Goal: Transaction & Acquisition: Purchase product/service

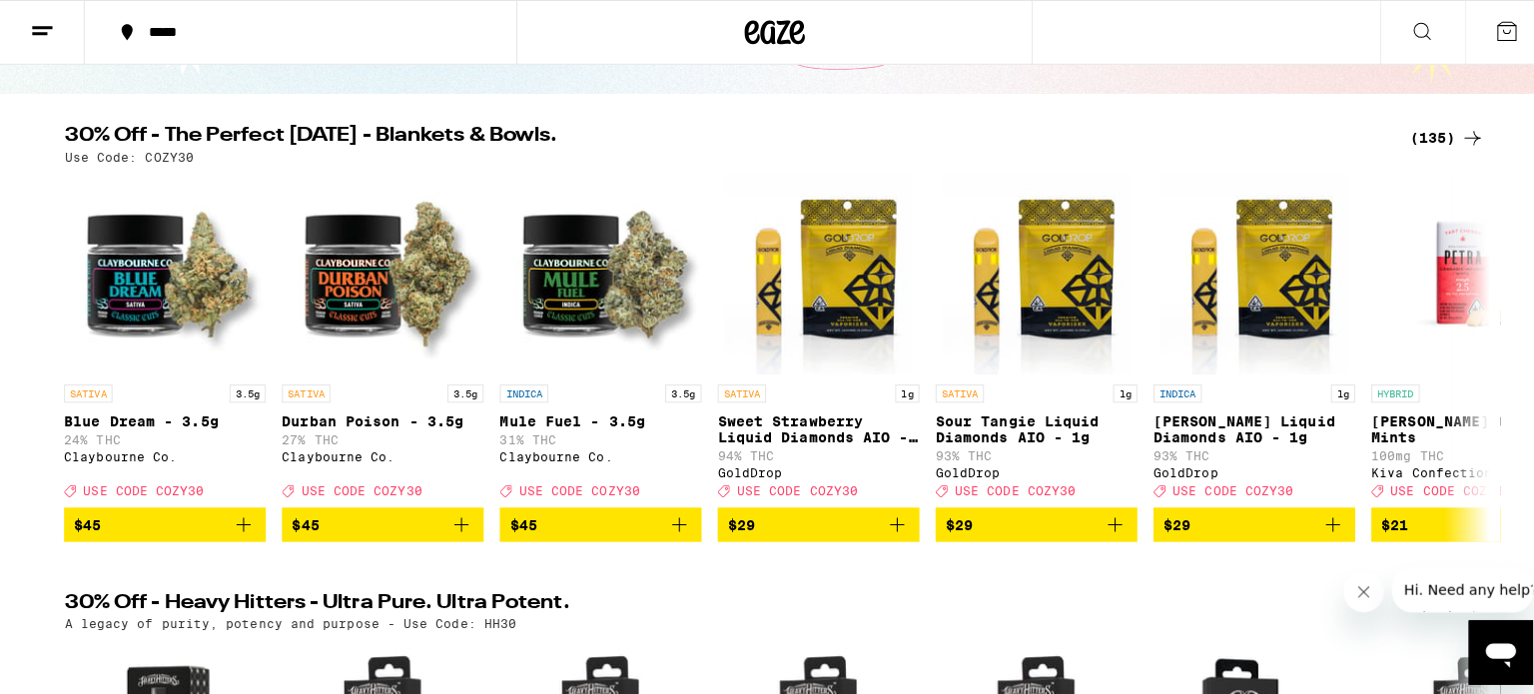
scroll to position [200, 0]
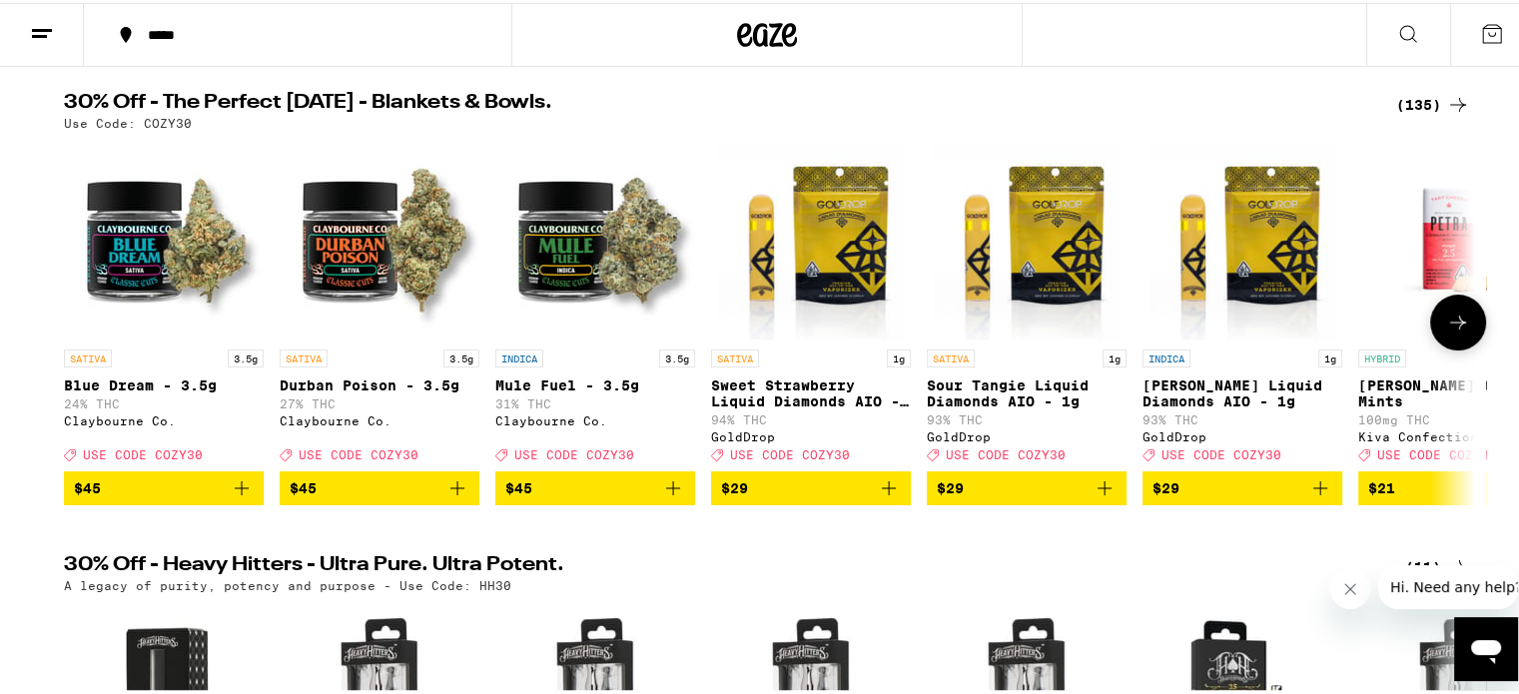
click at [575, 255] on img "Open page for Mule Fuel - 3.5g from Claybourne Co." at bounding box center [595, 237] width 200 height 200
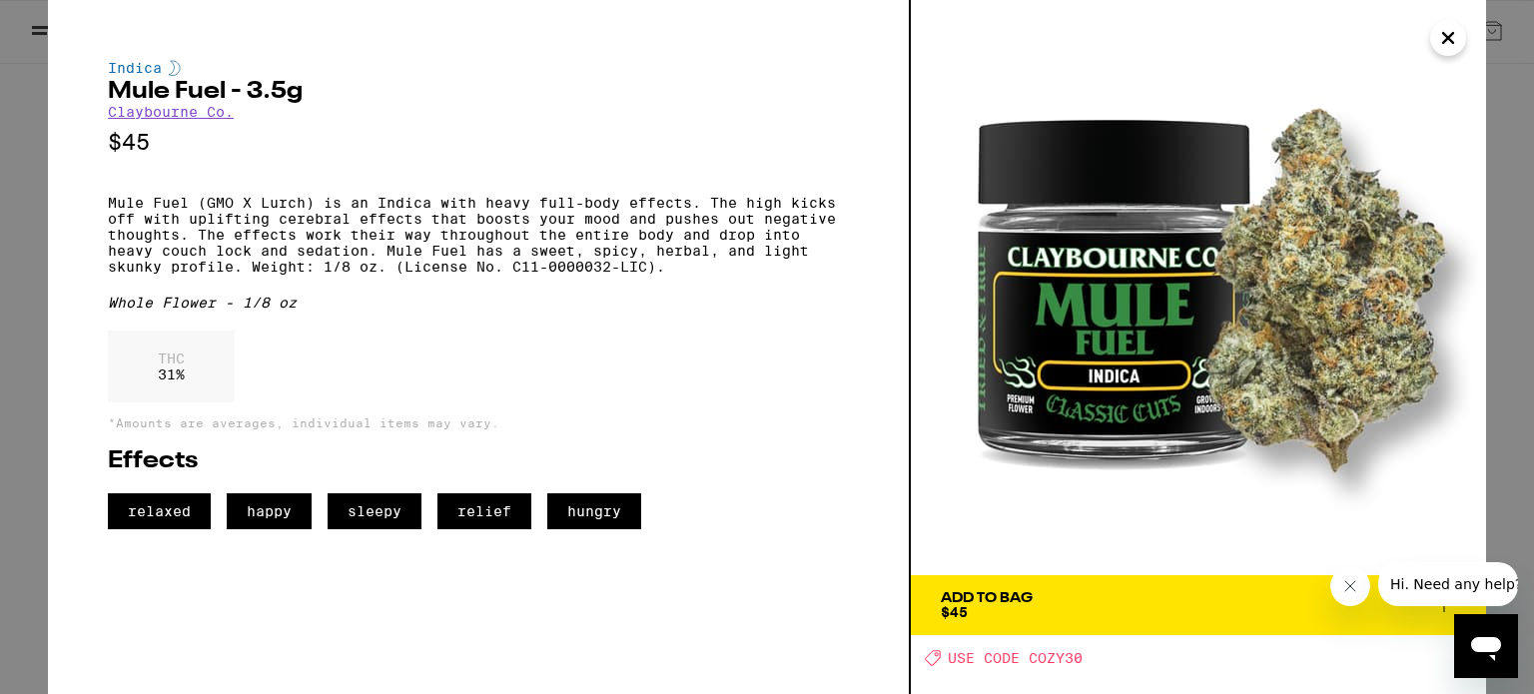
click at [1091, 603] on span "Add To Bag $45" at bounding box center [1198, 605] width 515 height 28
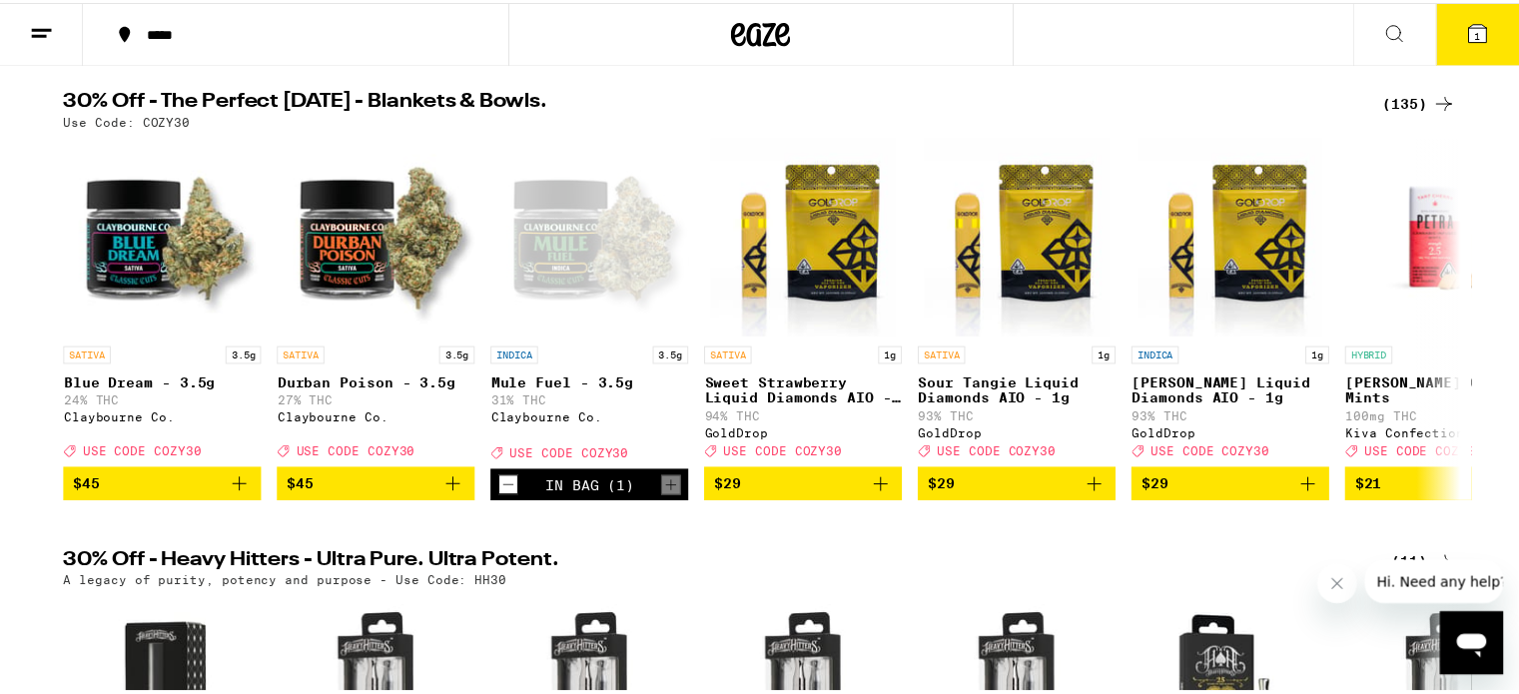
scroll to position [264, 0]
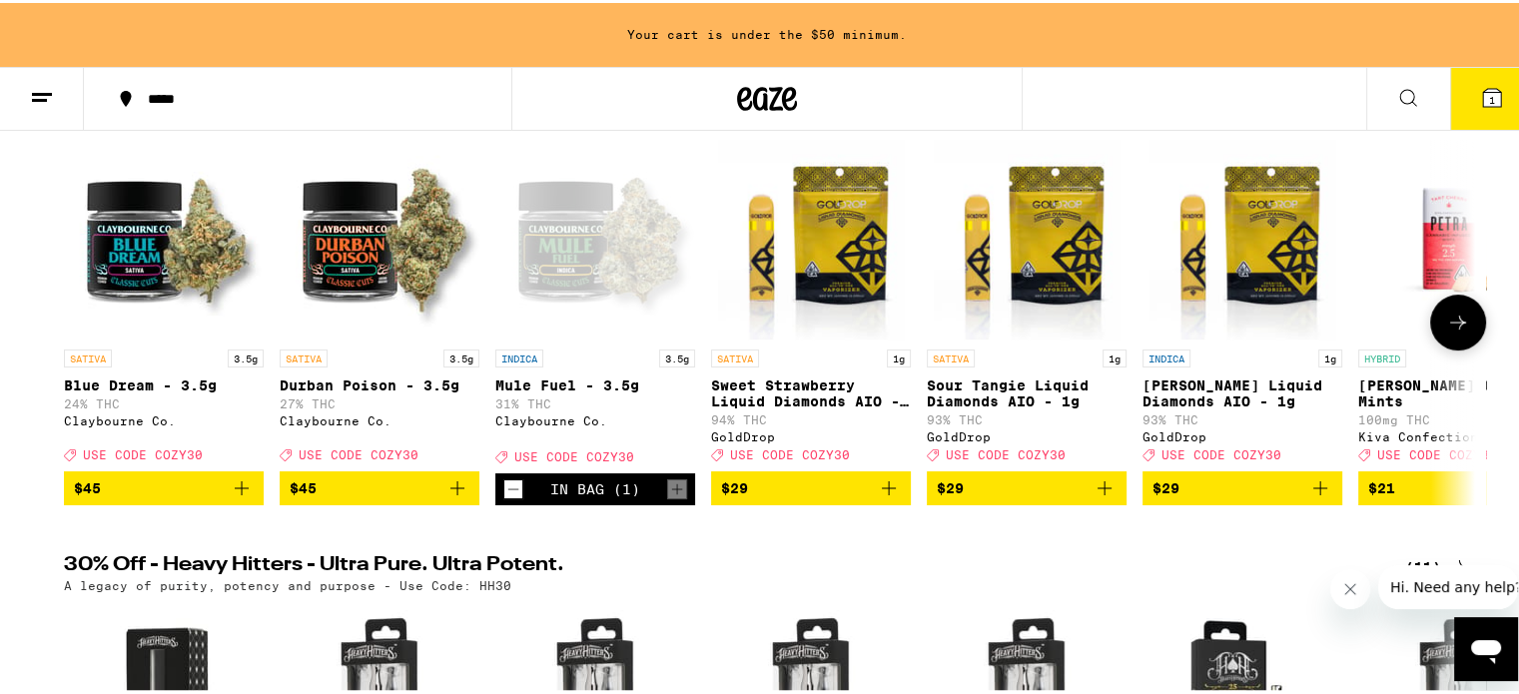
click at [1450, 326] on icon at bounding box center [1458, 320] width 24 height 24
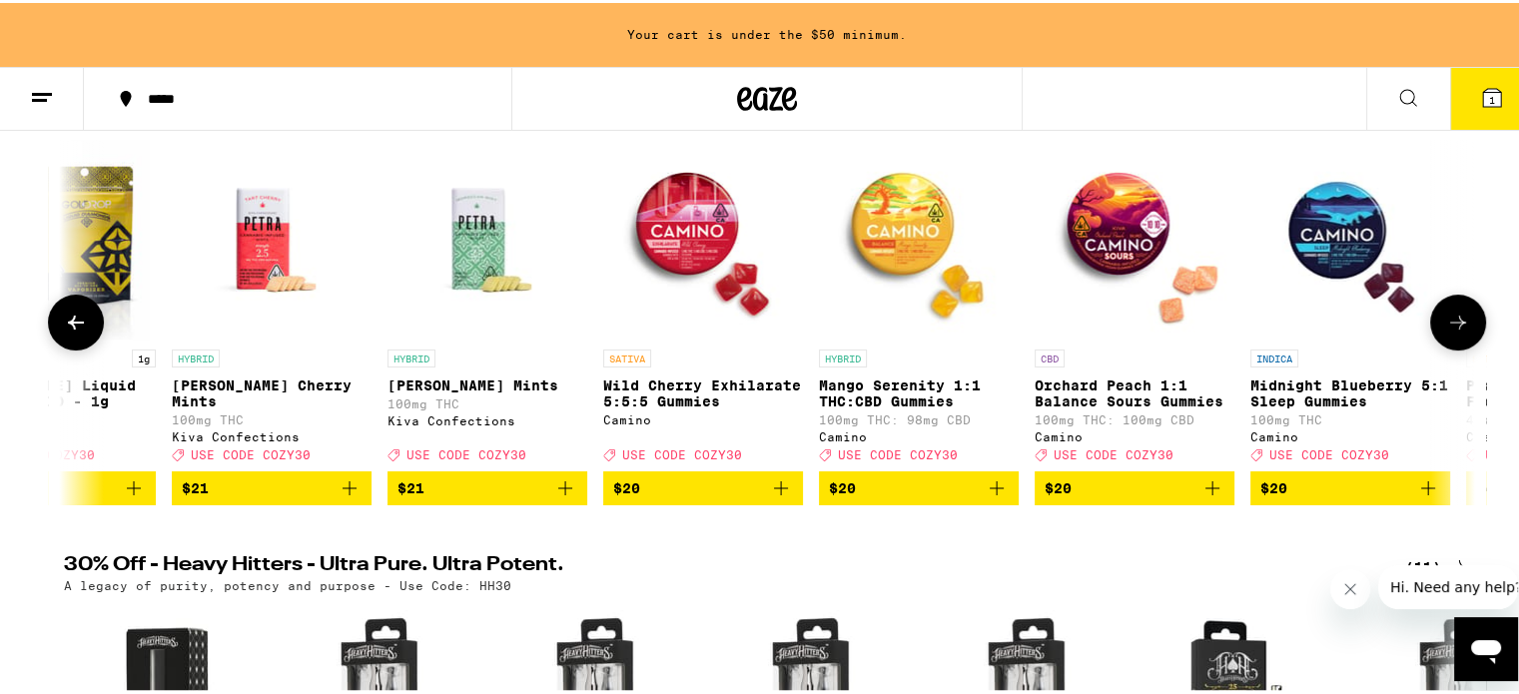
scroll to position [0, 1188]
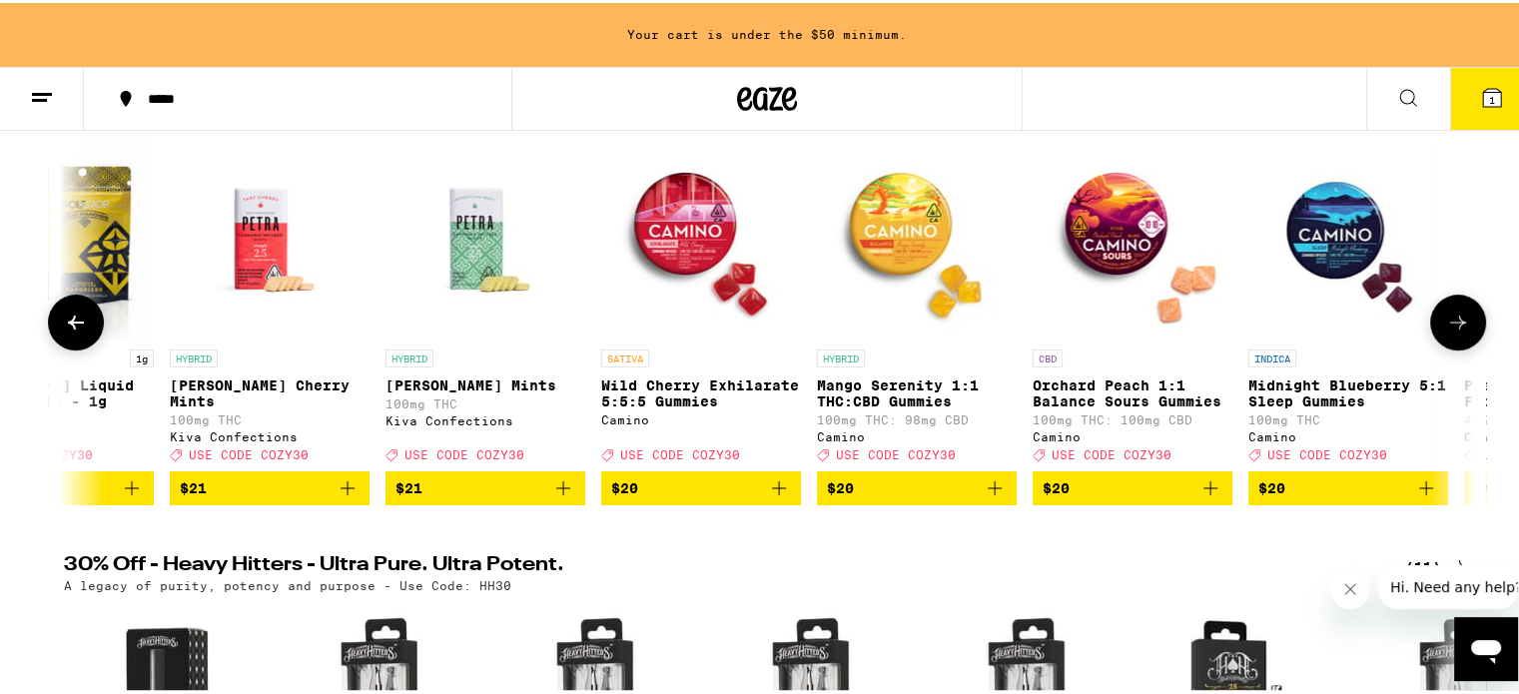
click at [679, 497] on span "$20" at bounding box center [701, 485] width 180 height 24
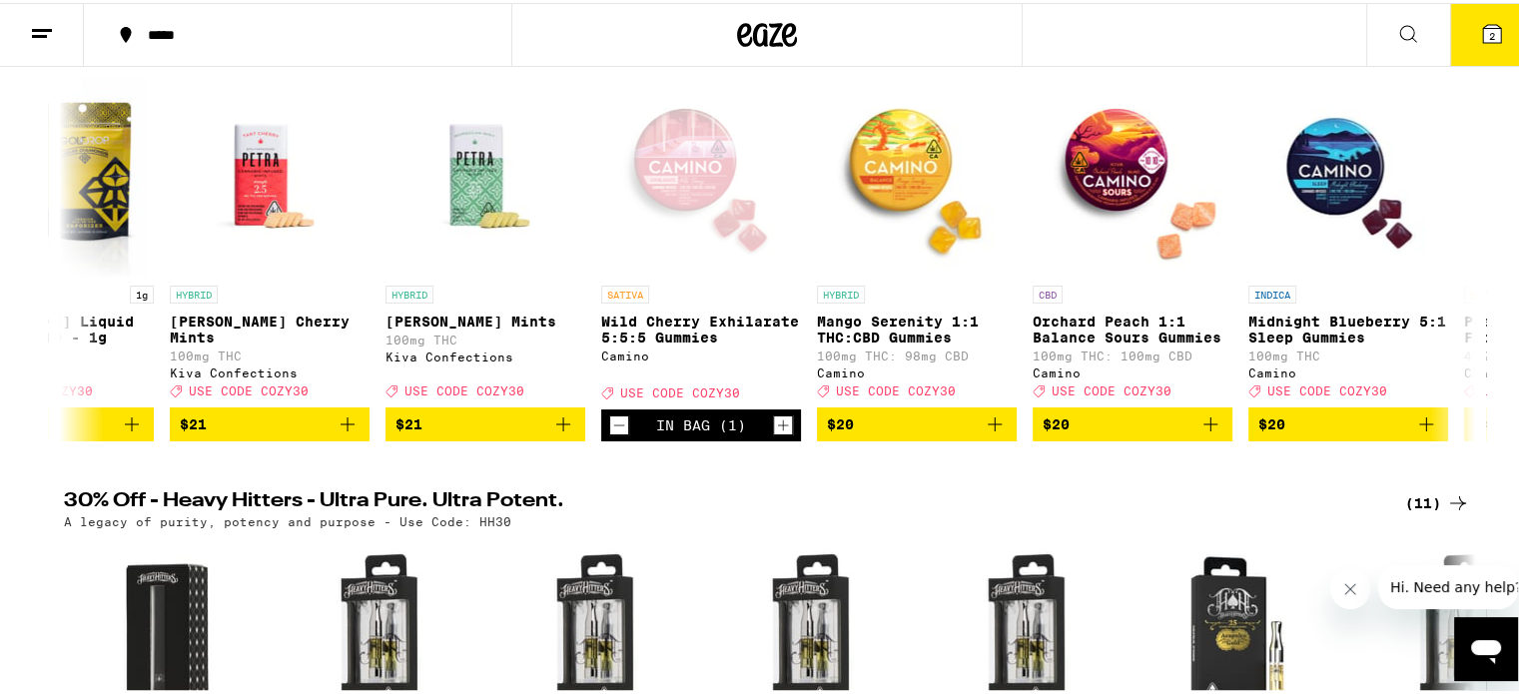
scroll to position [300, 0]
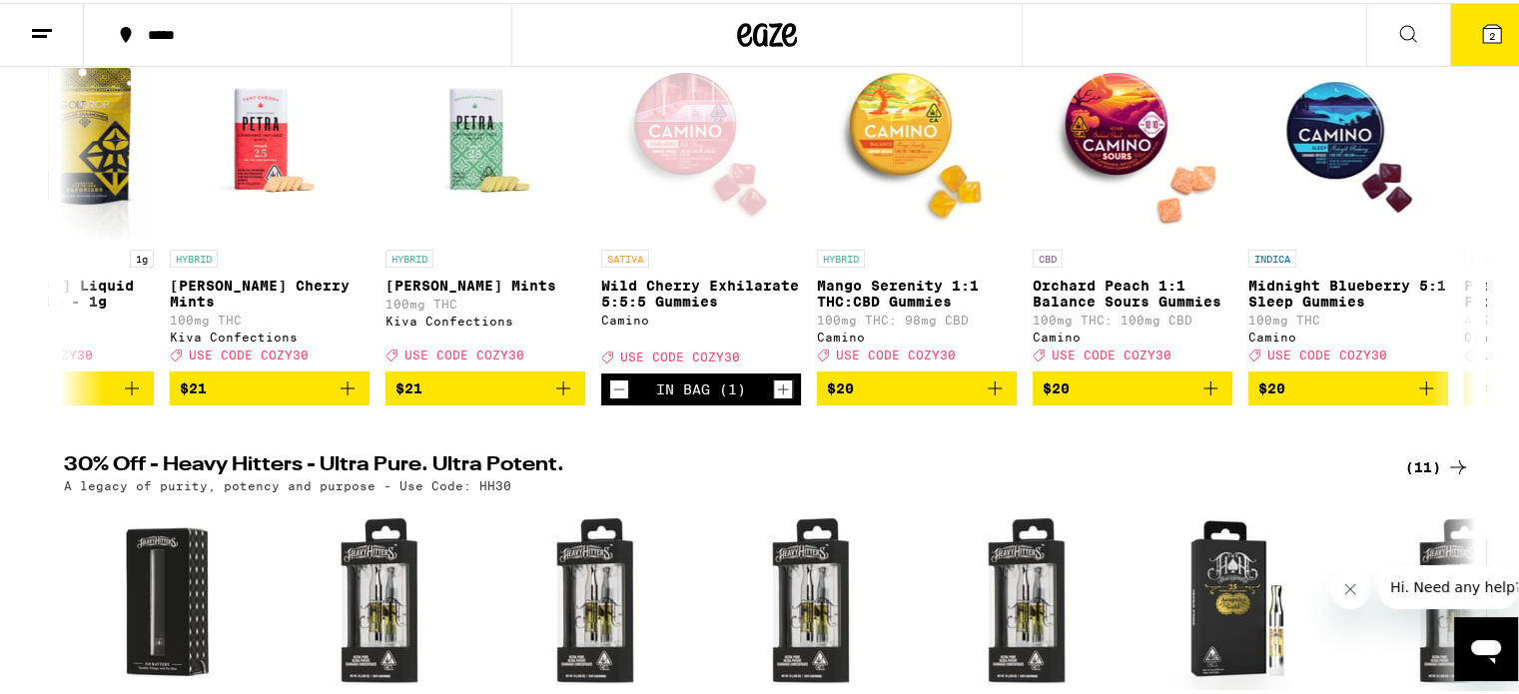
click at [1480, 23] on icon at bounding box center [1492, 31] width 24 height 24
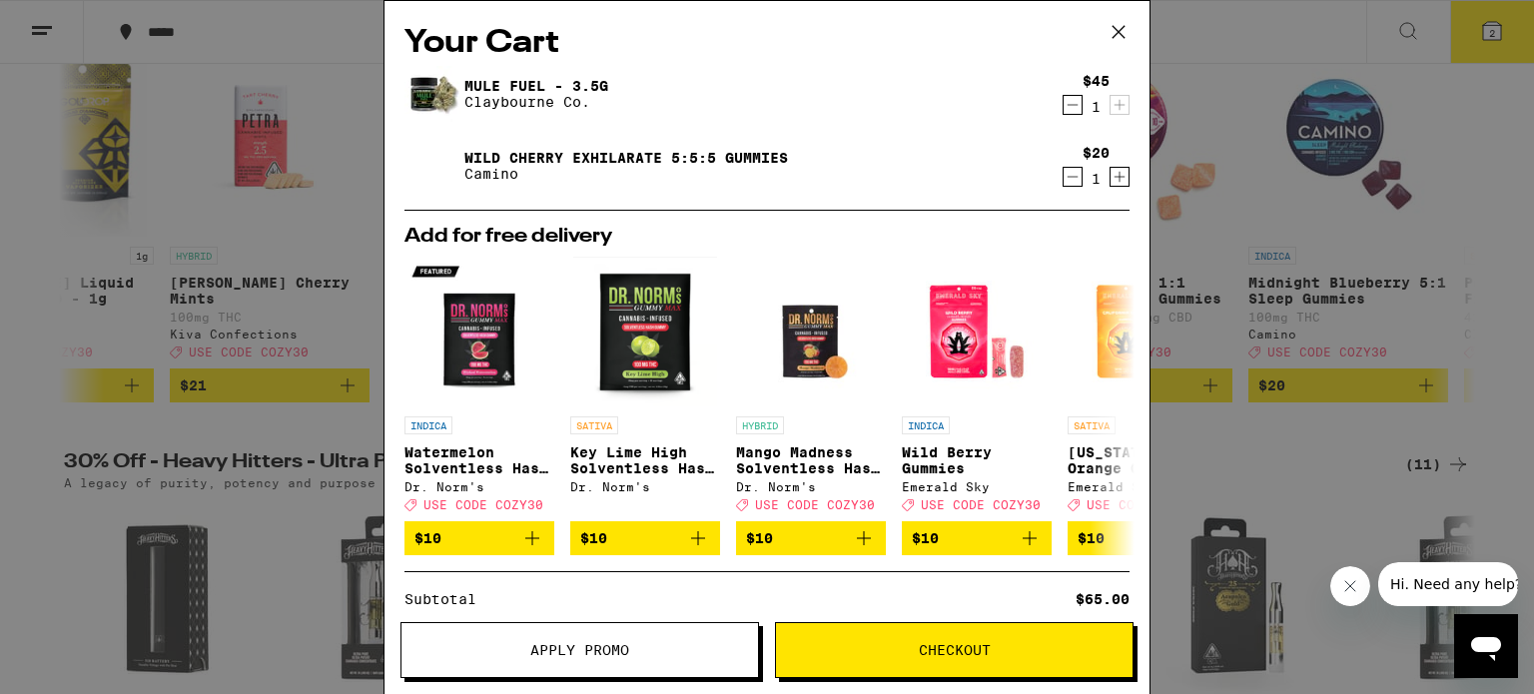
click at [546, 654] on span "Apply Promo" at bounding box center [579, 650] width 99 height 14
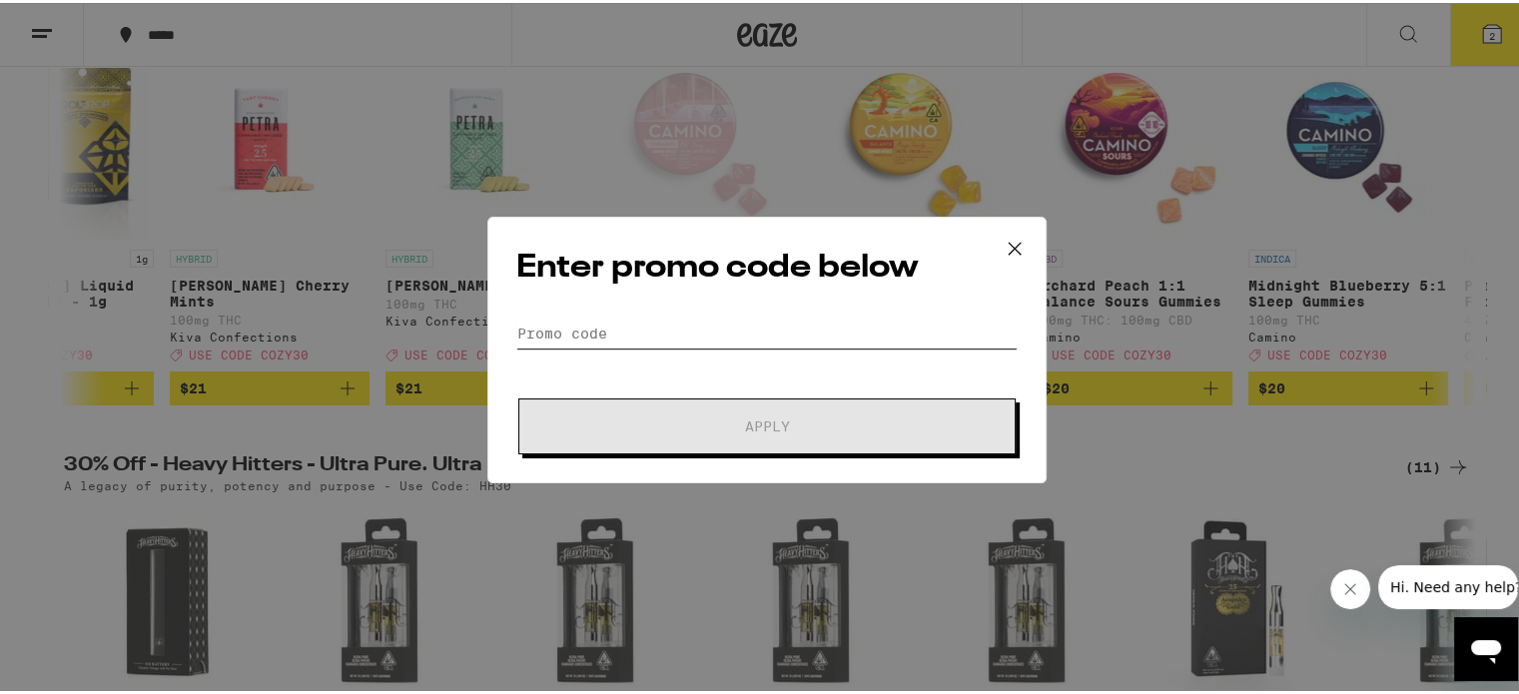
click at [603, 320] on input "Promo Code" at bounding box center [766, 331] width 501 height 30
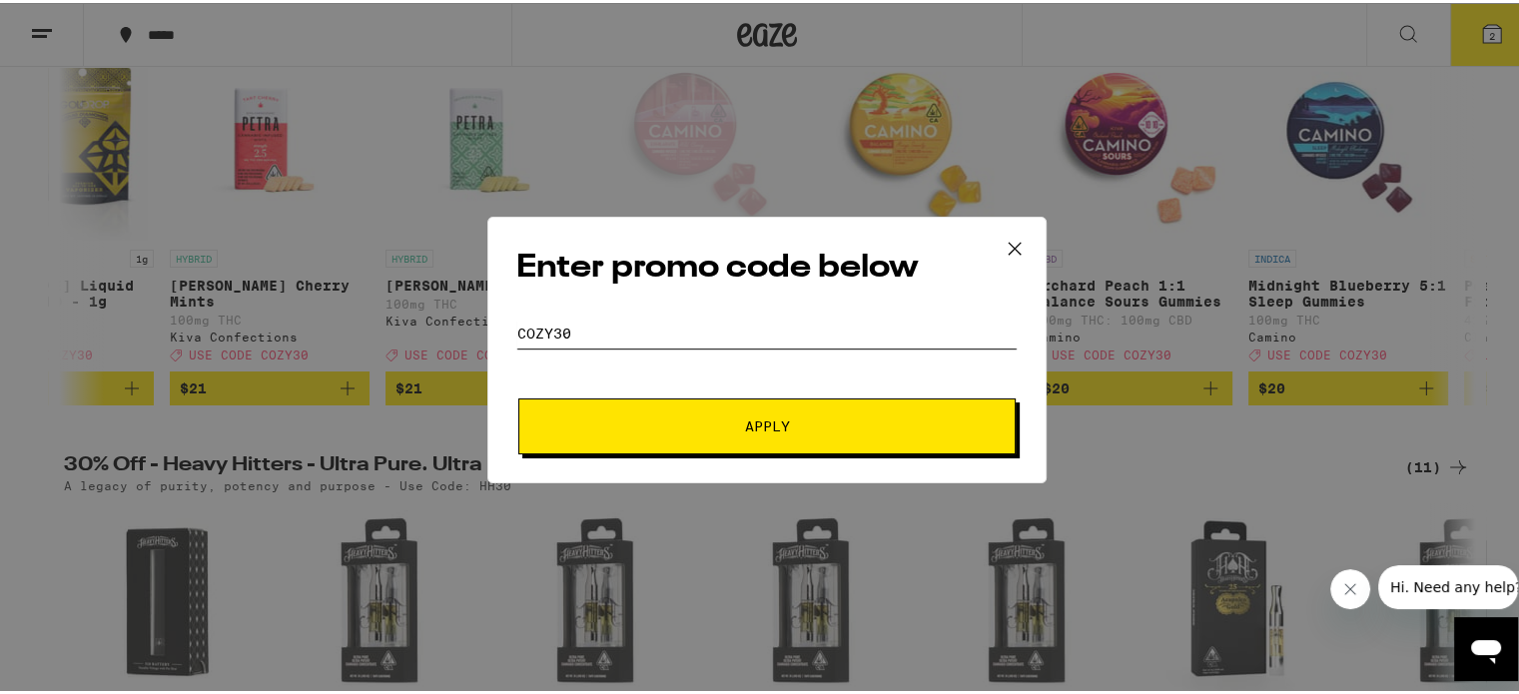
type input "cozy30"
click at [680, 438] on button "Apply" at bounding box center [766, 423] width 497 height 56
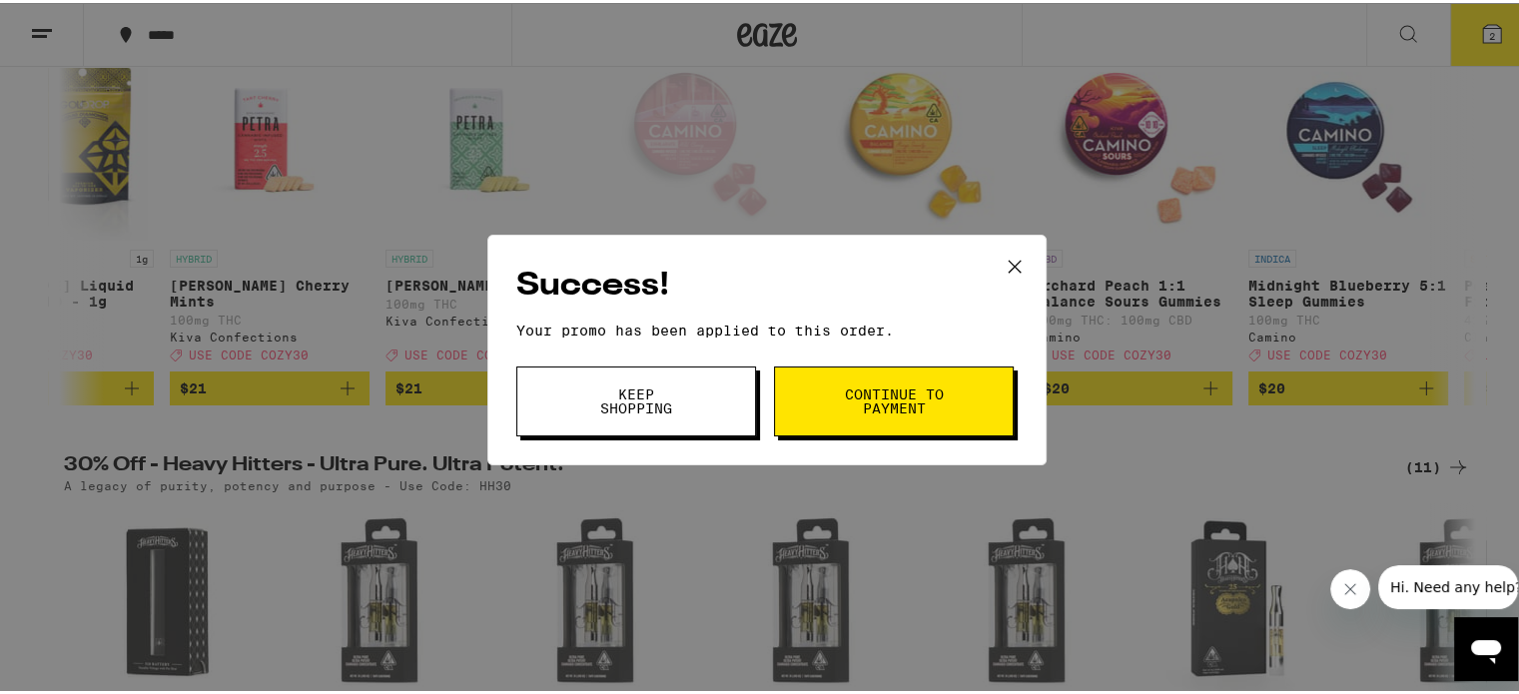
click at [1004, 263] on icon at bounding box center [1015, 264] width 30 height 30
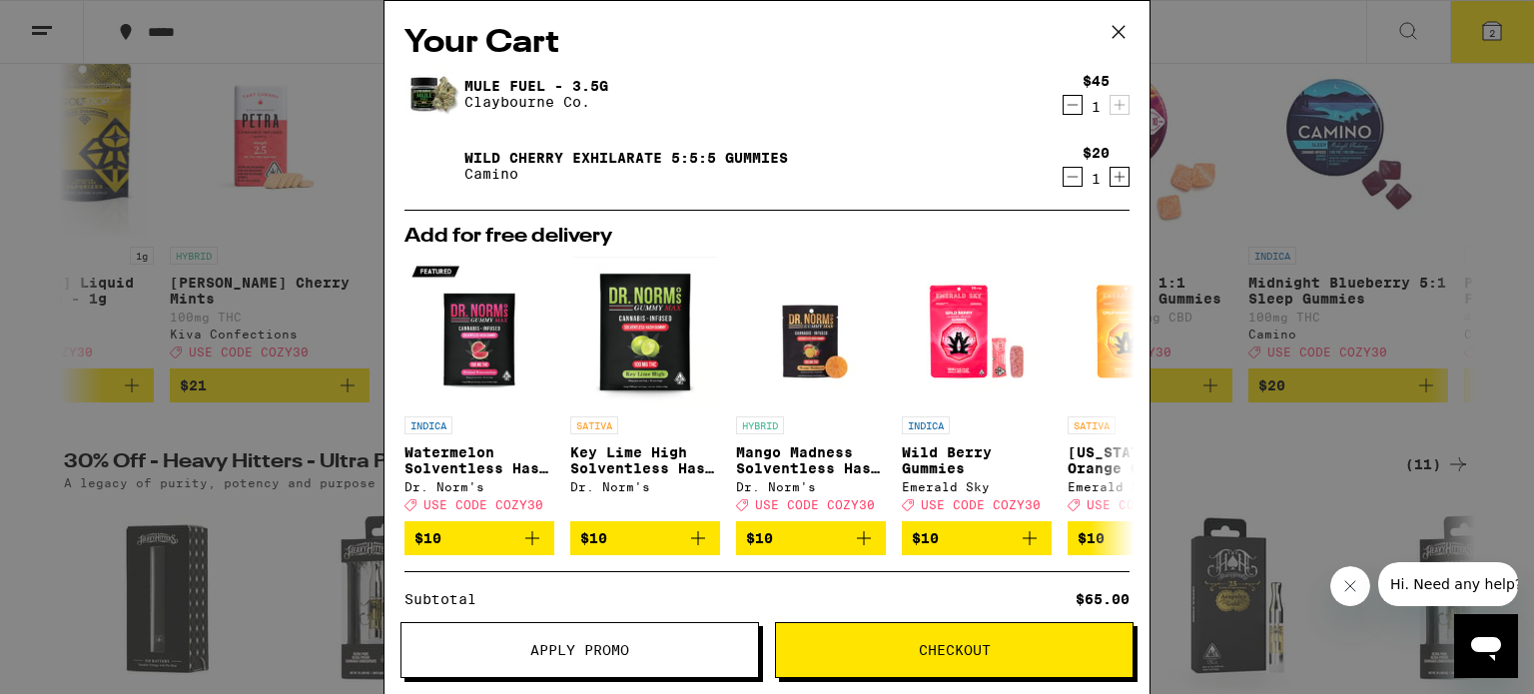
click at [1122, 29] on icon at bounding box center [1119, 32] width 30 height 30
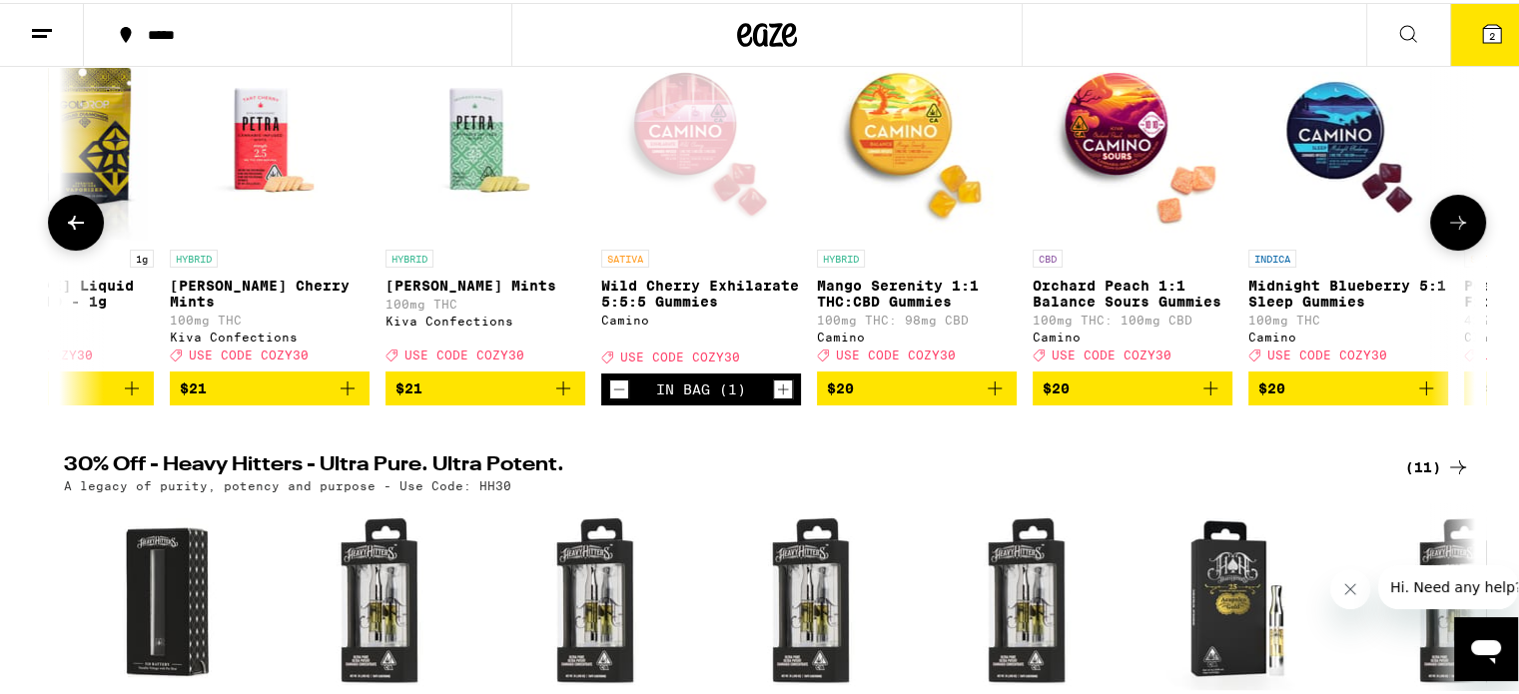
click at [1457, 215] on button at bounding box center [1458, 220] width 56 height 56
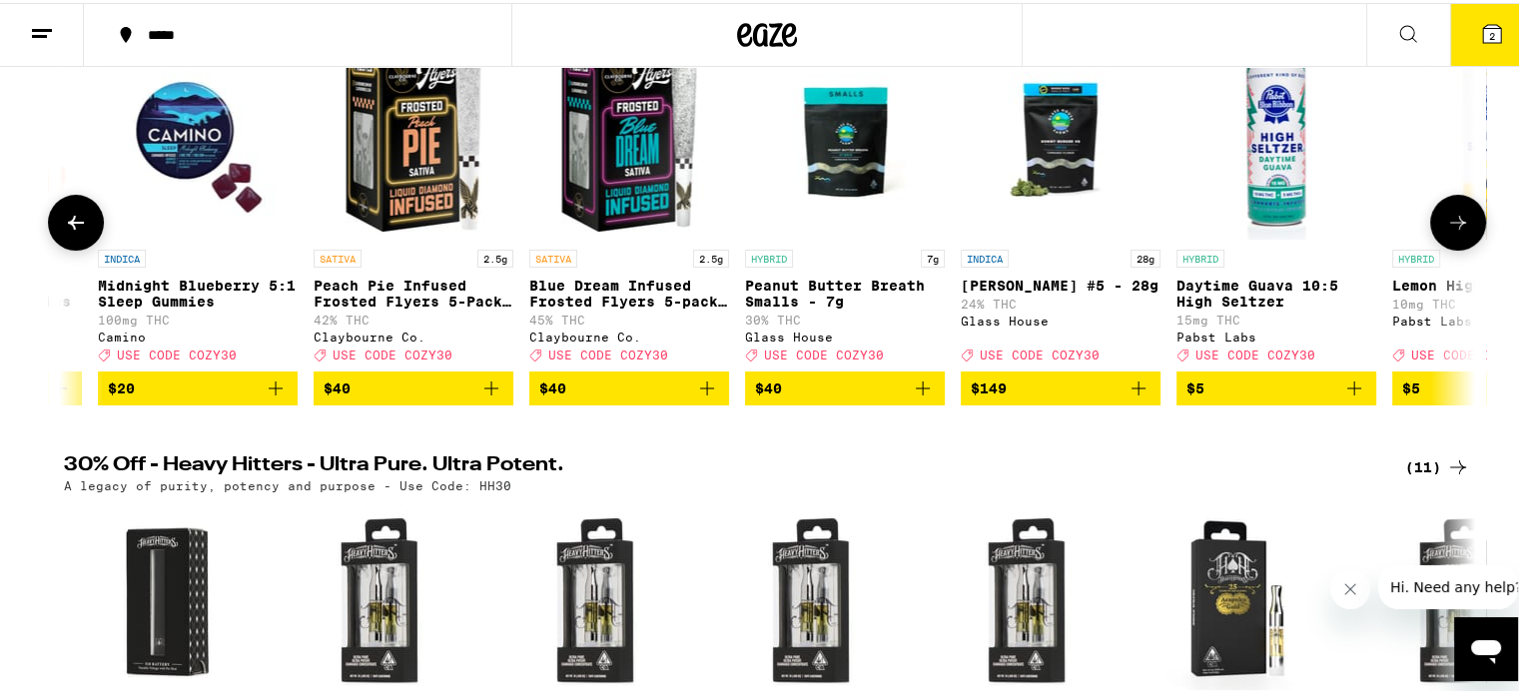
scroll to position [0, 2377]
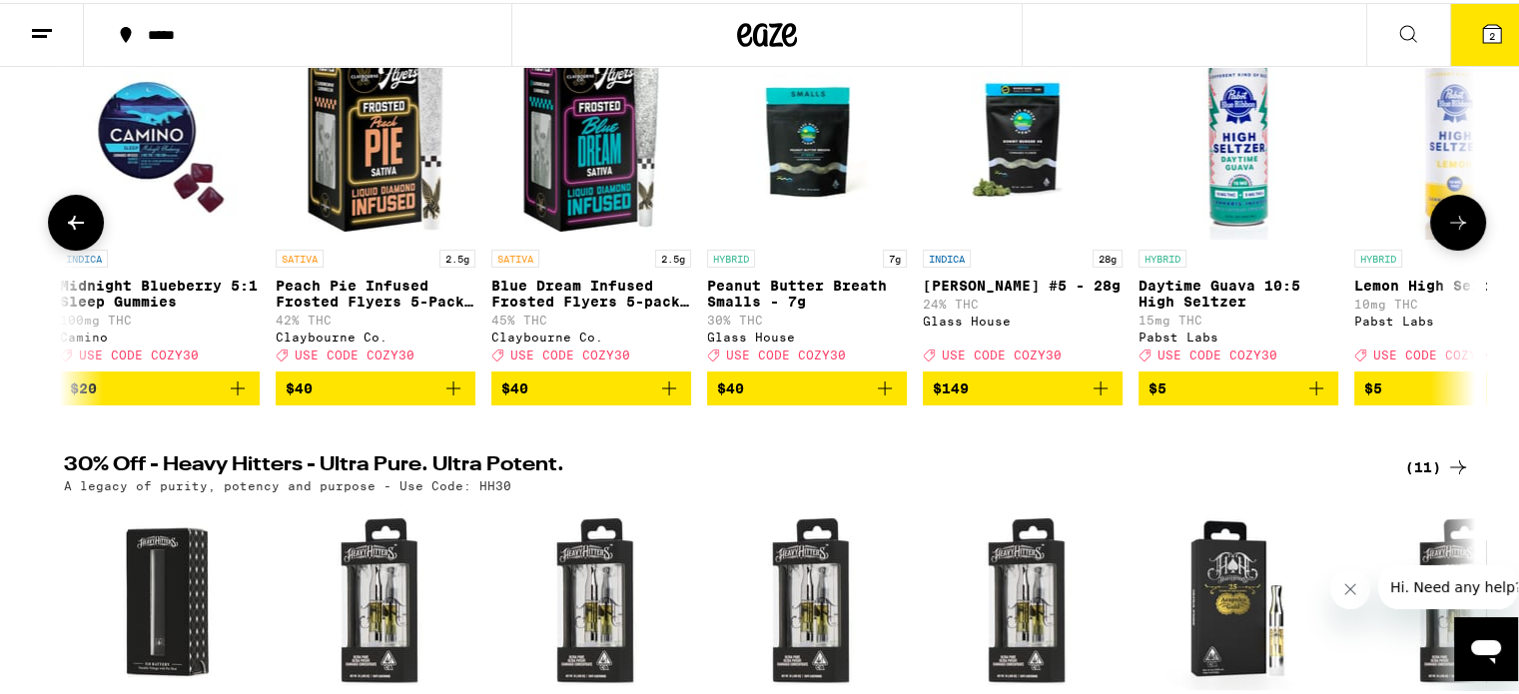
click at [1458, 215] on button at bounding box center [1458, 220] width 56 height 56
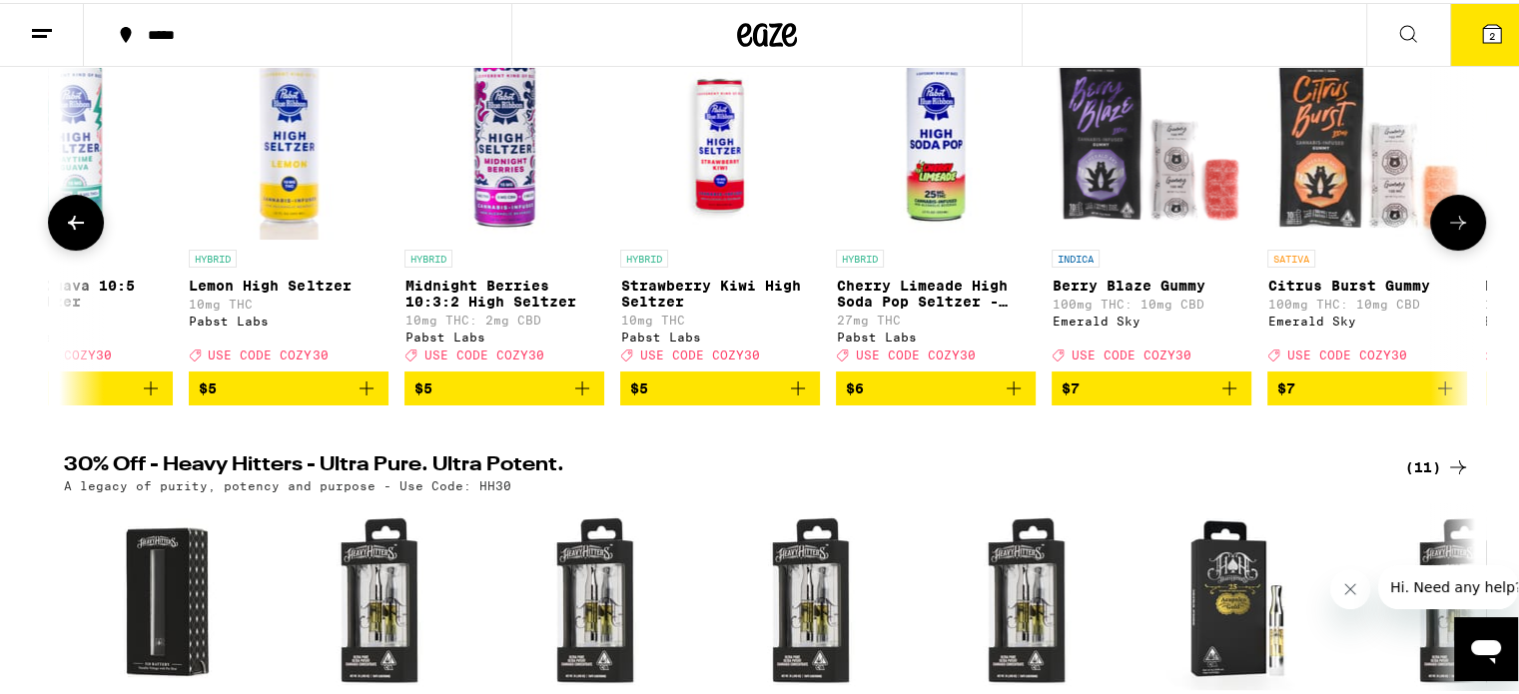
scroll to position [0, 3566]
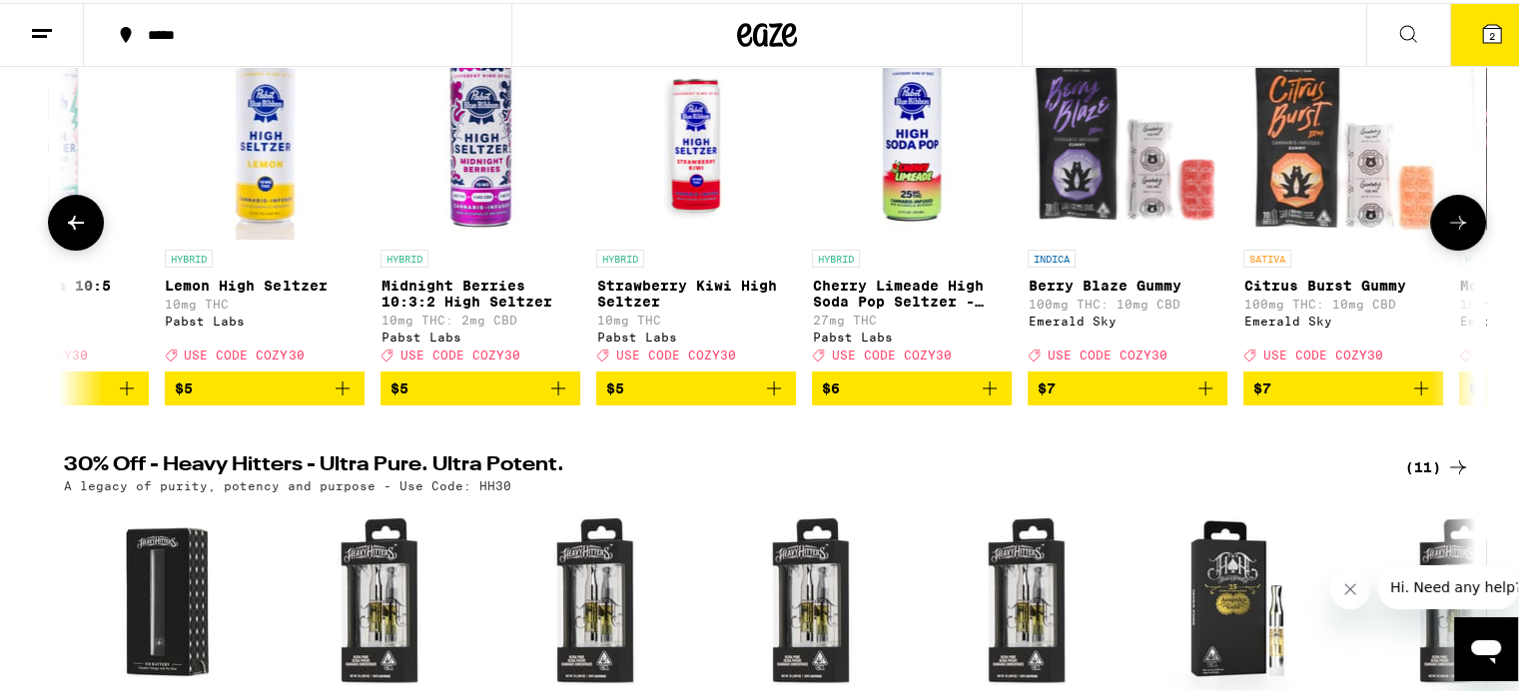
click at [1458, 215] on button at bounding box center [1458, 220] width 56 height 56
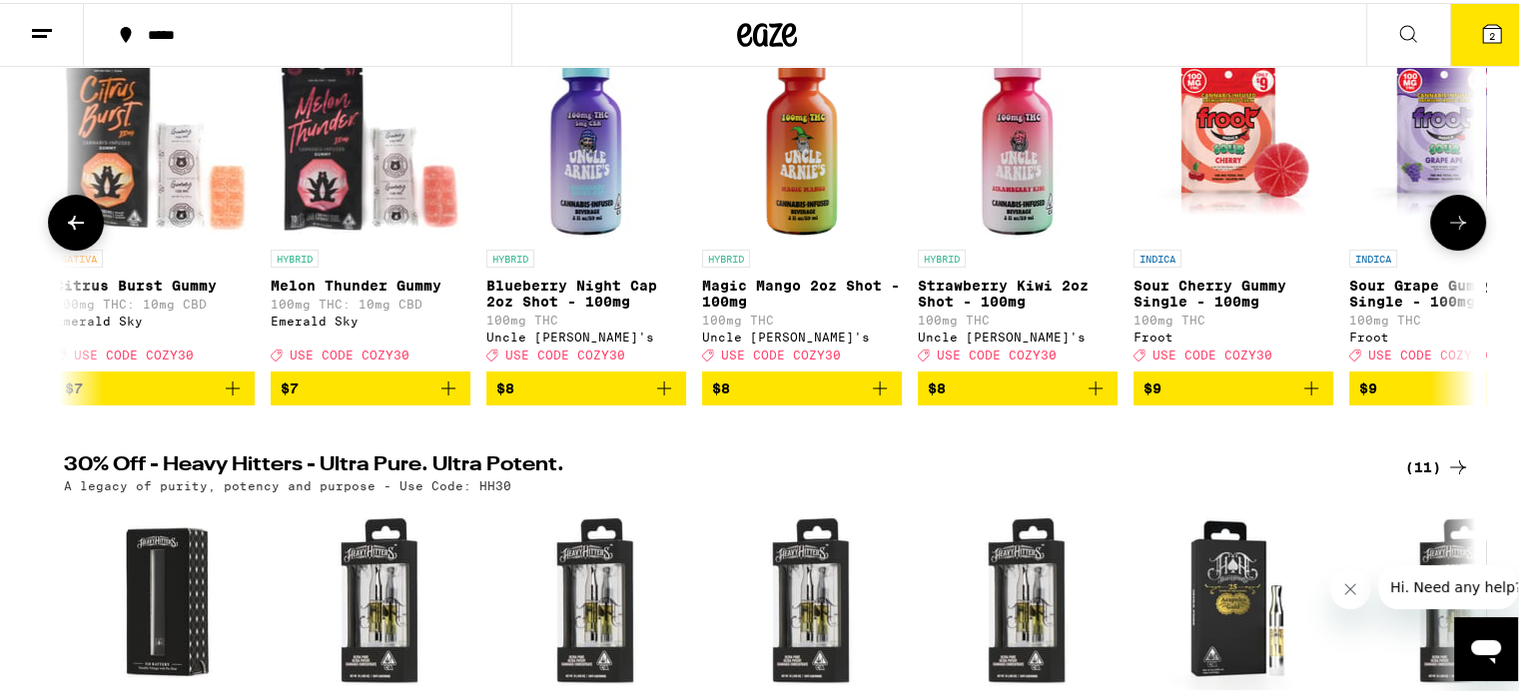
click at [1458, 215] on button at bounding box center [1458, 220] width 56 height 56
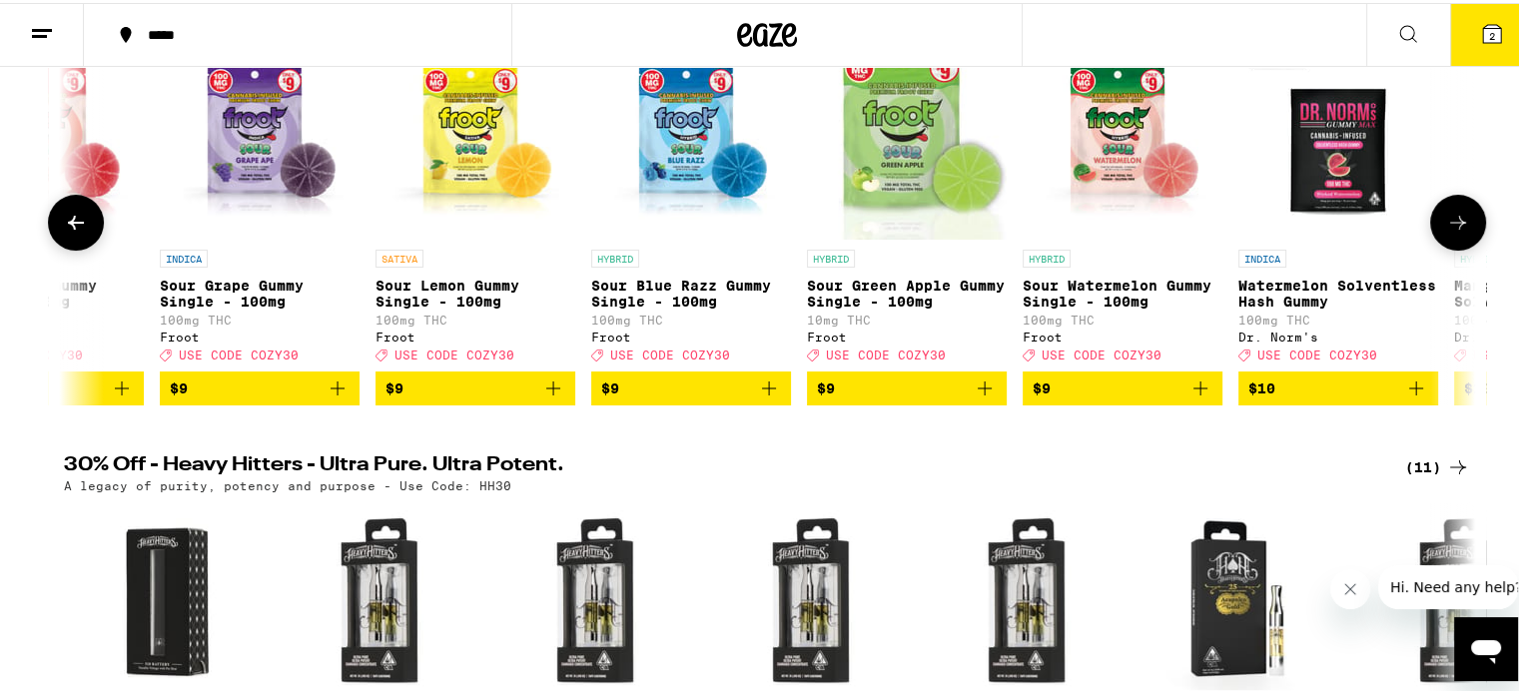
click at [1458, 215] on button at bounding box center [1458, 220] width 56 height 56
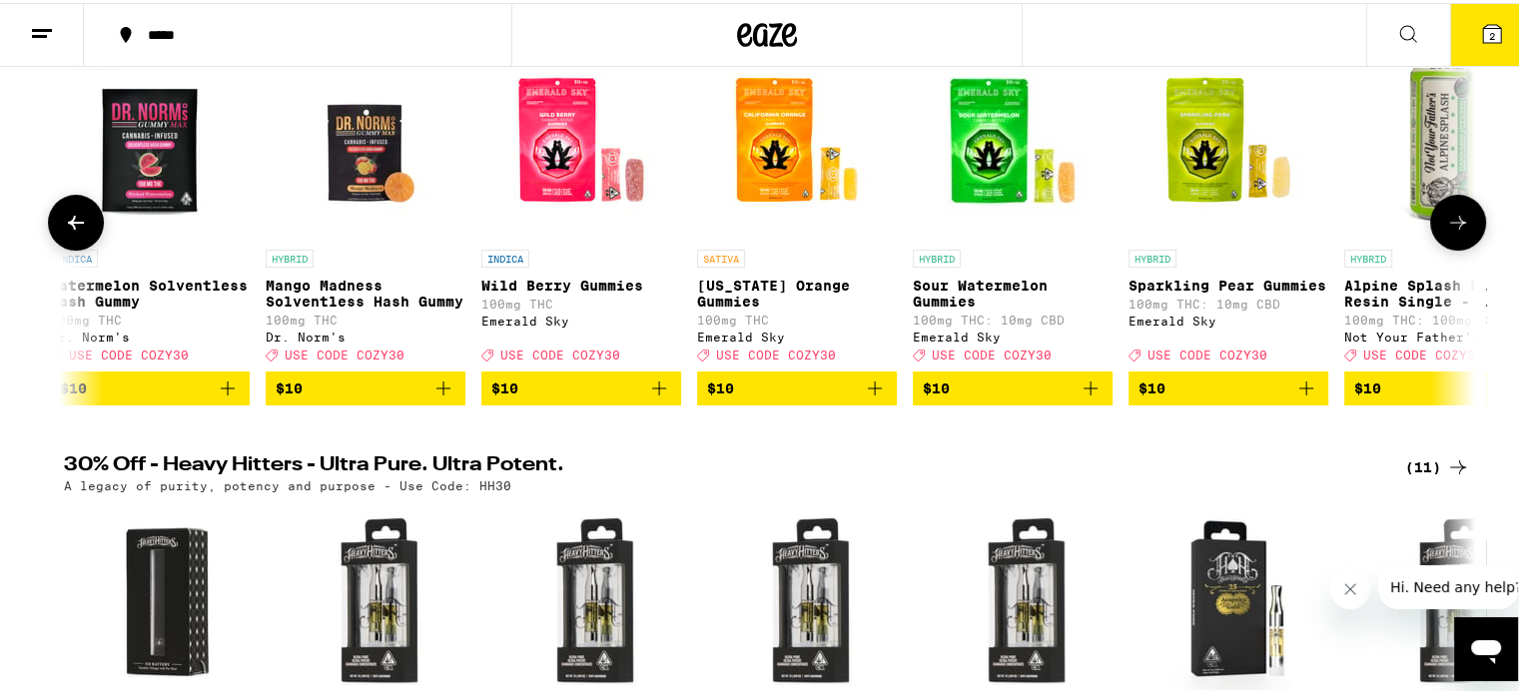
click at [1458, 215] on button at bounding box center [1458, 220] width 56 height 56
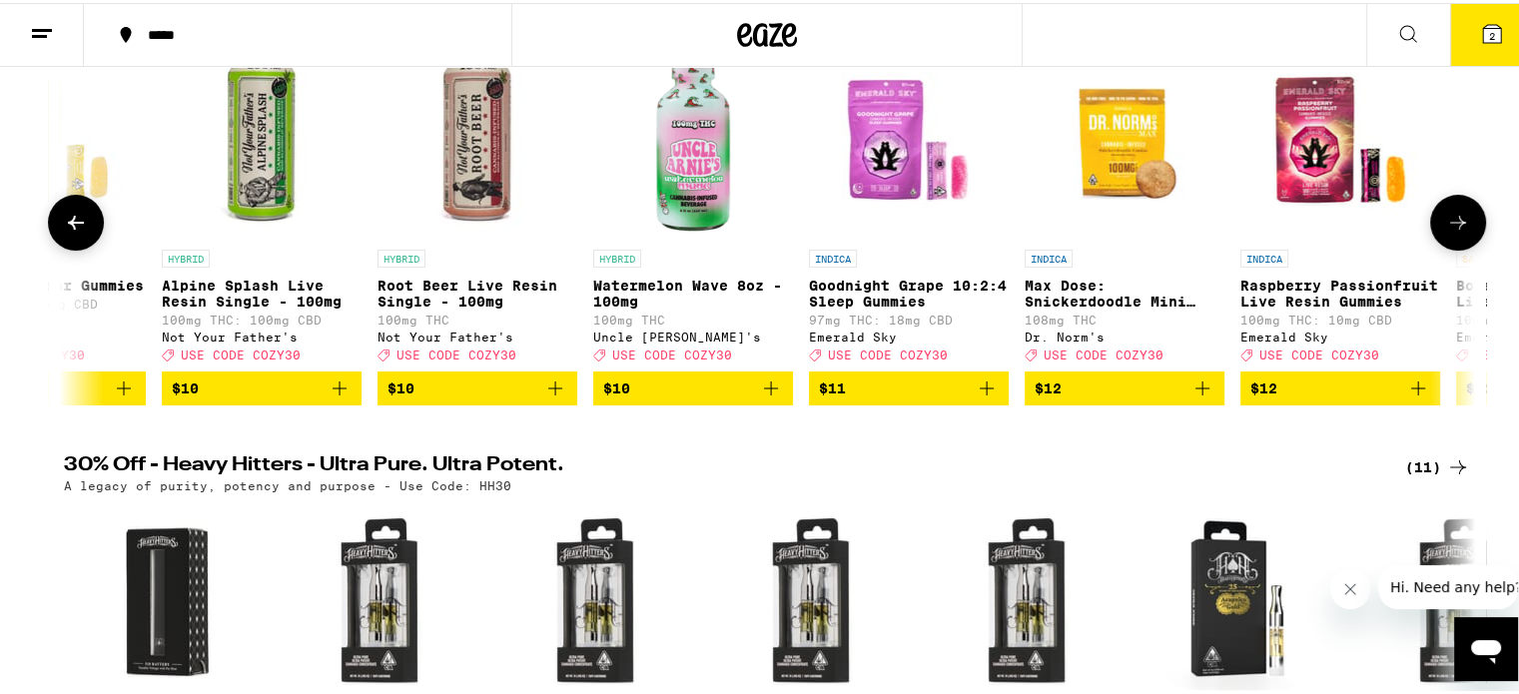
scroll to position [0, 8321]
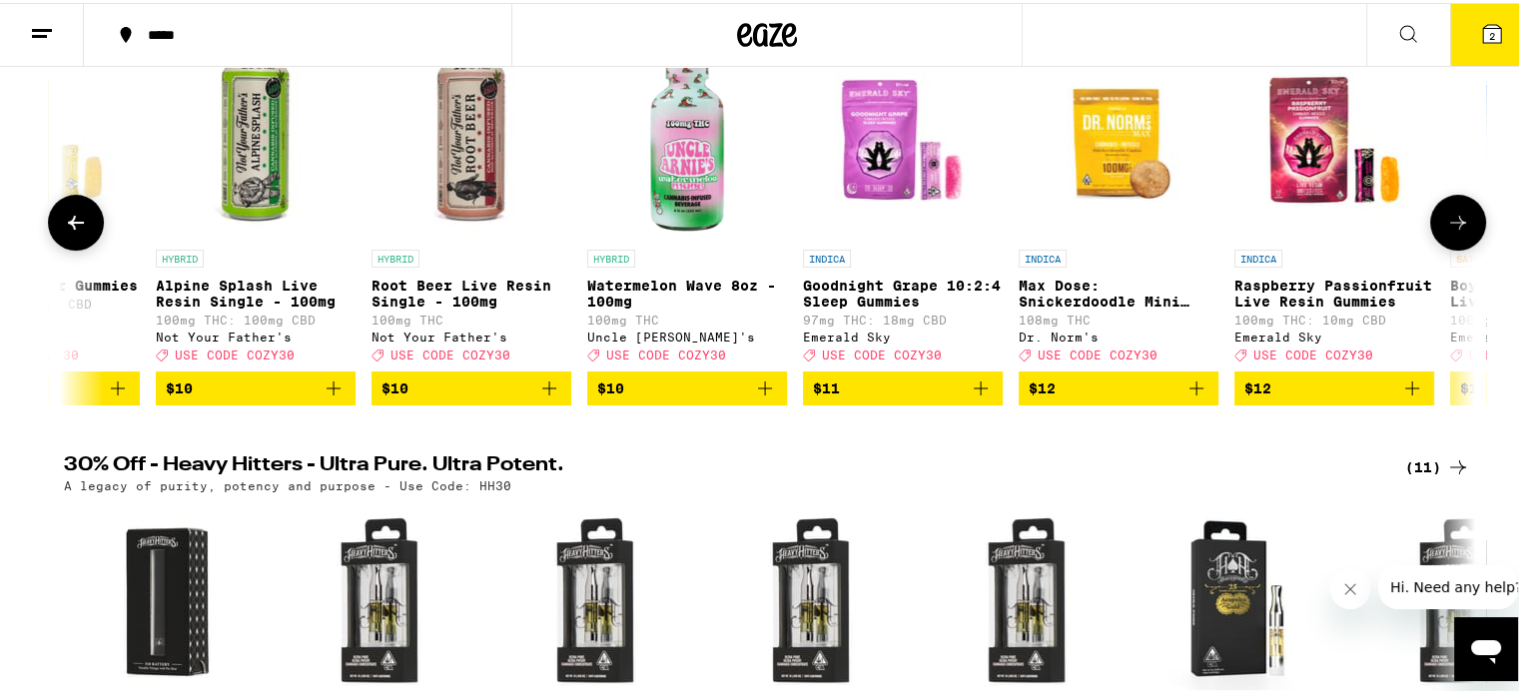
click at [1458, 215] on button at bounding box center [1458, 220] width 56 height 56
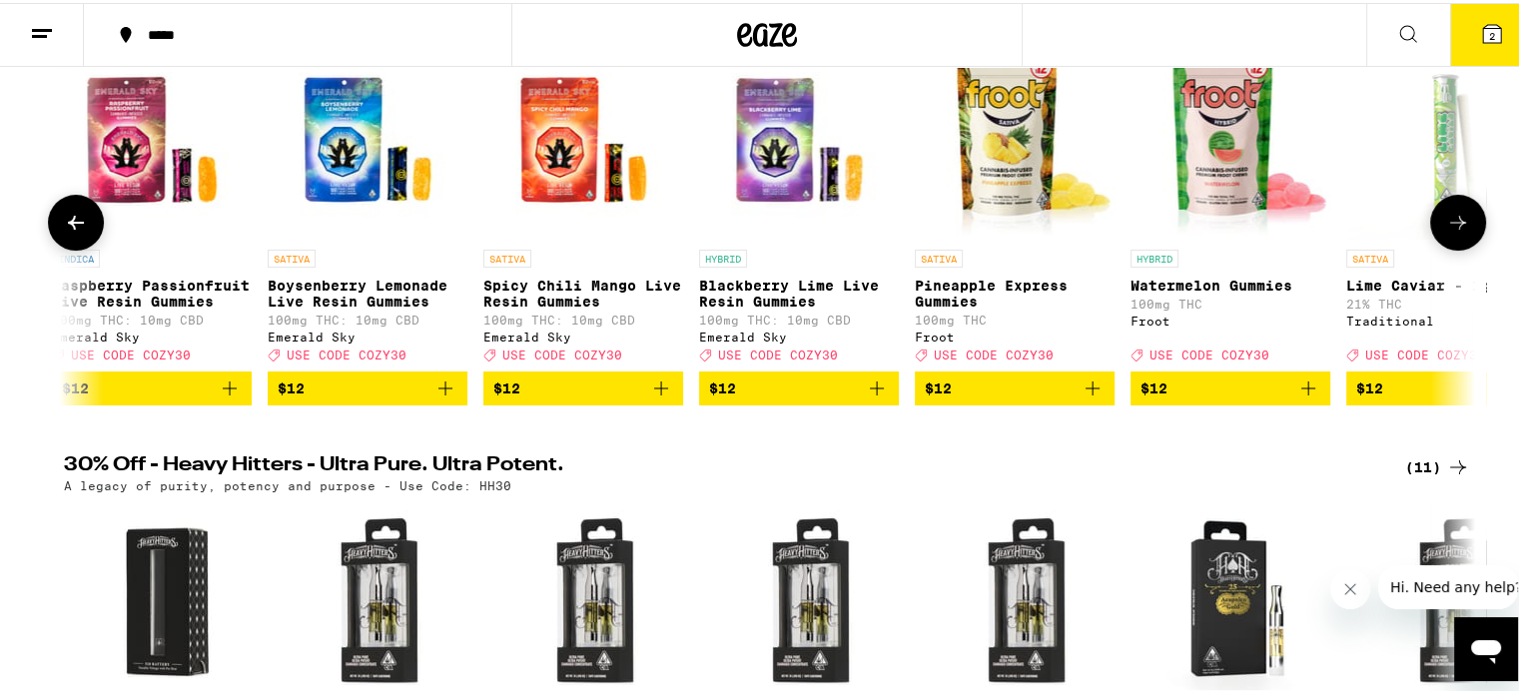
scroll to position [0, 9511]
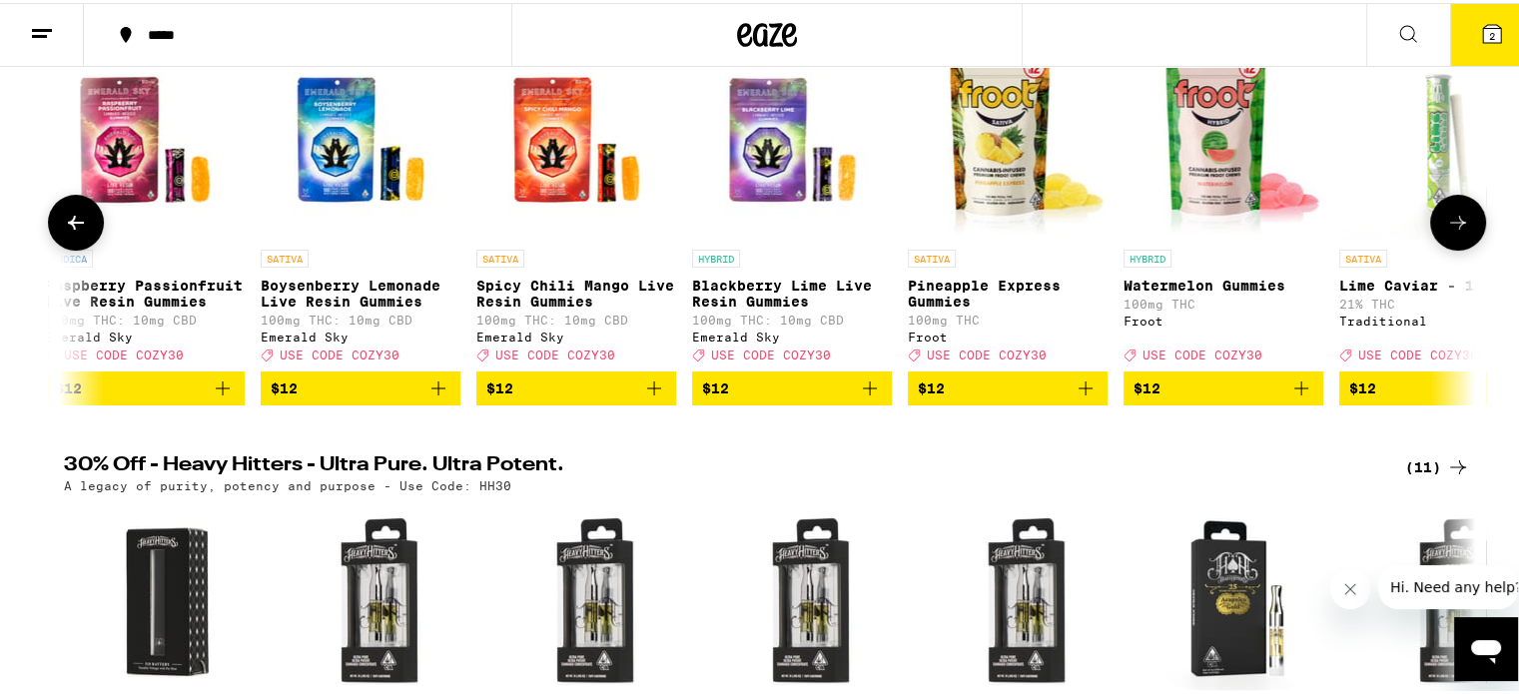
click at [1455, 219] on icon at bounding box center [1458, 220] width 24 height 24
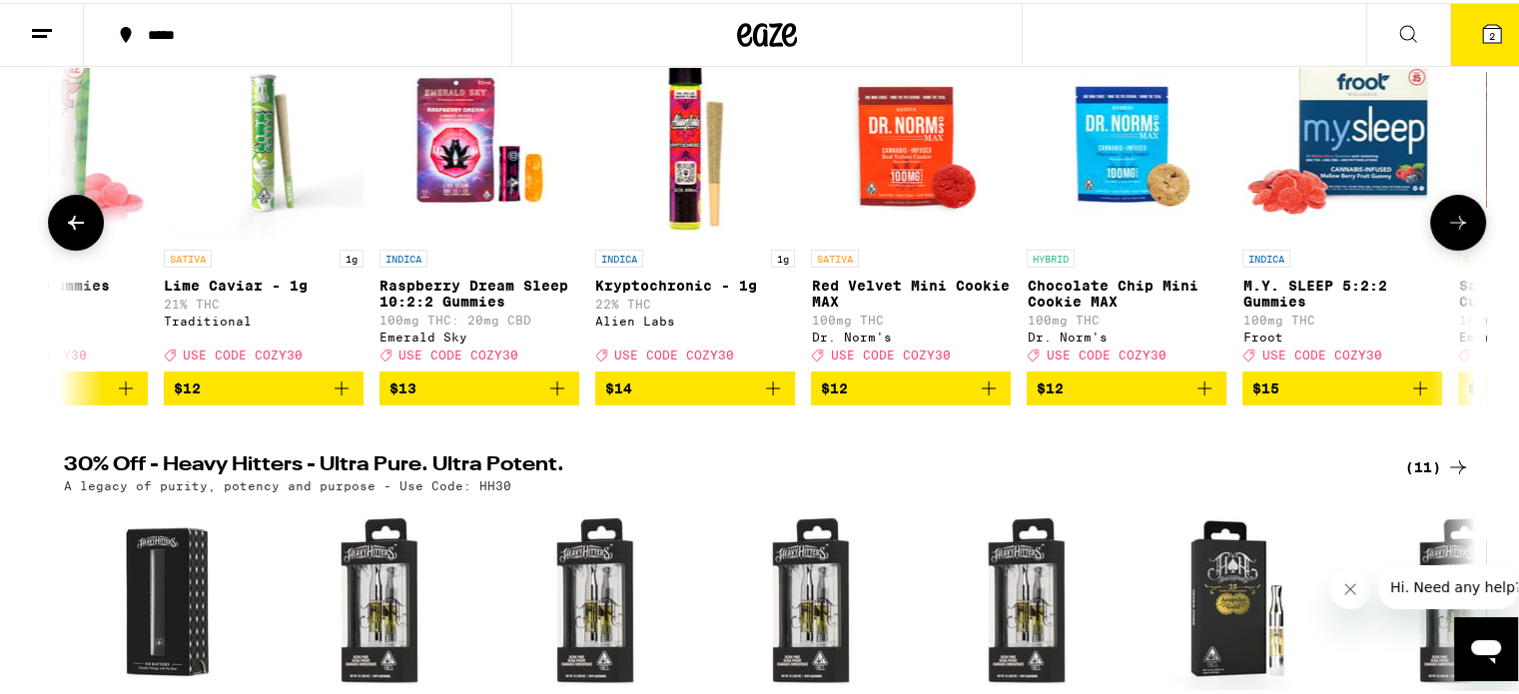
scroll to position [0, 10699]
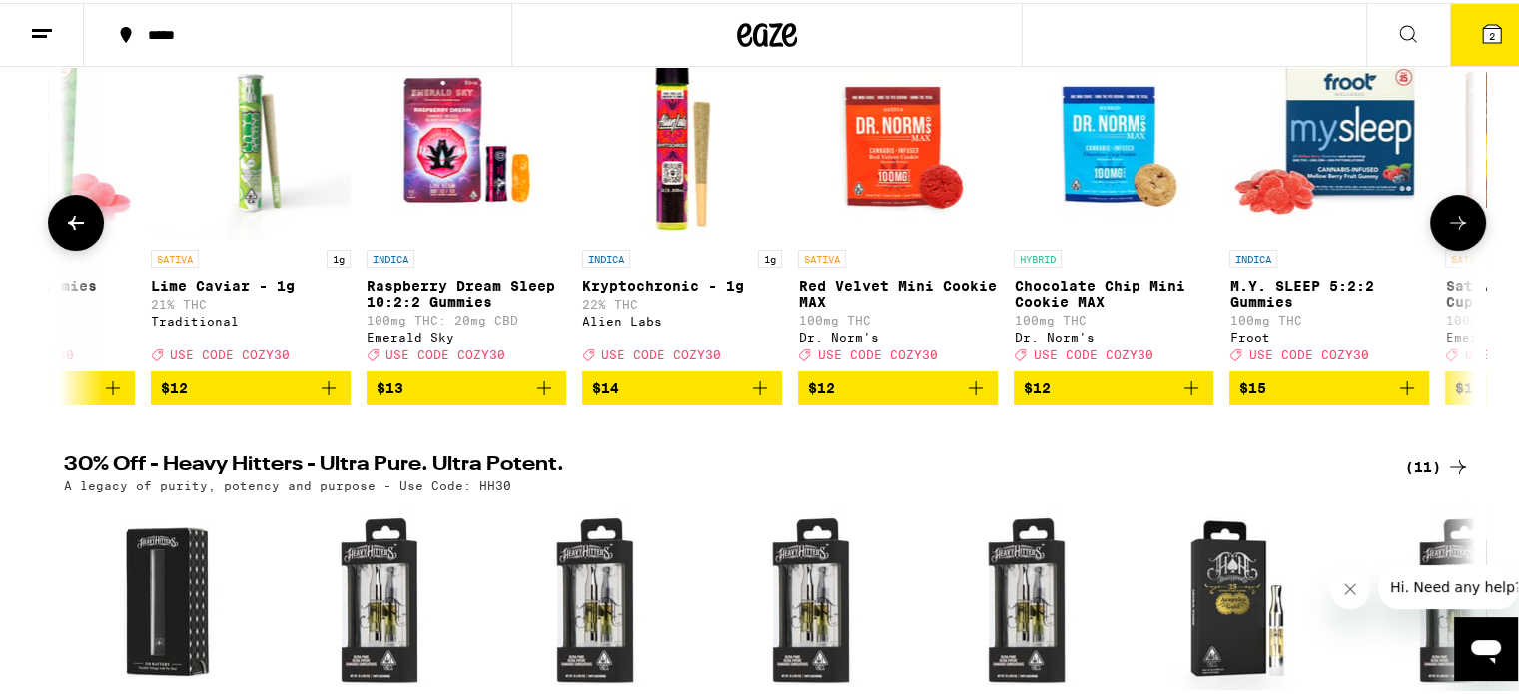
click at [1455, 219] on icon at bounding box center [1458, 220] width 24 height 24
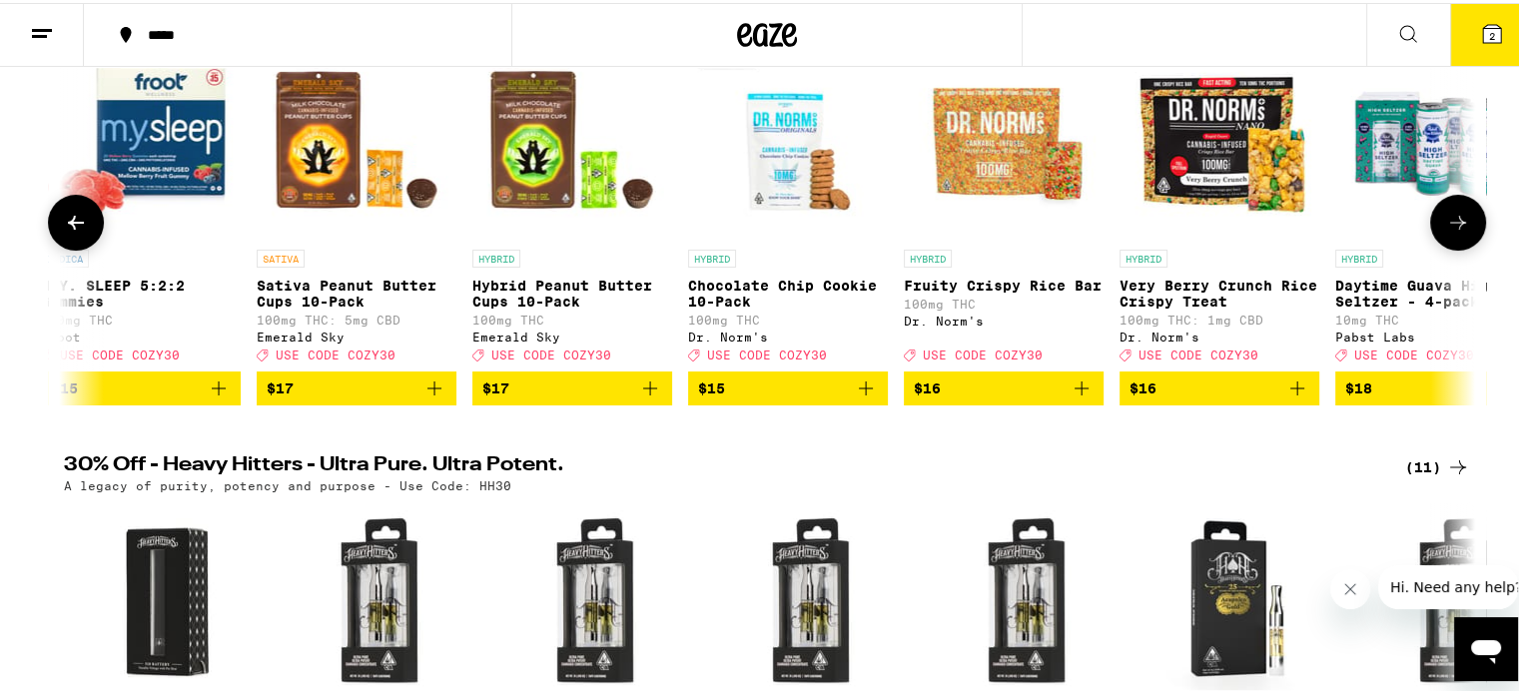
scroll to position [0, 11888]
click at [1455, 219] on icon at bounding box center [1458, 220] width 24 height 24
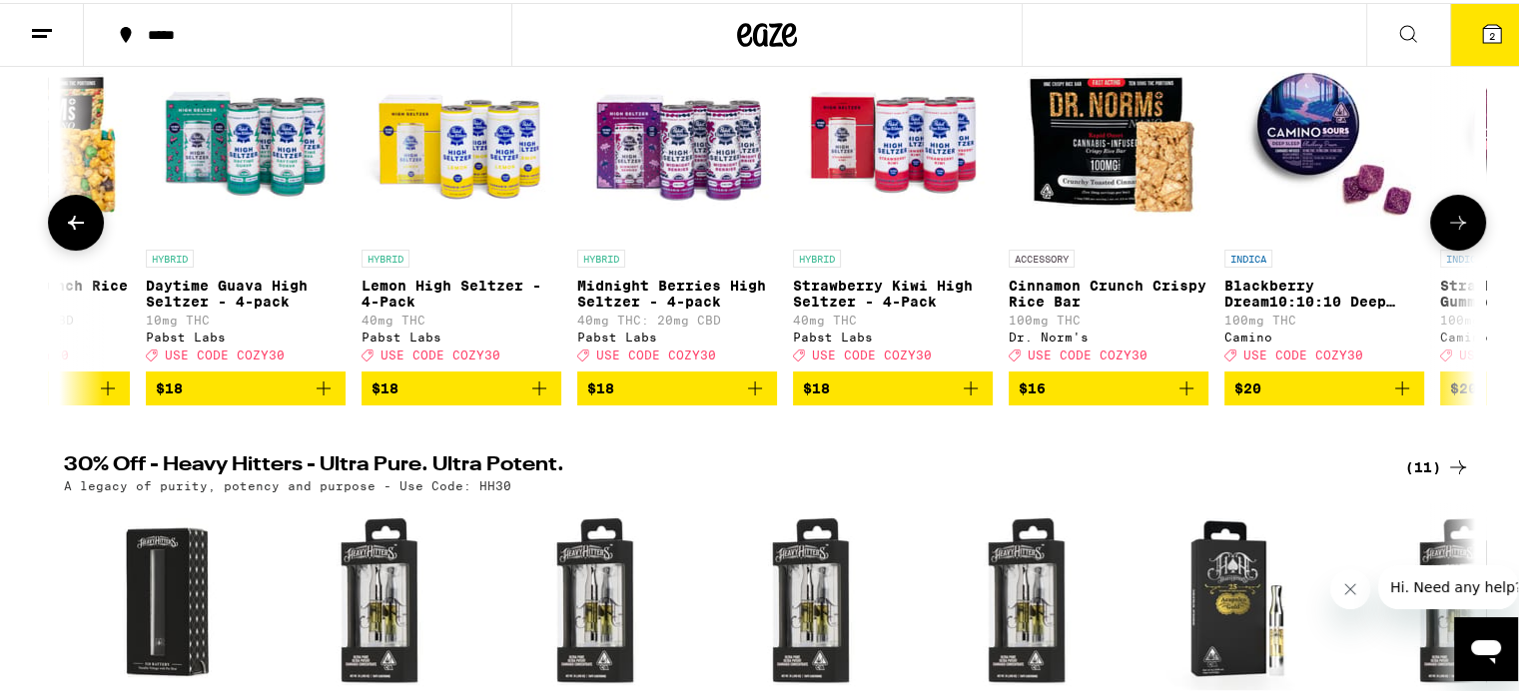
click at [1455, 219] on icon at bounding box center [1458, 220] width 24 height 24
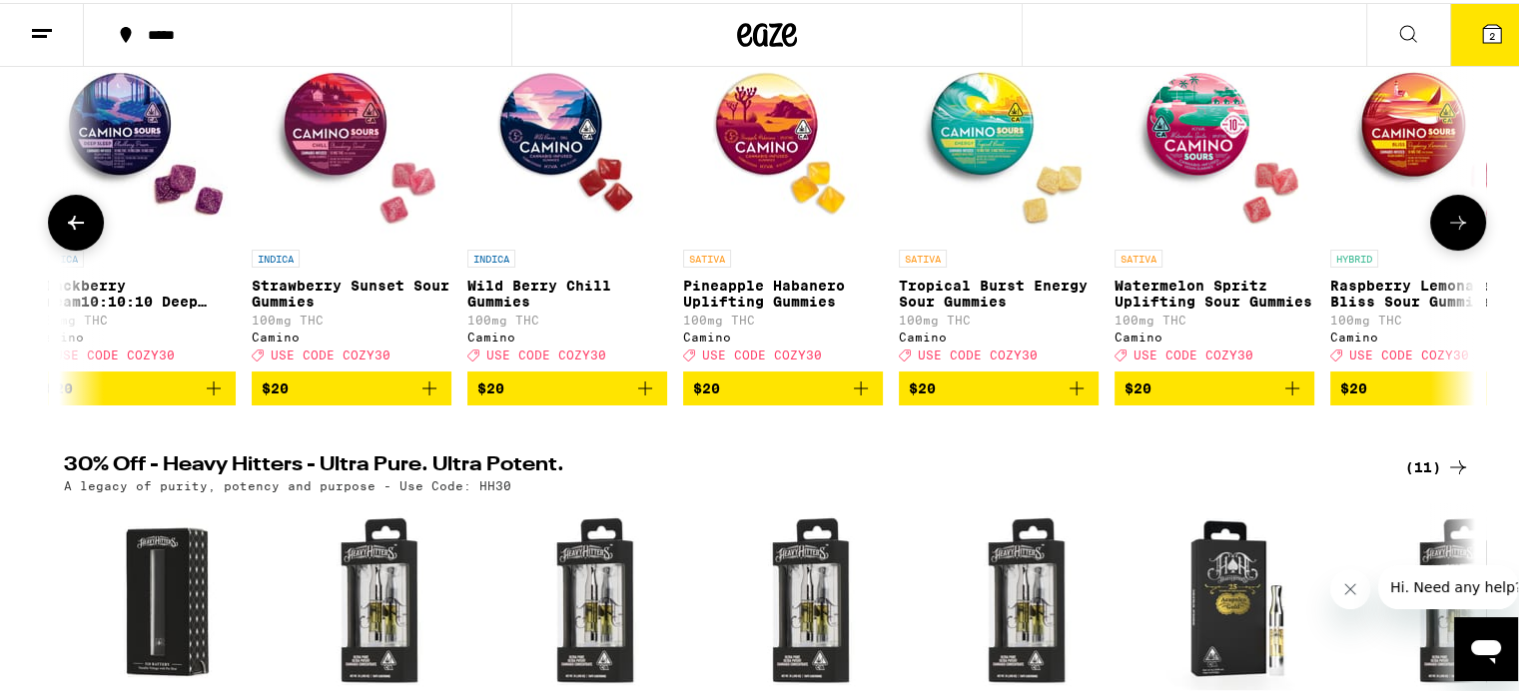
click at [1455, 219] on icon at bounding box center [1458, 220] width 24 height 24
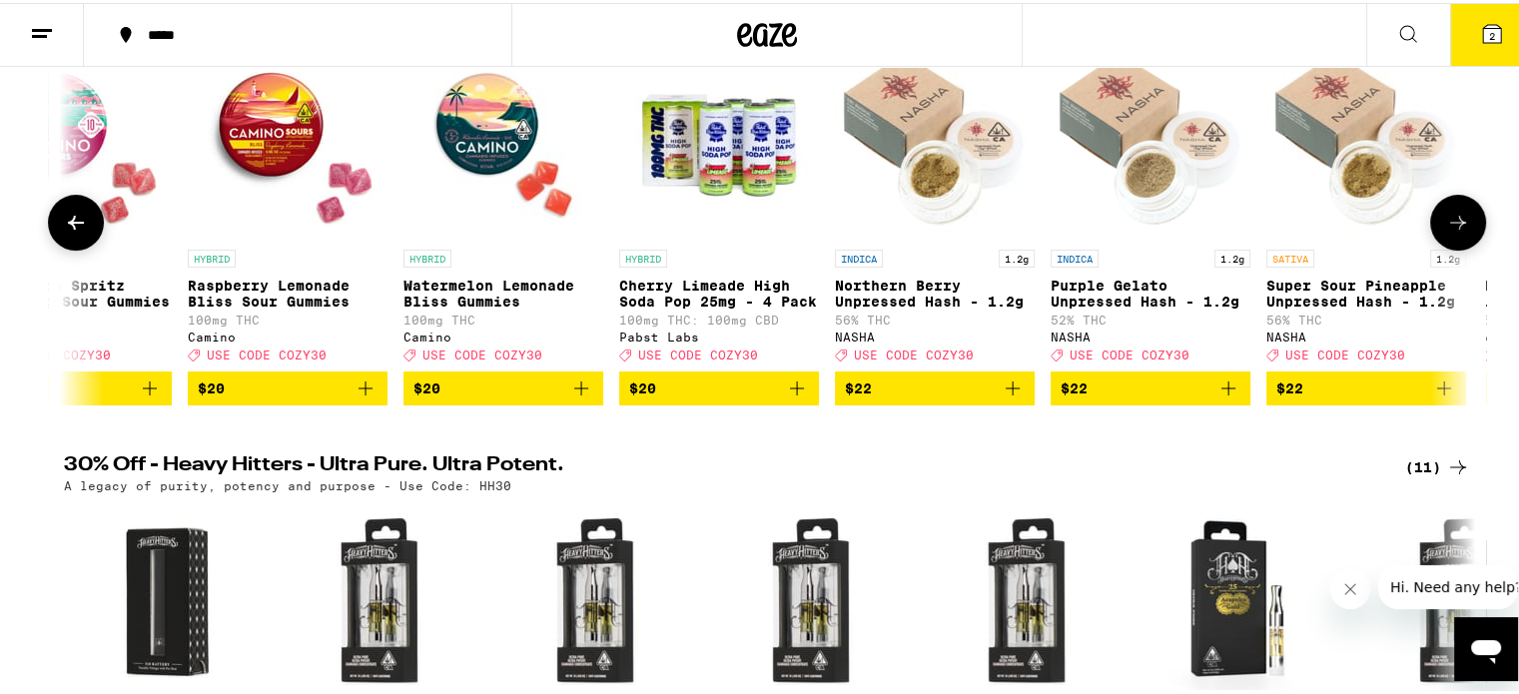
scroll to position [0, 15455]
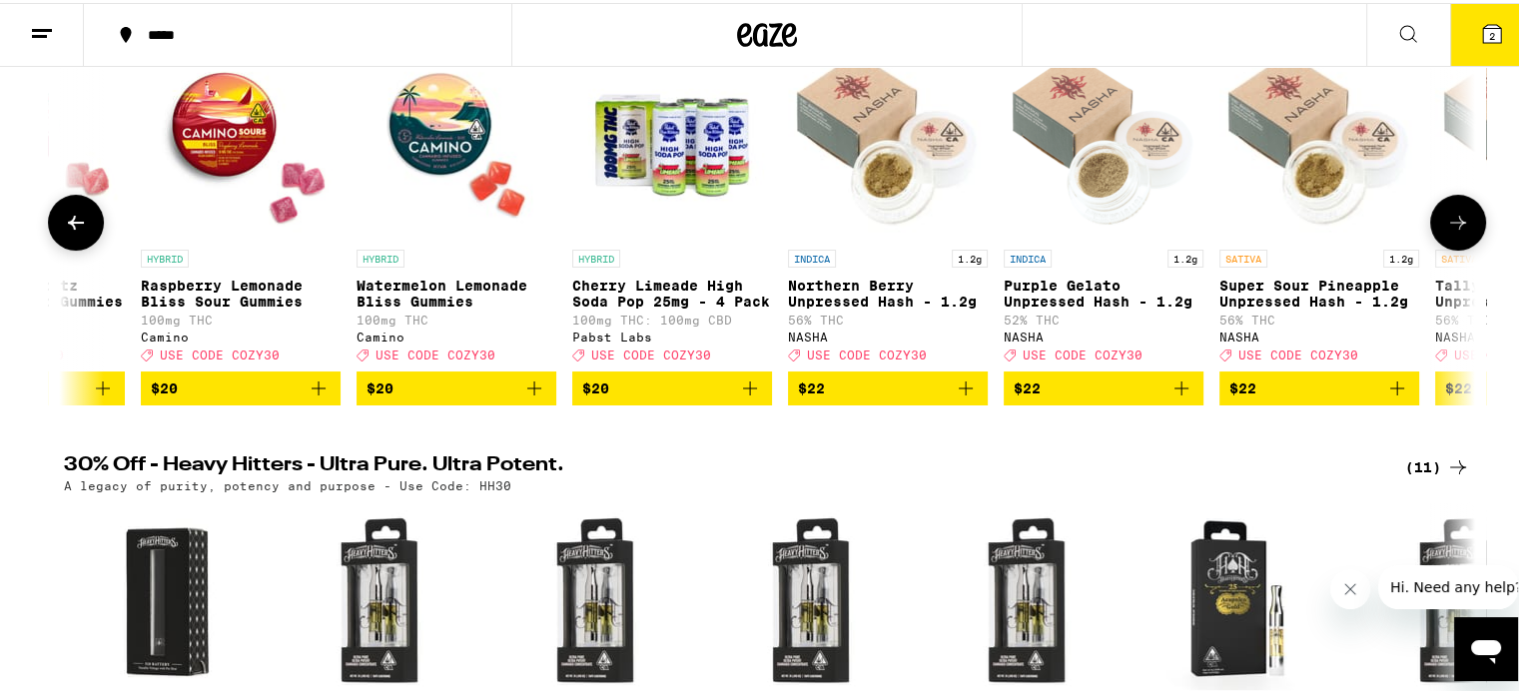
click at [1455, 219] on icon at bounding box center [1458, 220] width 24 height 24
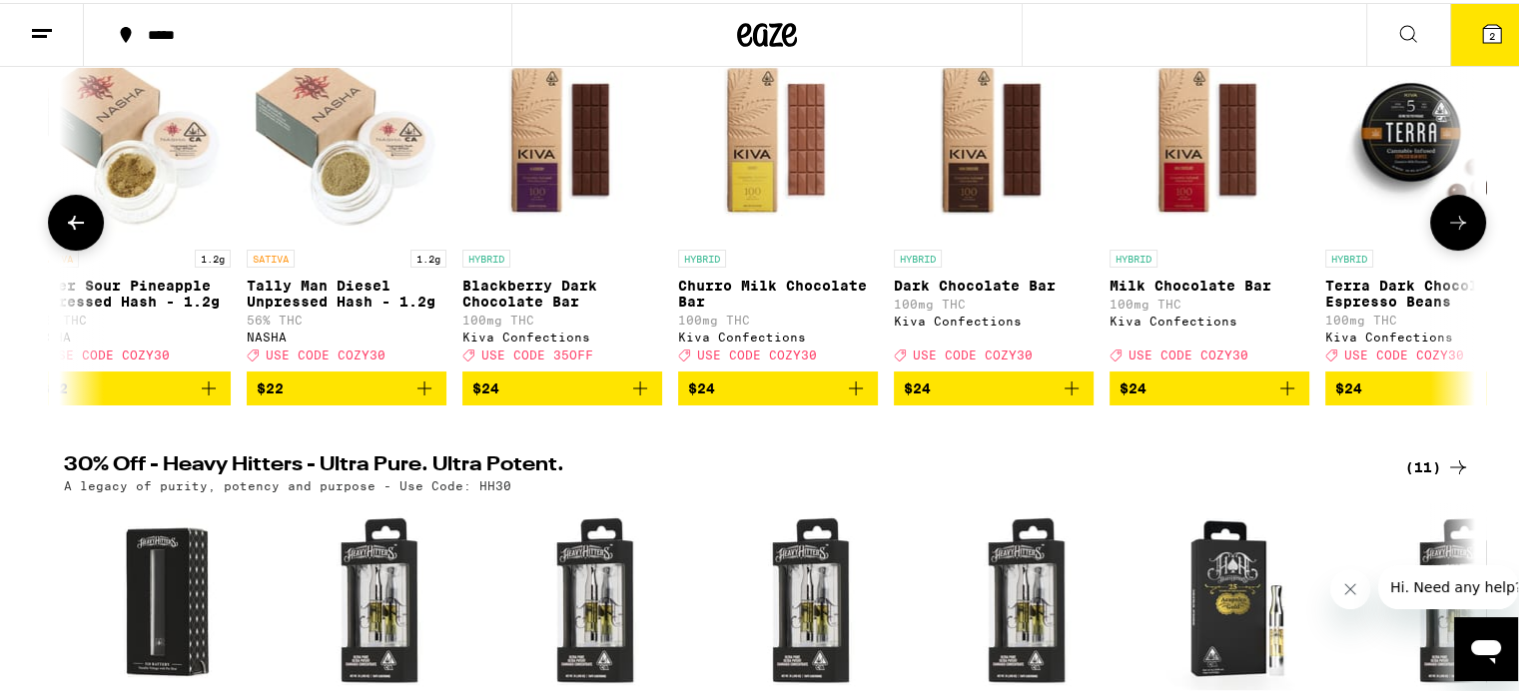
click at [1455, 219] on icon at bounding box center [1458, 220] width 24 height 24
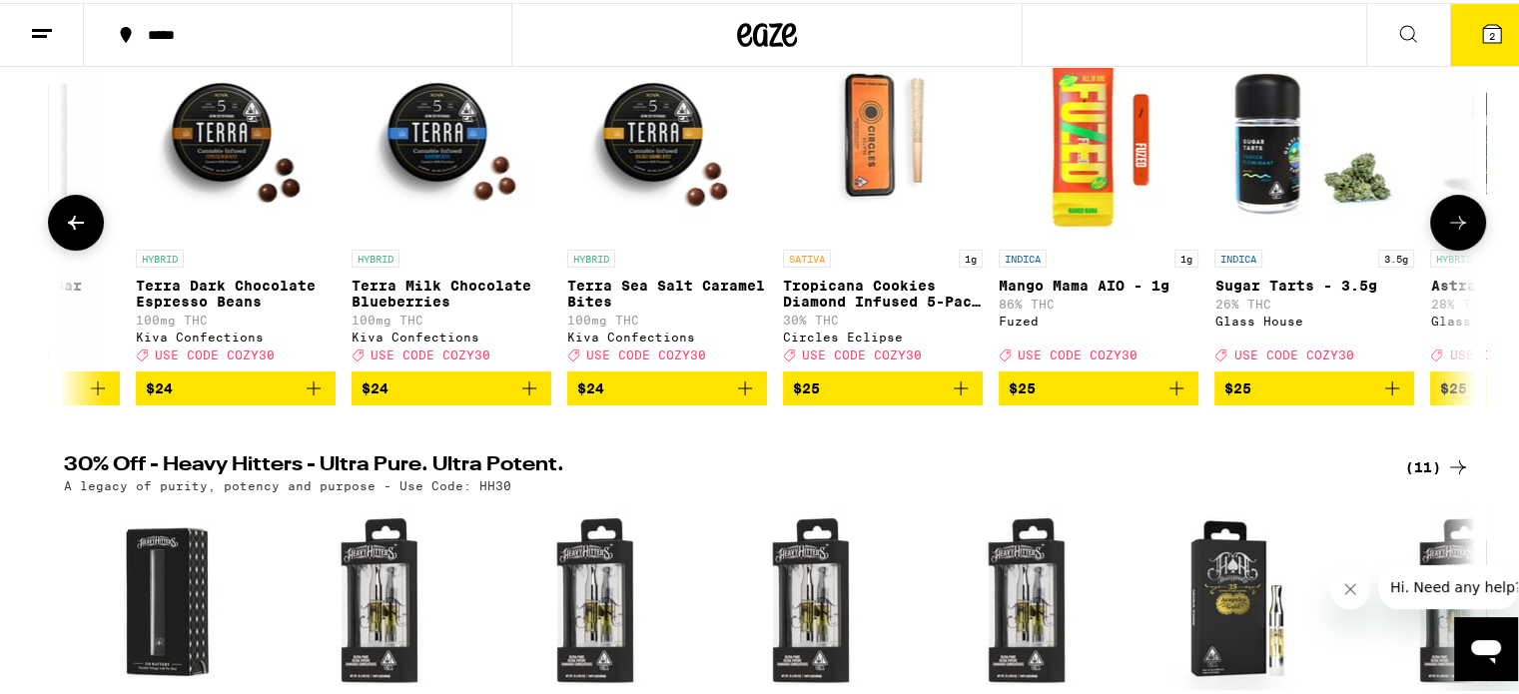
click at [1455, 219] on icon at bounding box center [1458, 220] width 24 height 24
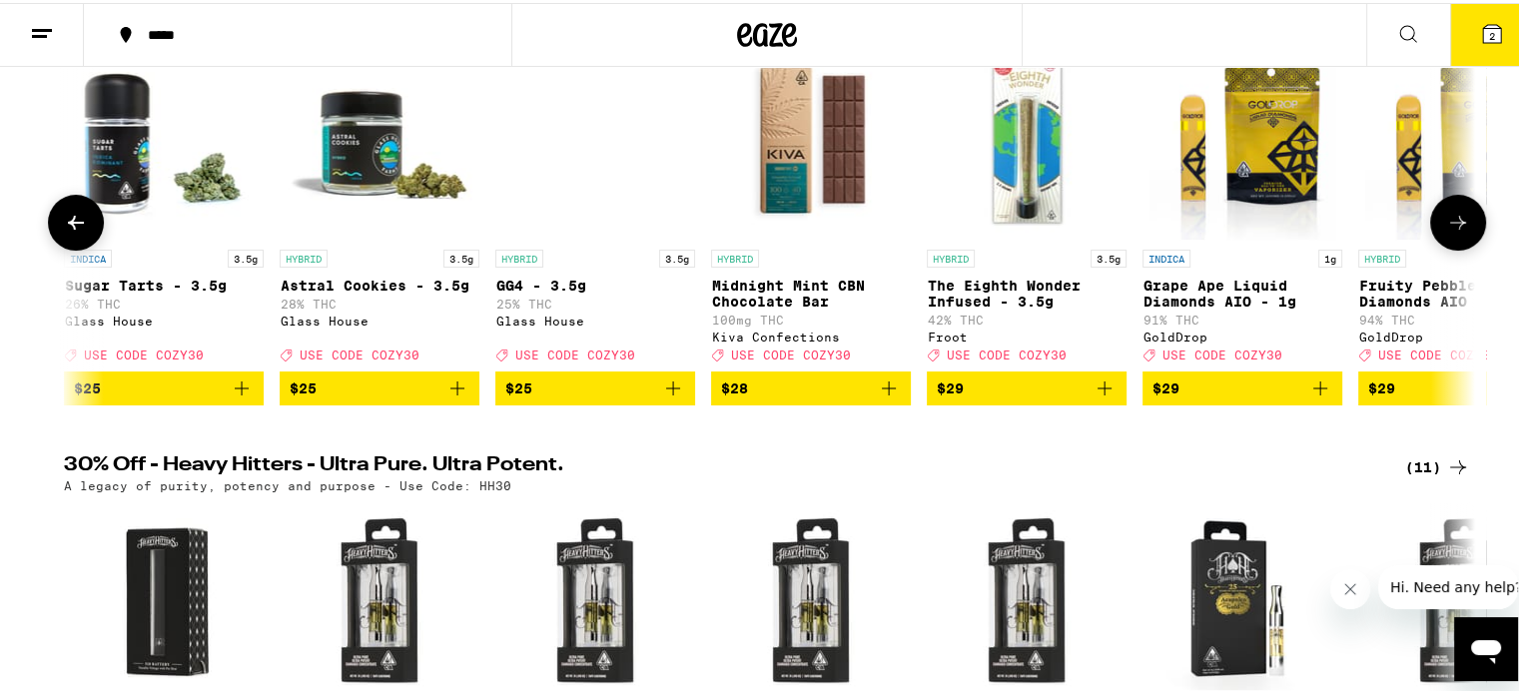
scroll to position [0, 19021]
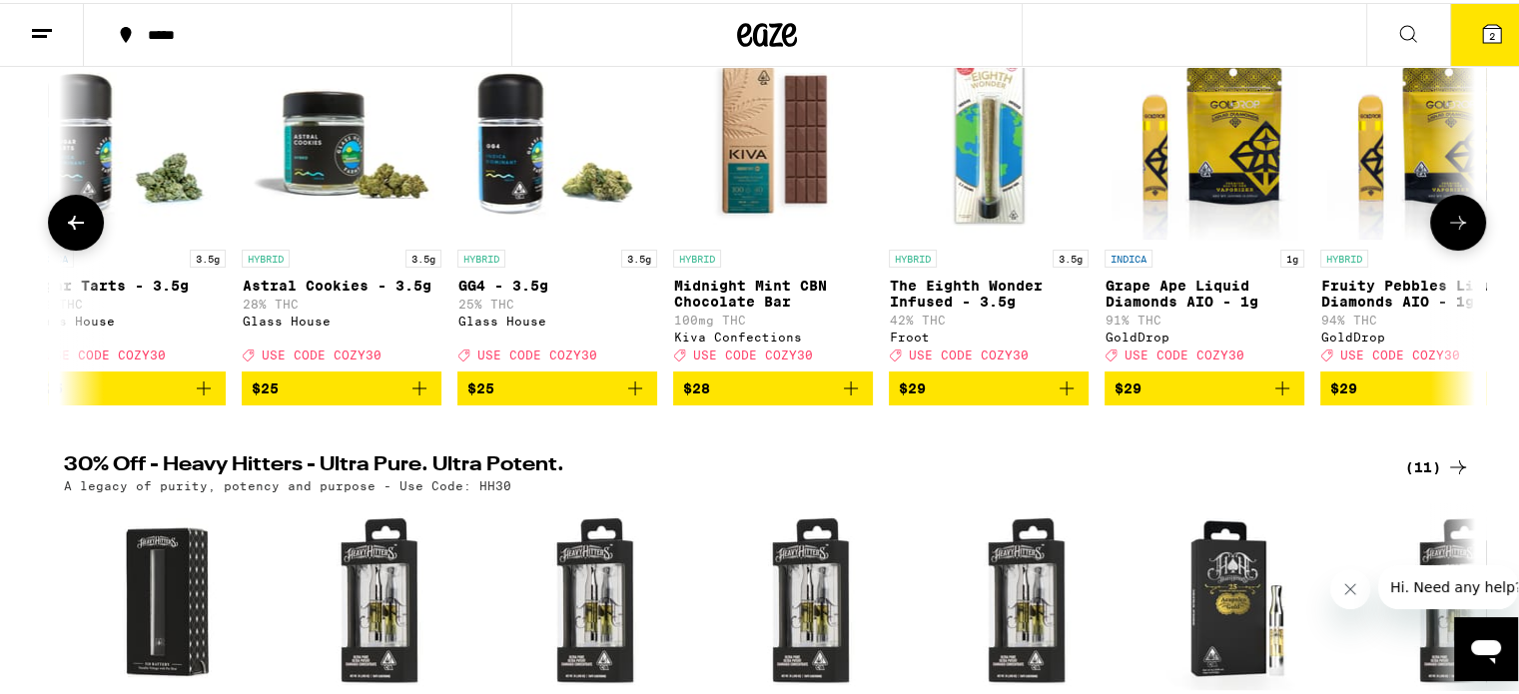
click at [1455, 219] on icon at bounding box center [1458, 220] width 24 height 24
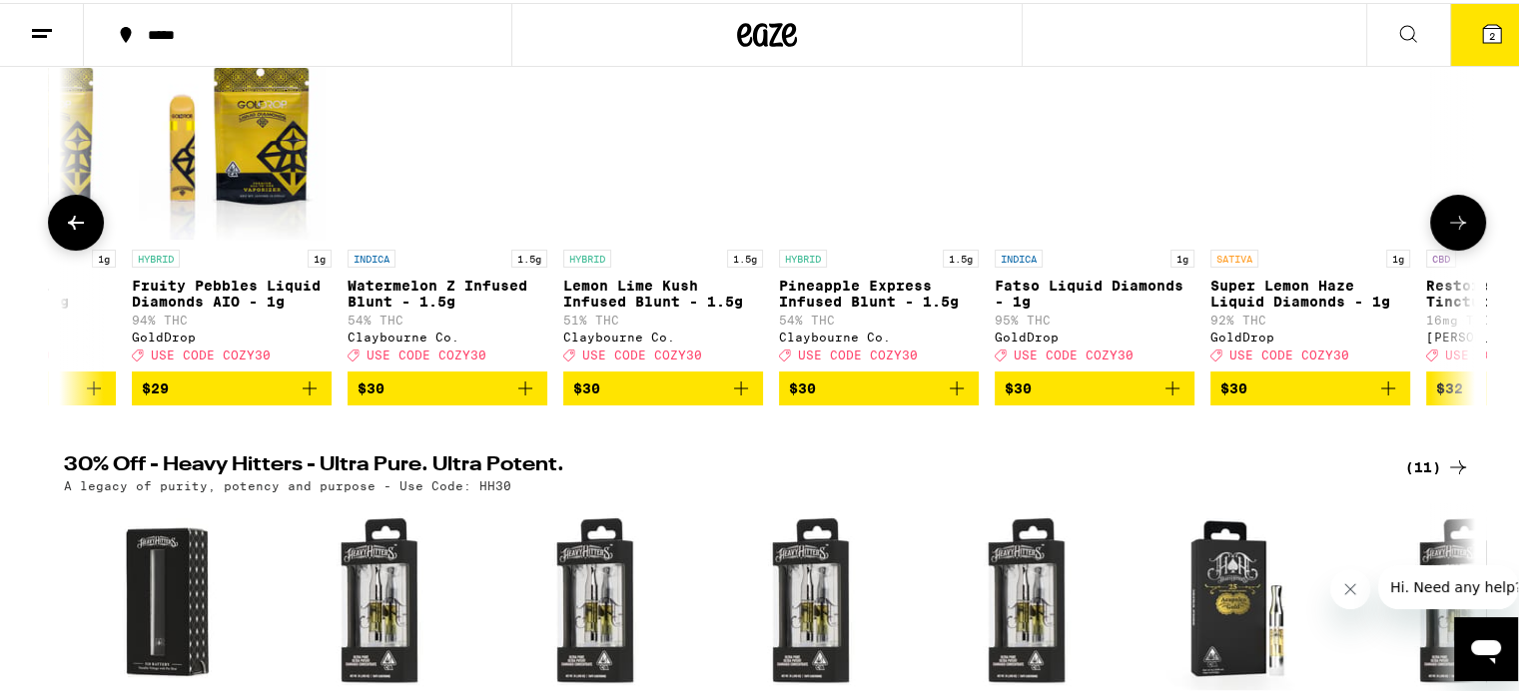
click at [1455, 219] on icon at bounding box center [1458, 220] width 24 height 24
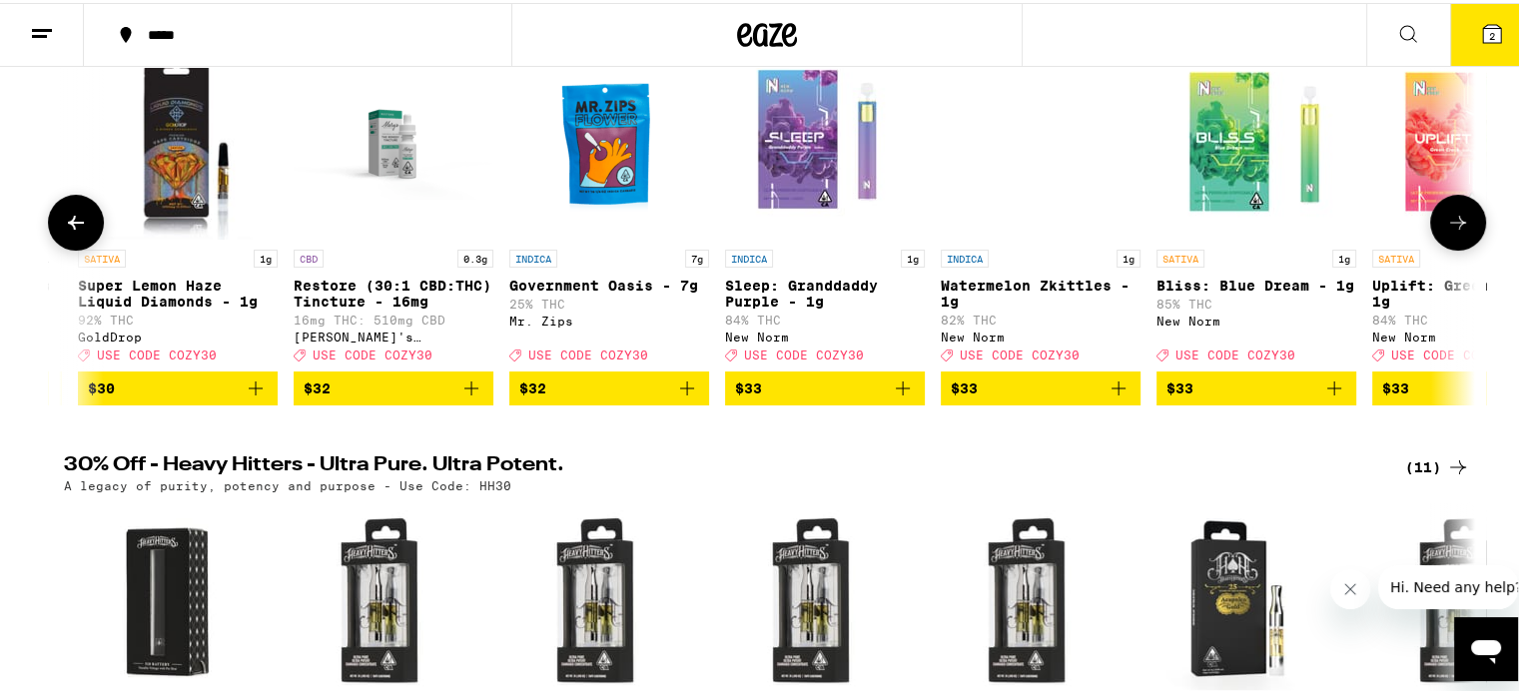
scroll to position [0, 21399]
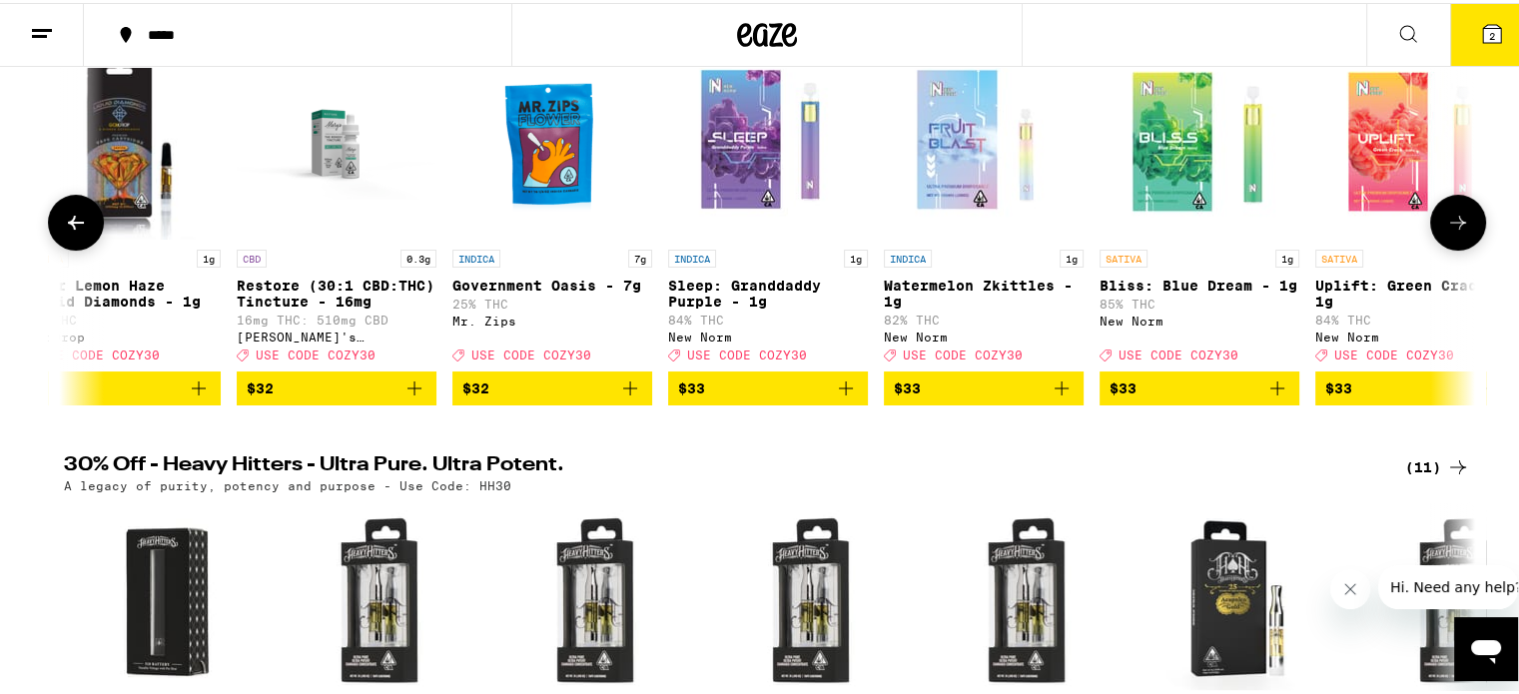
click at [1455, 219] on icon at bounding box center [1458, 220] width 24 height 24
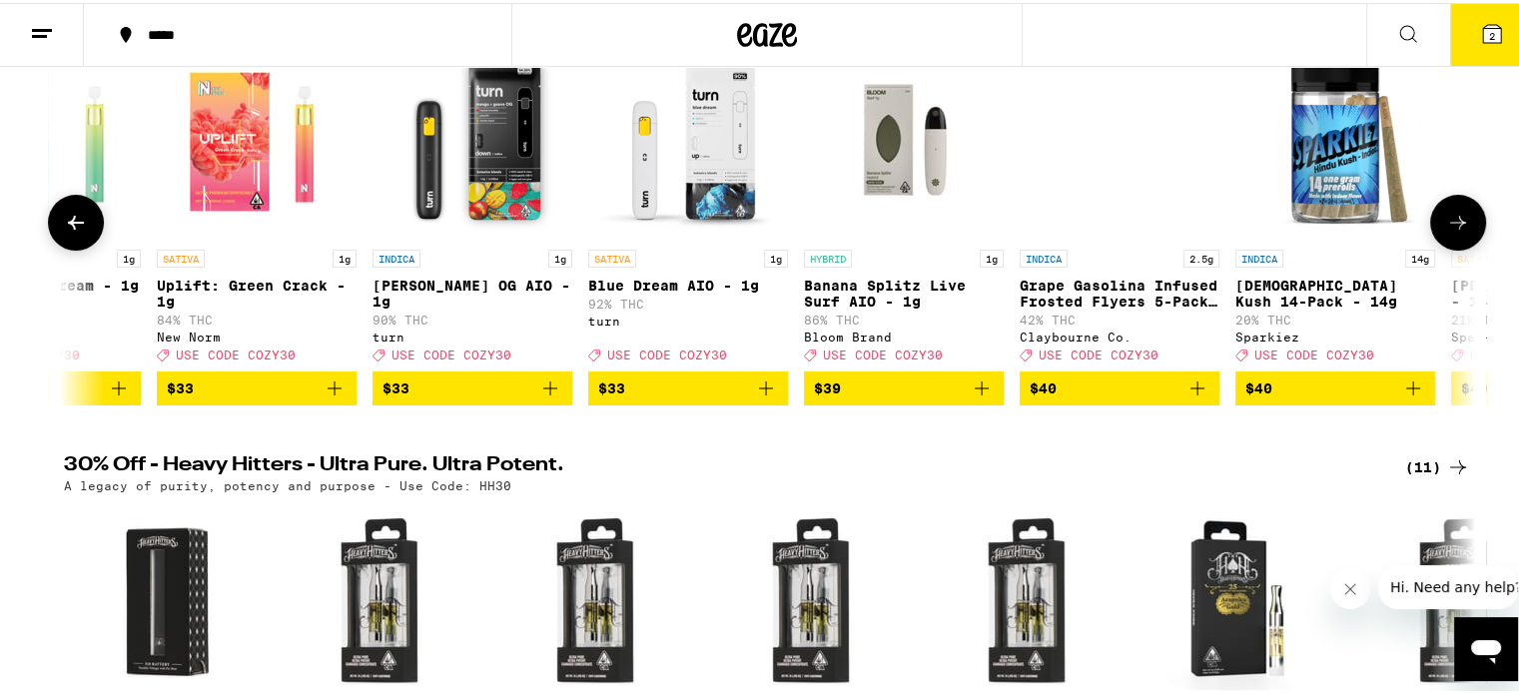
scroll to position [0, 22587]
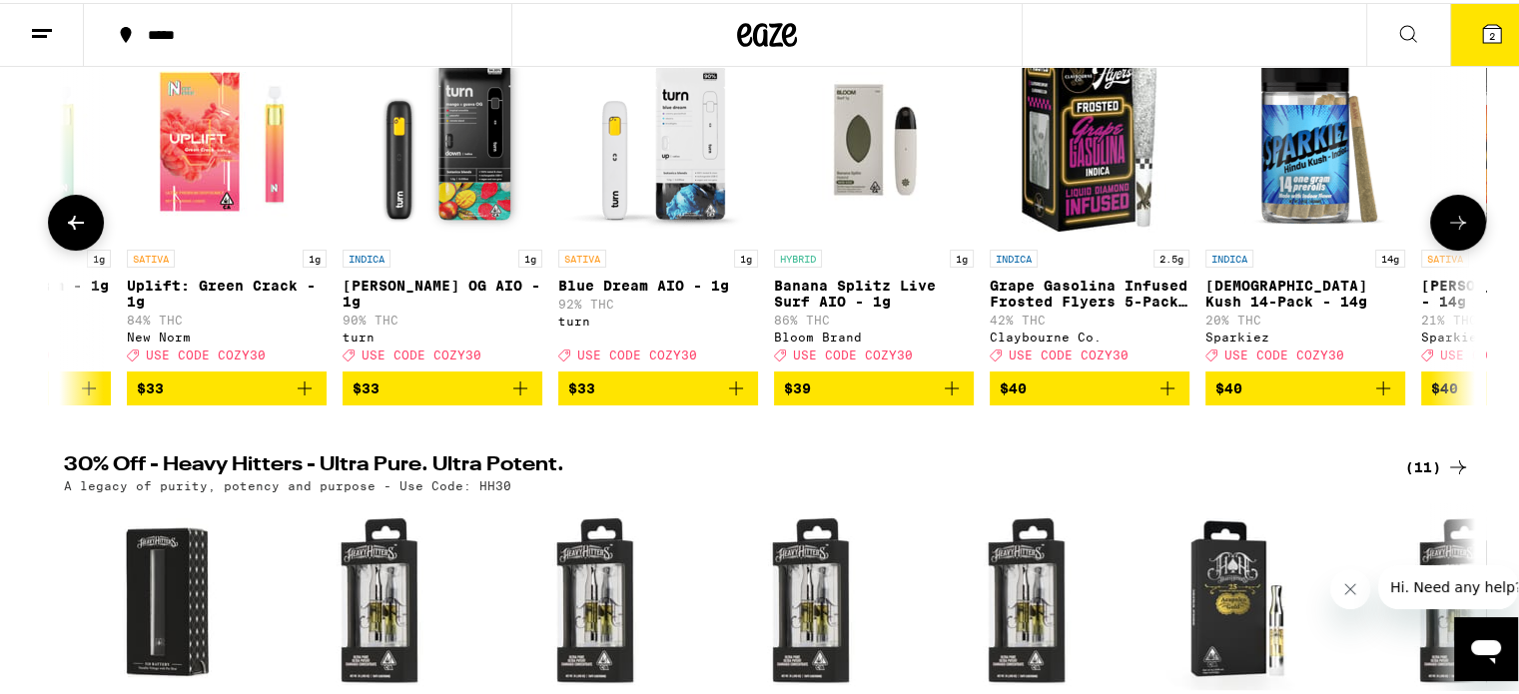
click at [1455, 219] on icon at bounding box center [1458, 220] width 24 height 24
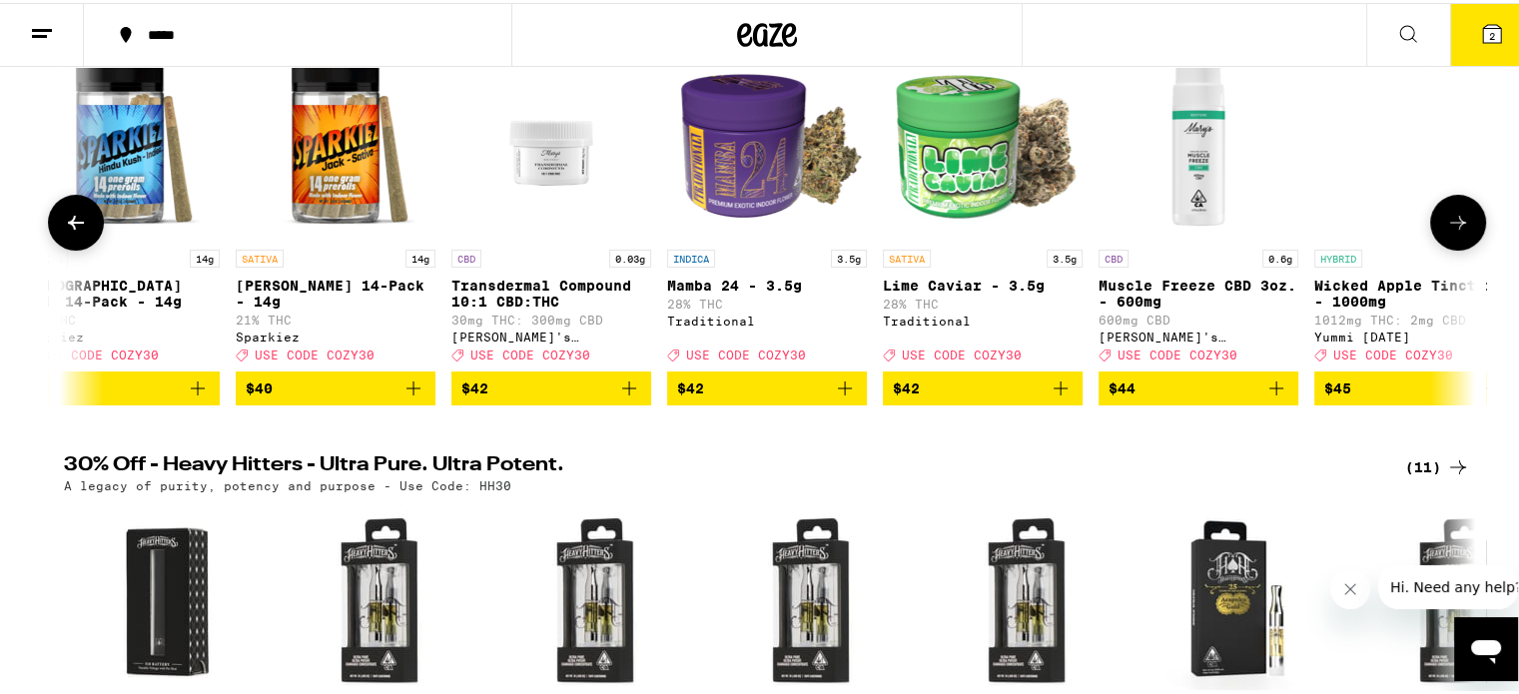
scroll to position [0, 23777]
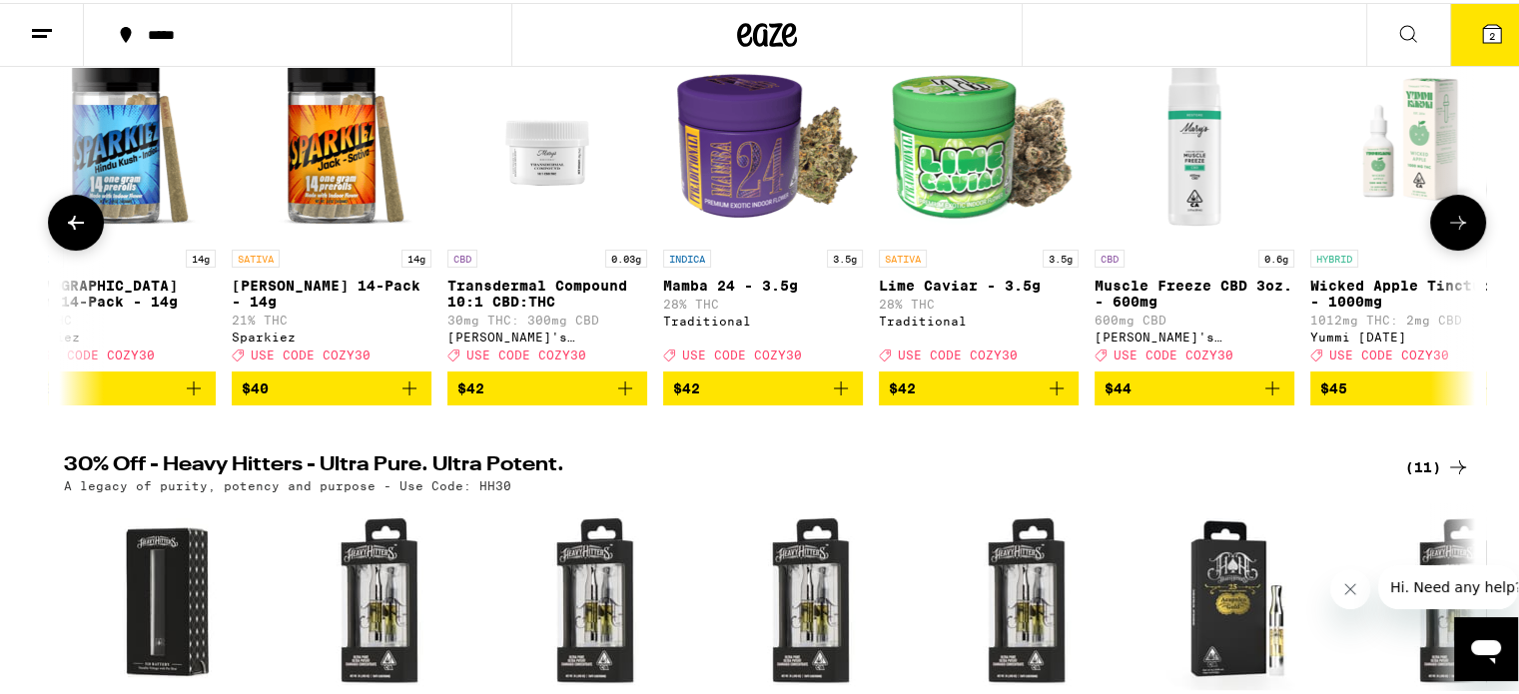
click at [1456, 219] on icon at bounding box center [1458, 220] width 24 height 24
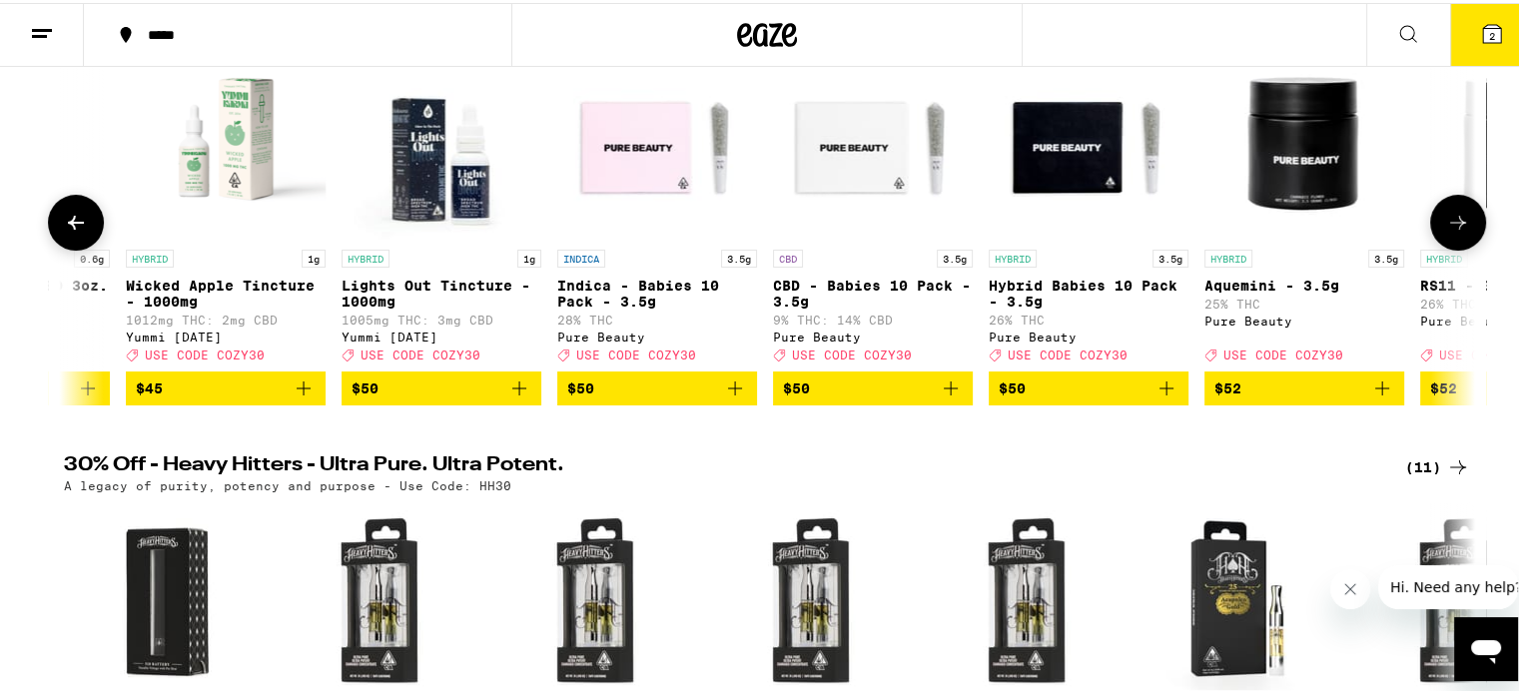
scroll to position [0, 24965]
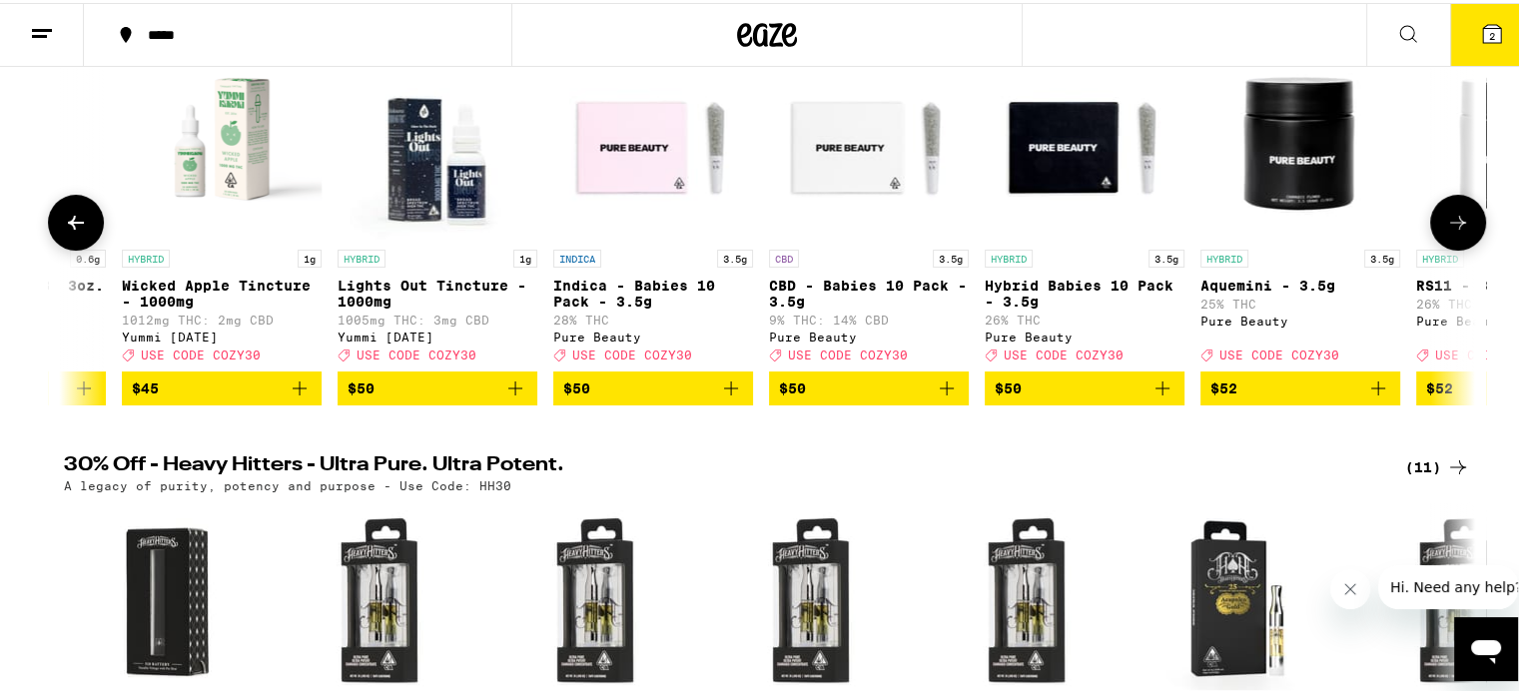
click at [1456, 219] on icon at bounding box center [1458, 220] width 24 height 24
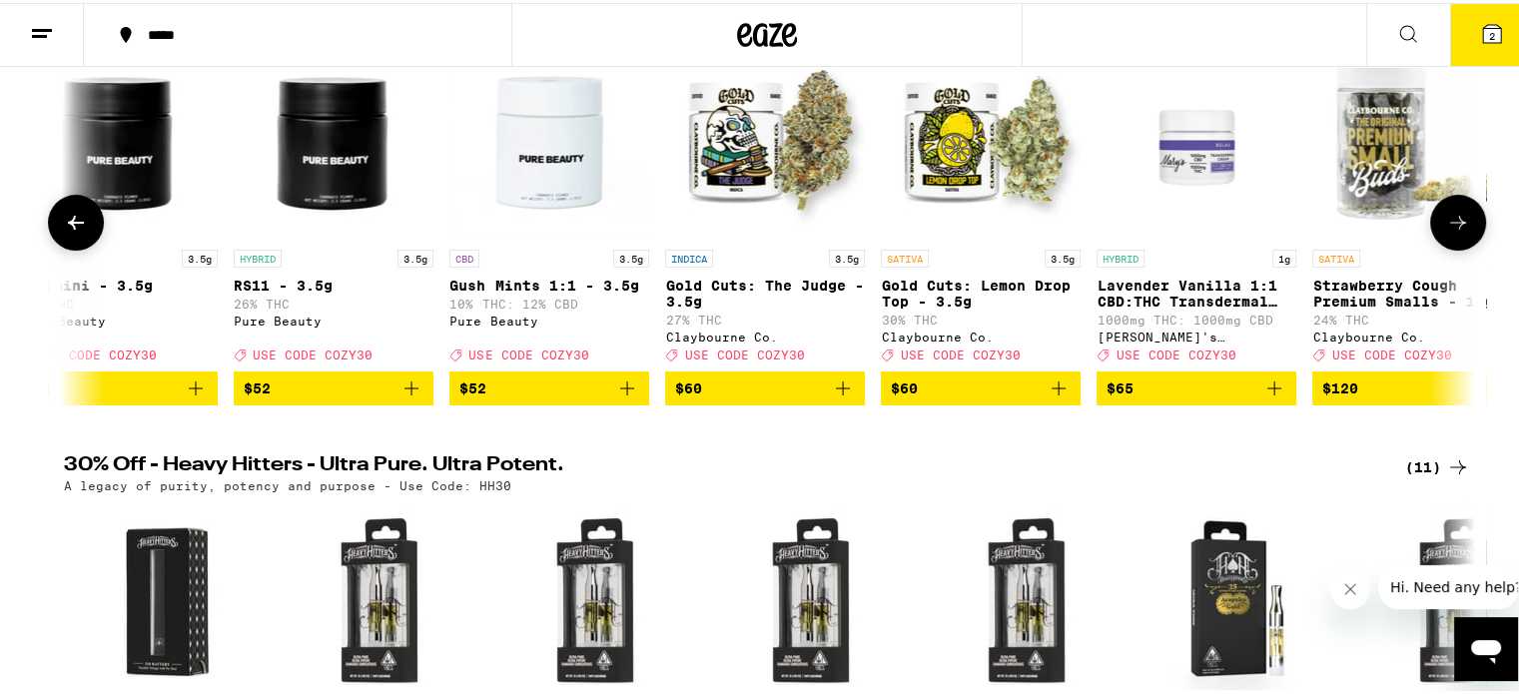
scroll to position [0, 26154]
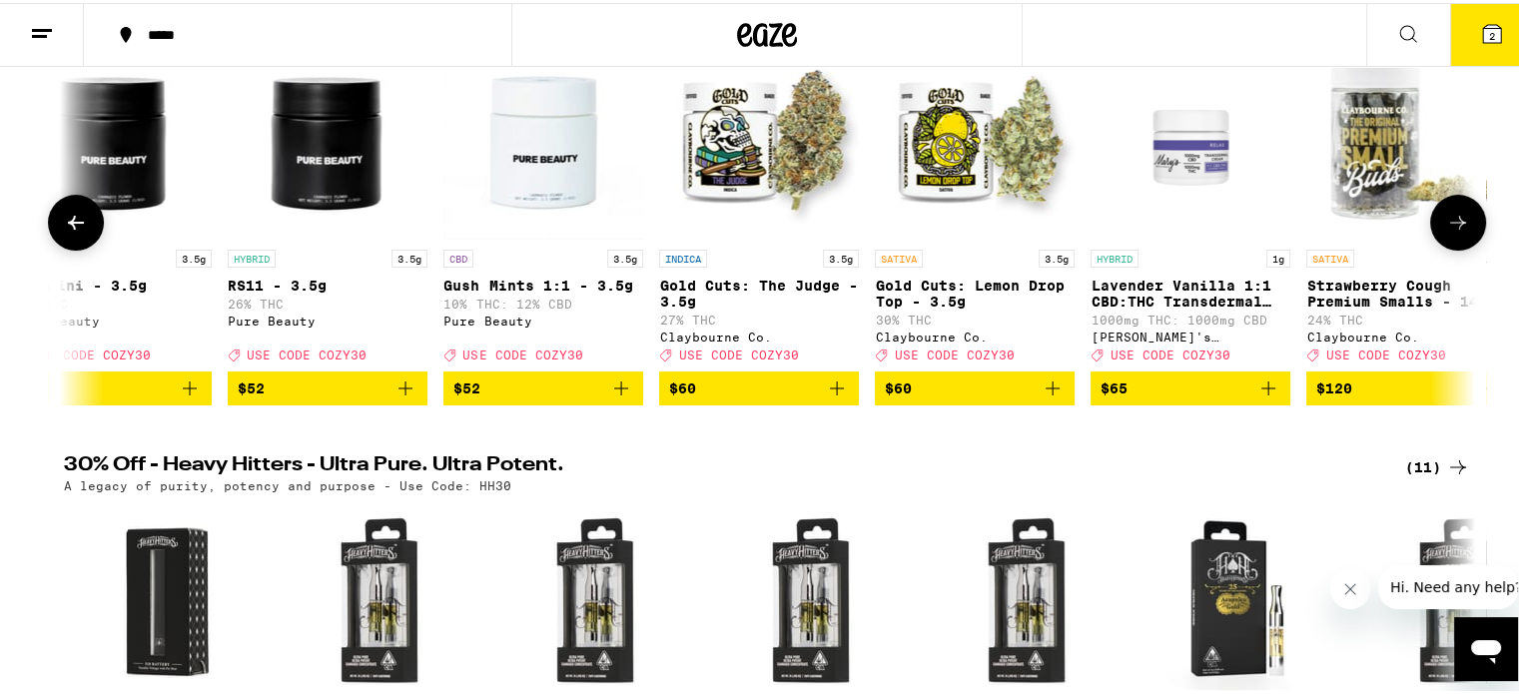
click at [1456, 219] on icon at bounding box center [1458, 220] width 24 height 24
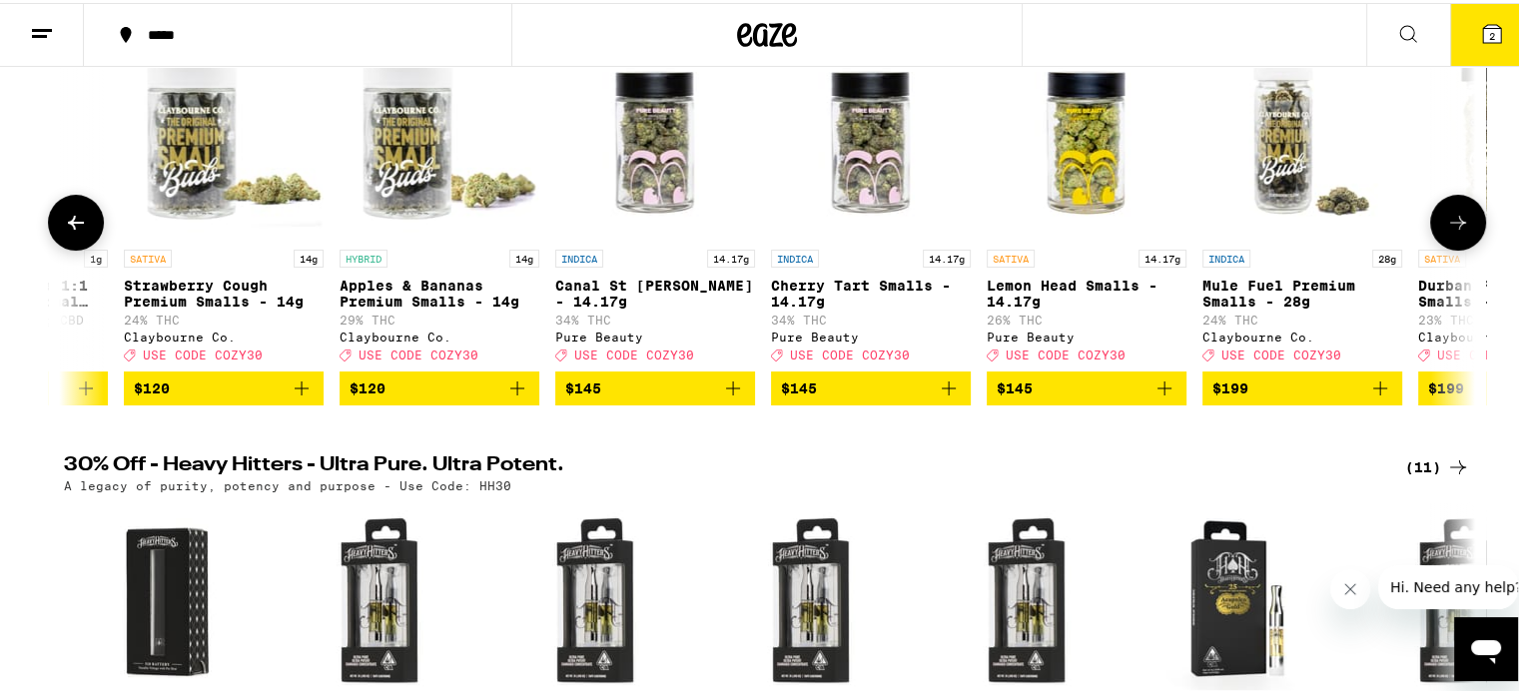
scroll to position [0, 27343]
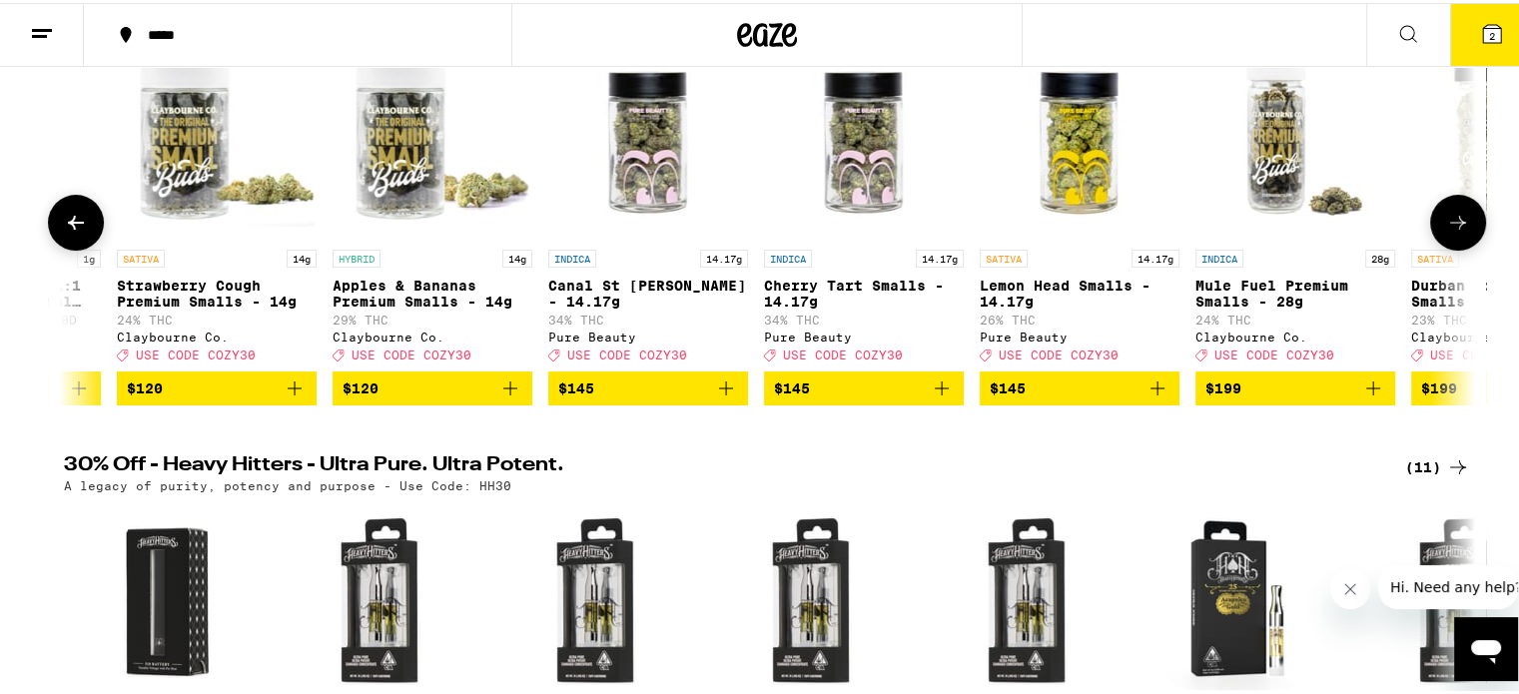
click at [1456, 219] on icon at bounding box center [1458, 220] width 24 height 24
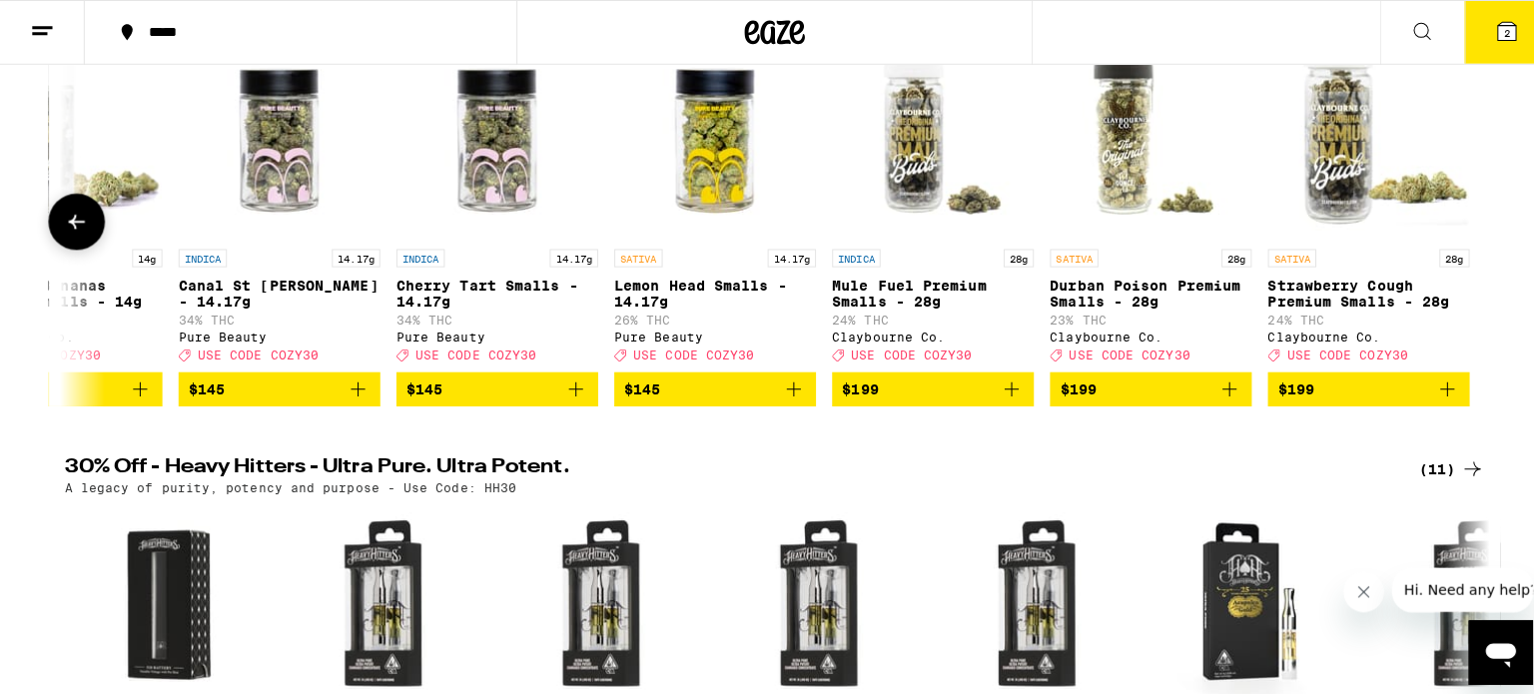
scroll to position [0, 27716]
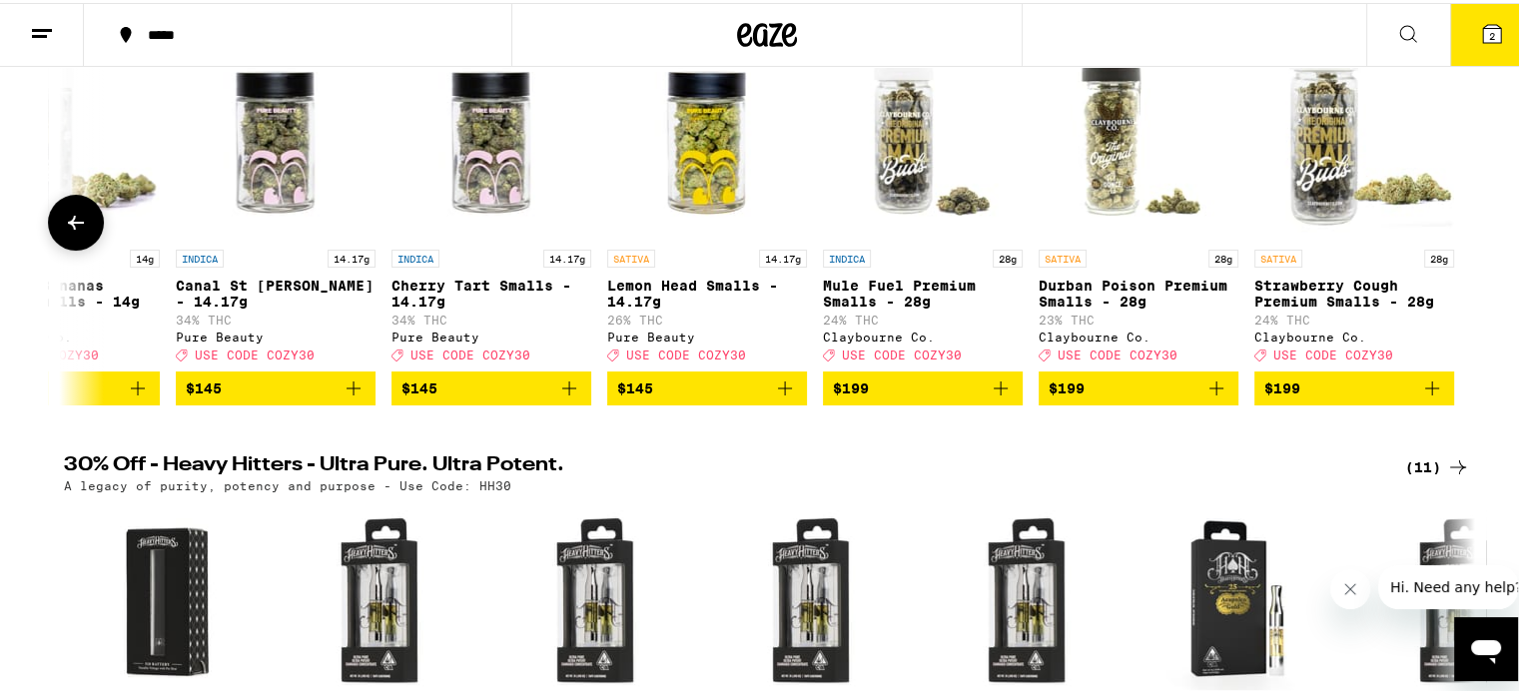
click at [1456, 219] on div at bounding box center [1458, 220] width 56 height 56
click at [1478, 14] on button "2" at bounding box center [1492, 32] width 84 height 62
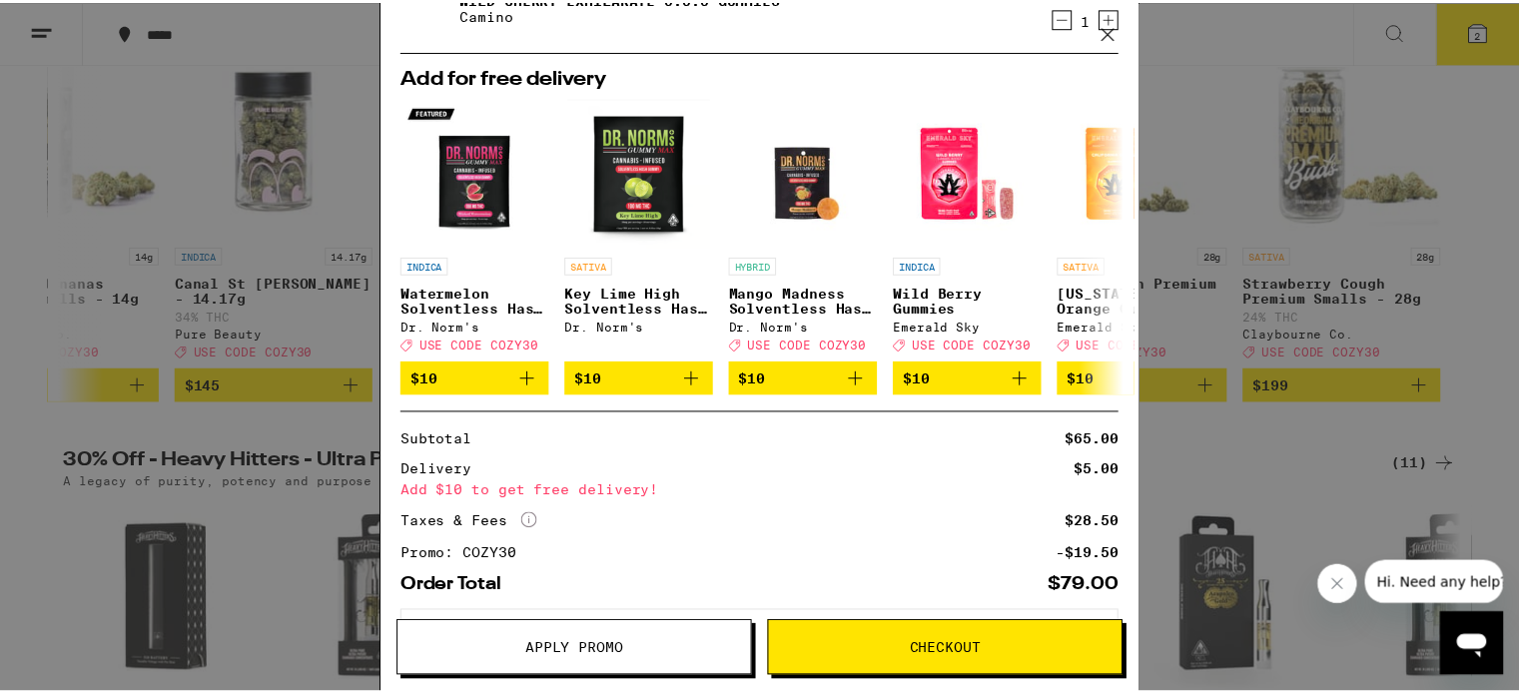
scroll to position [55, 0]
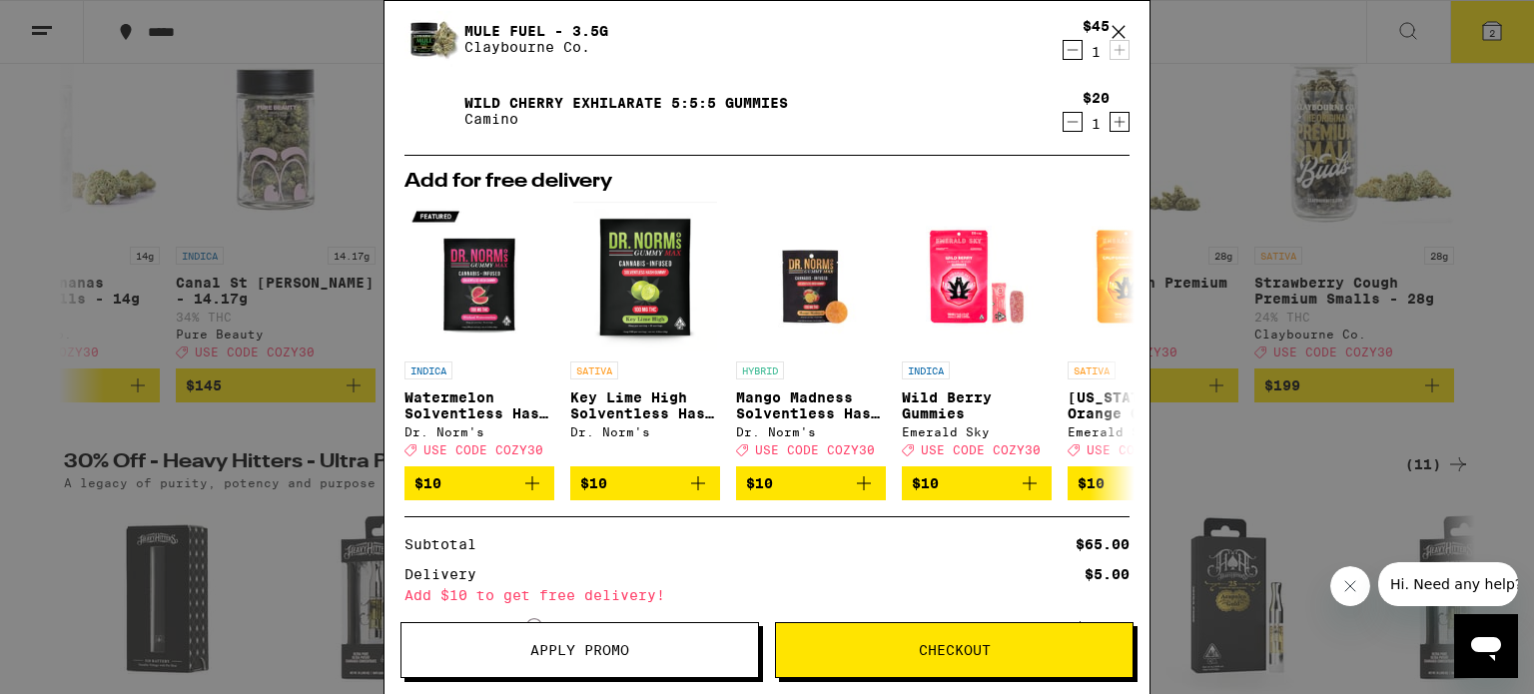
click at [1127, 34] on icon at bounding box center [1119, 32] width 30 height 30
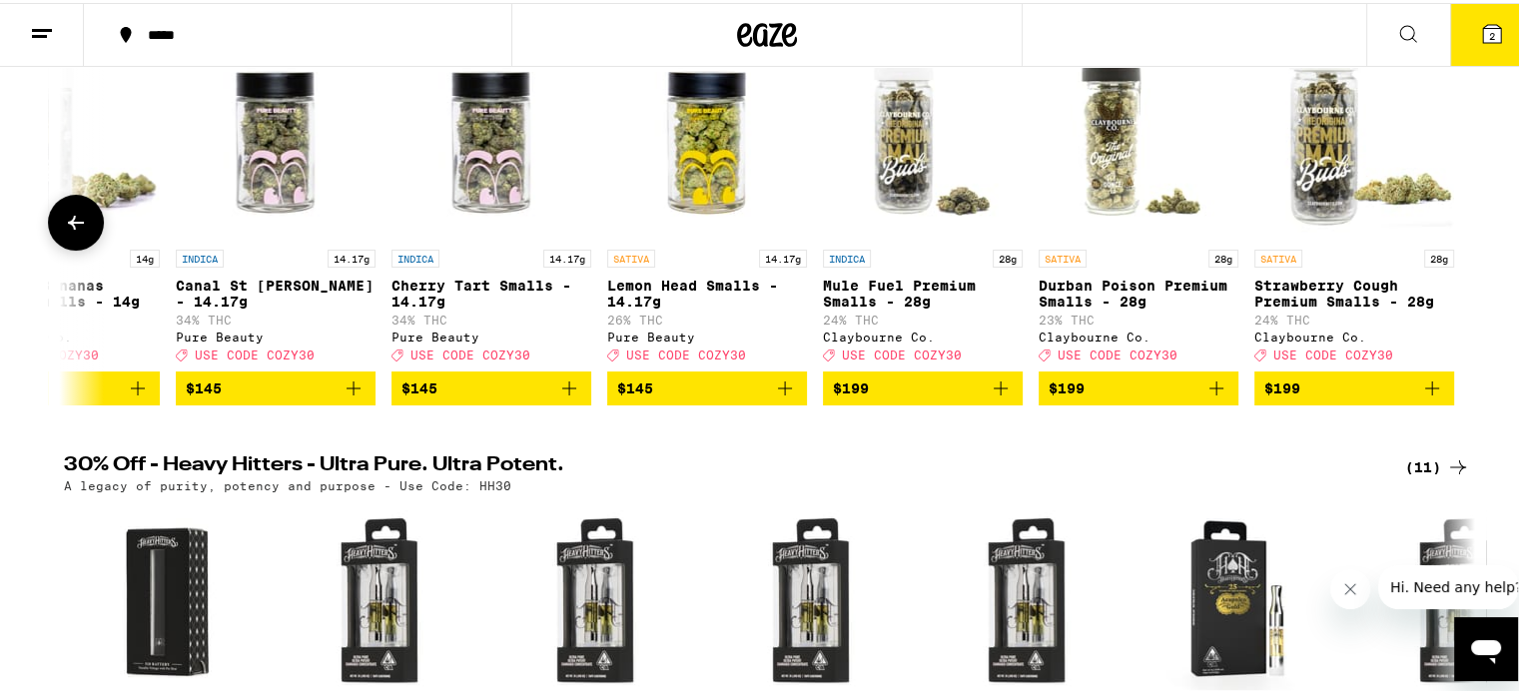
click at [64, 232] on icon at bounding box center [76, 220] width 24 height 24
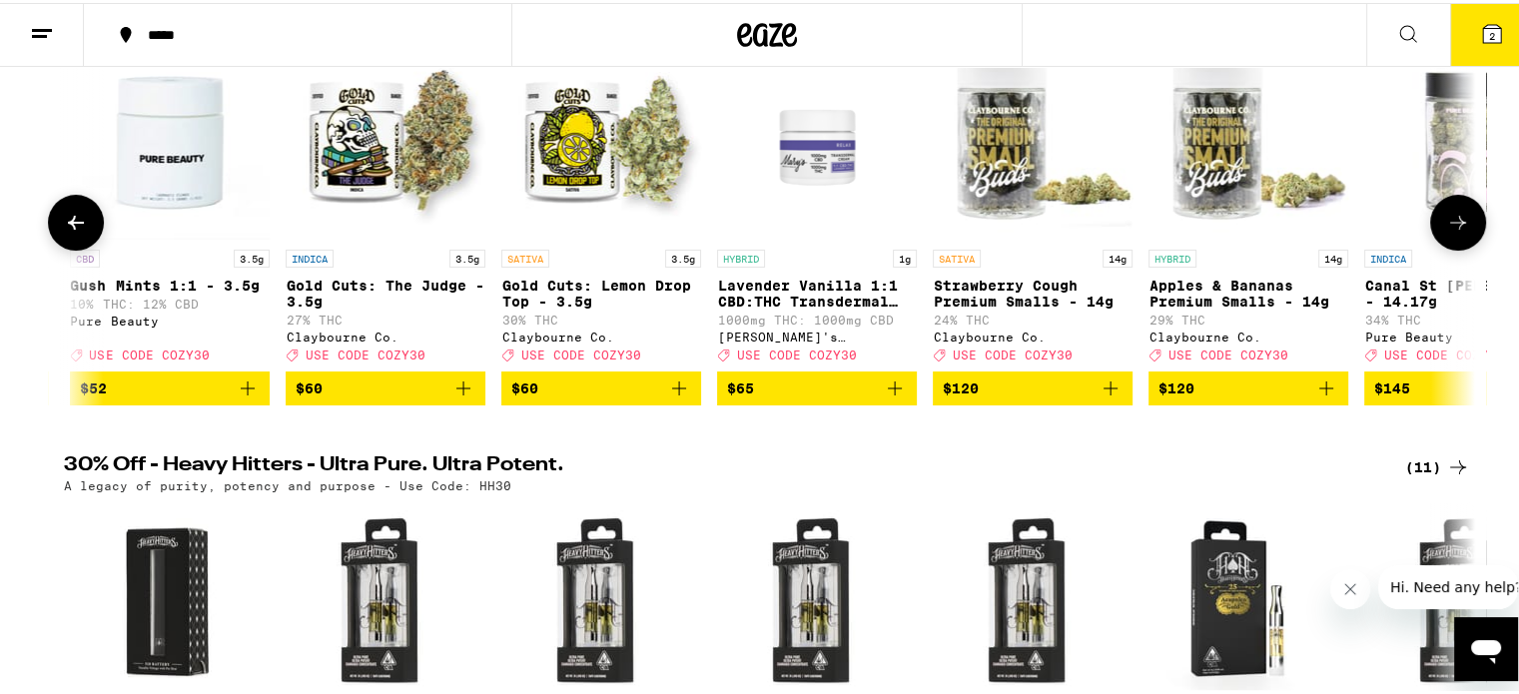
click at [64, 232] on icon at bounding box center [76, 220] width 24 height 24
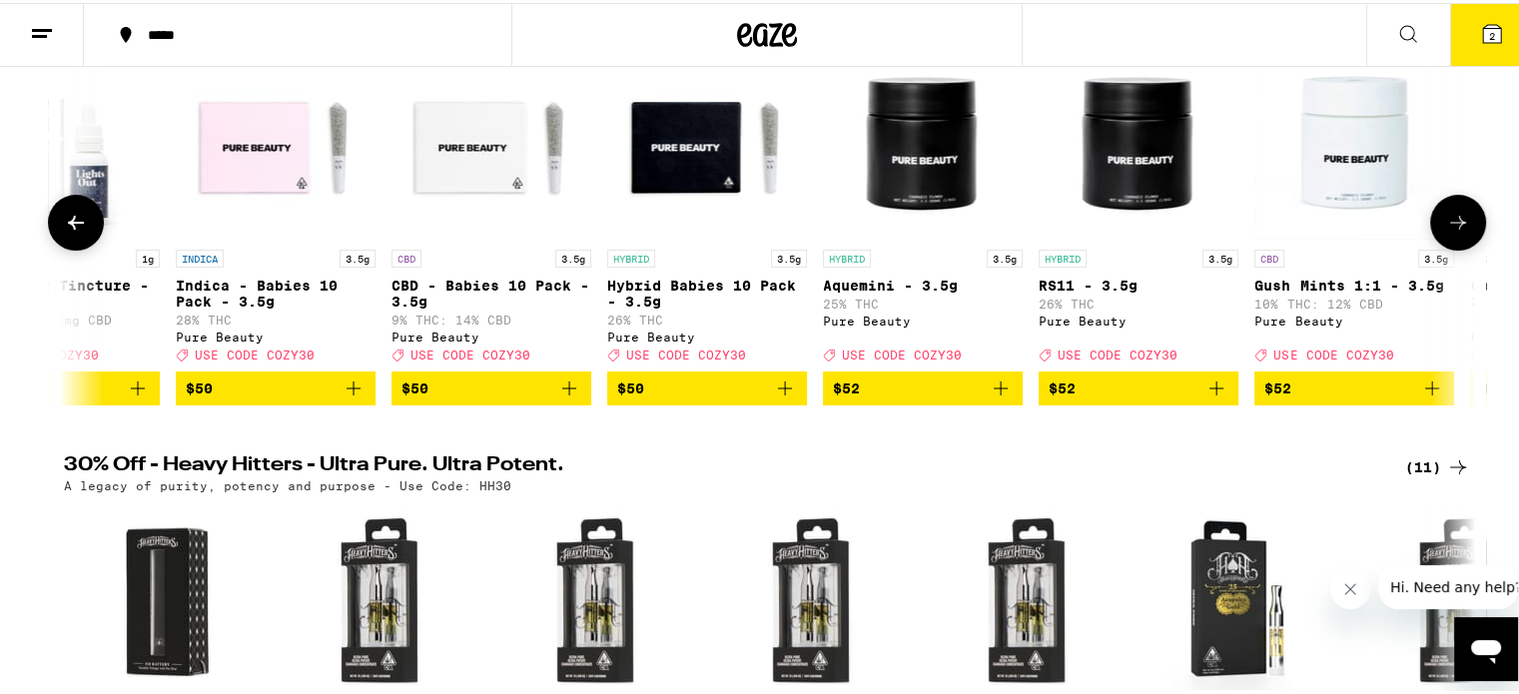
scroll to position [0, 25339]
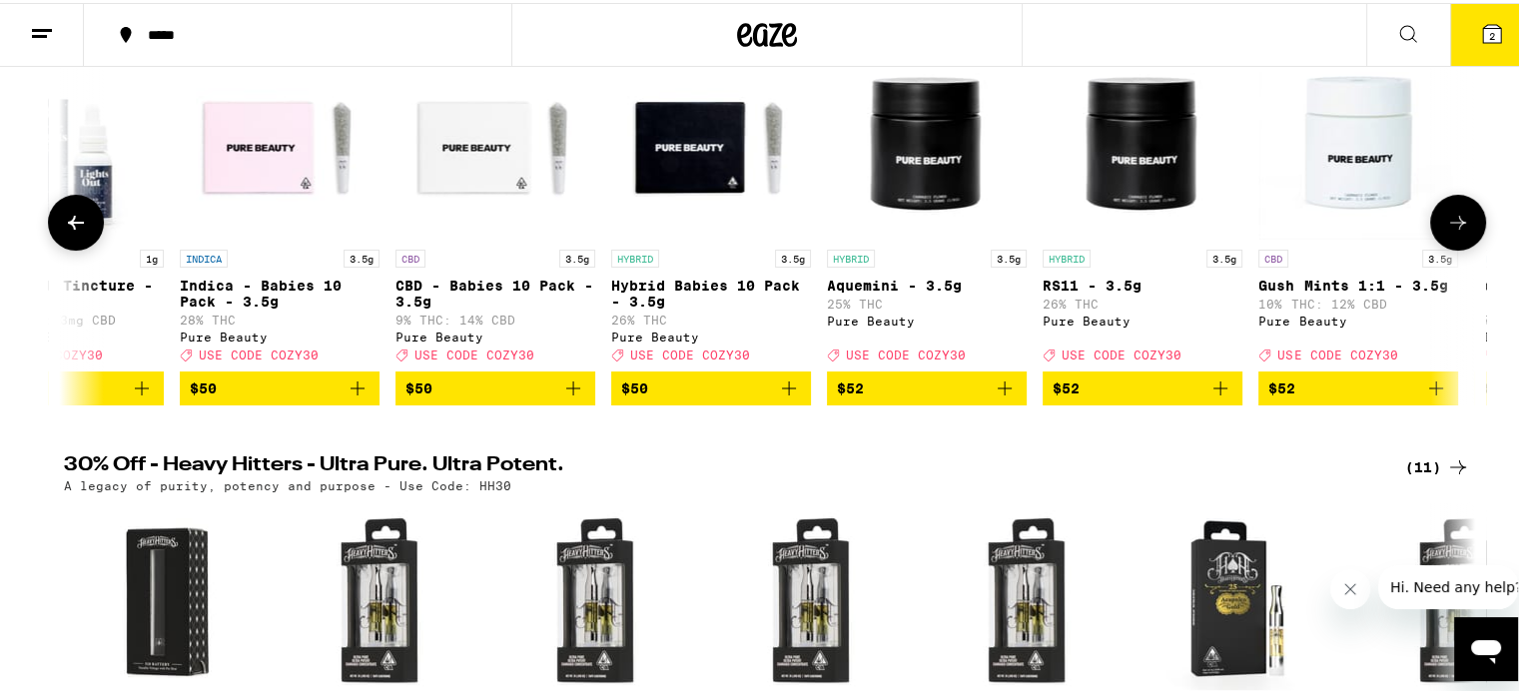
click at [64, 232] on icon at bounding box center [76, 220] width 24 height 24
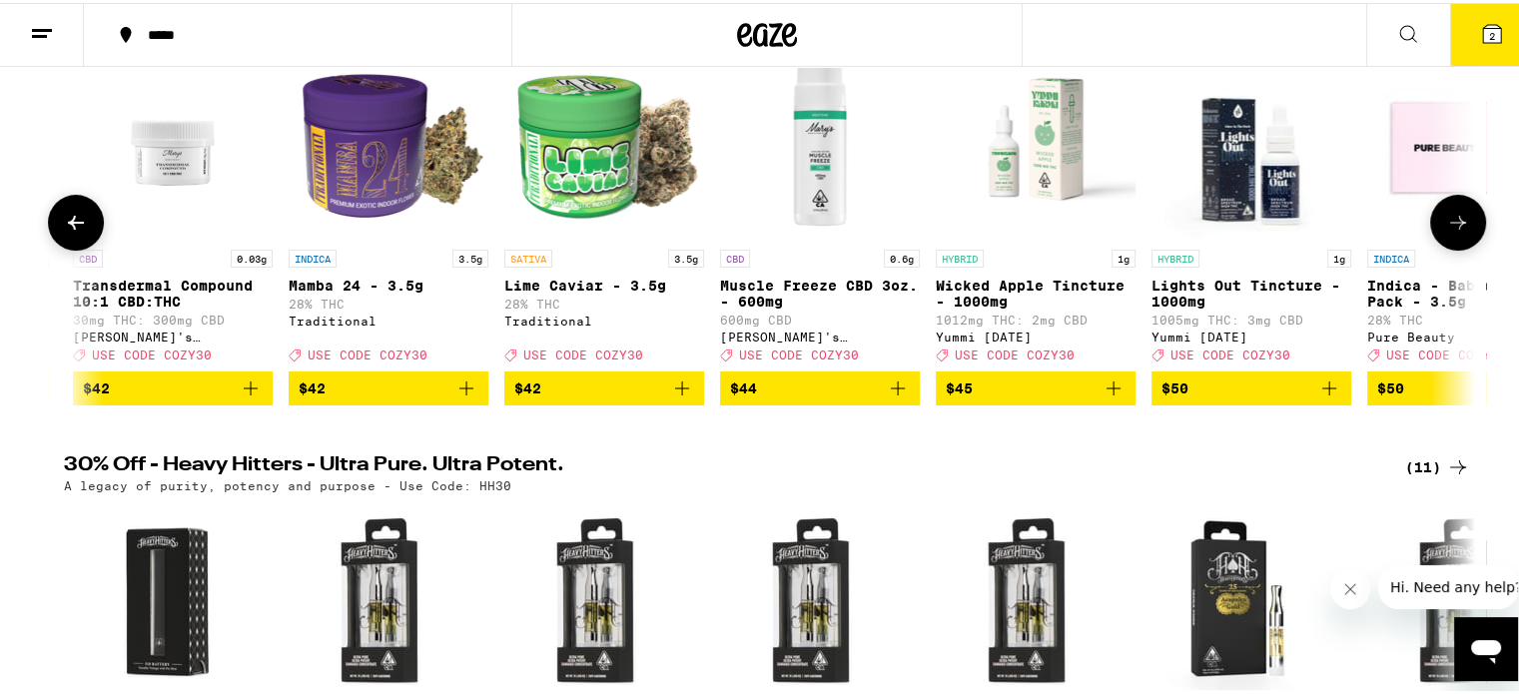
click at [64, 232] on icon at bounding box center [76, 220] width 24 height 24
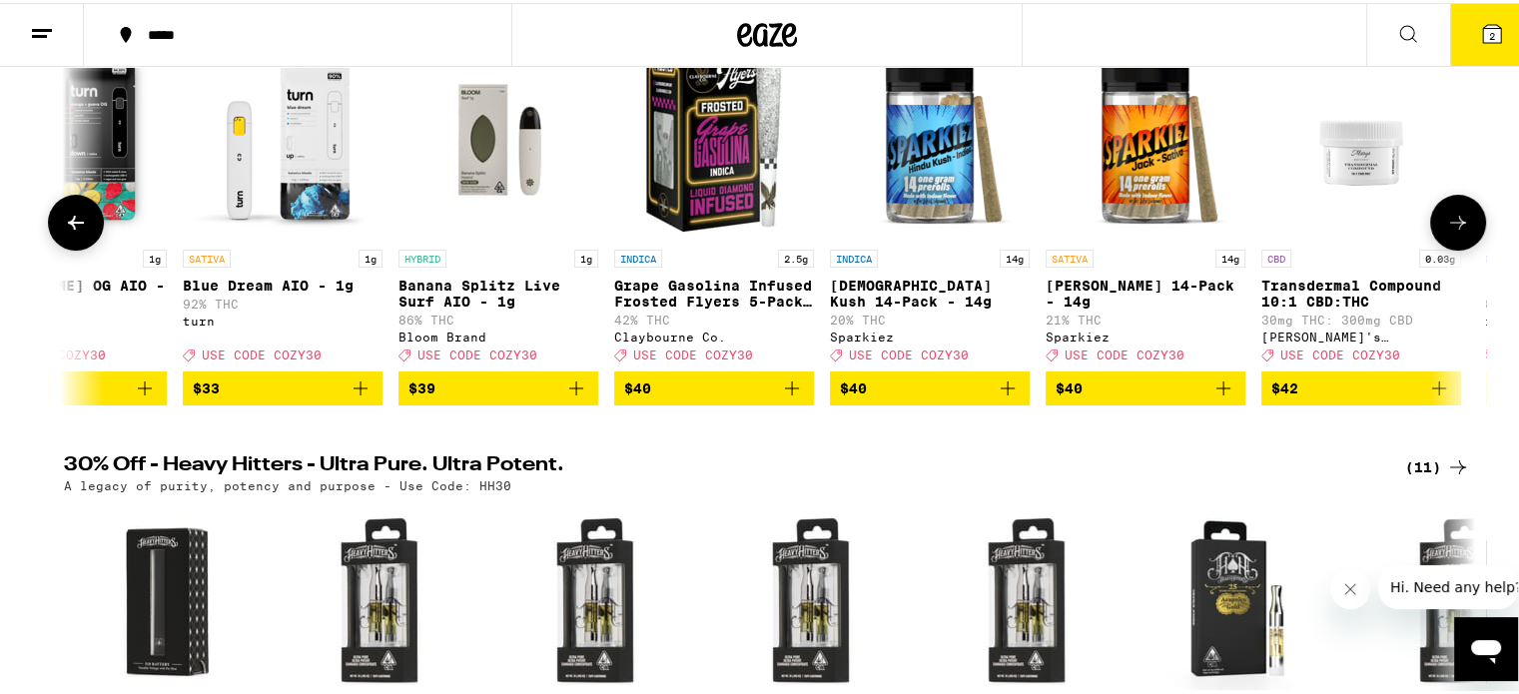
click at [68, 227] on icon at bounding box center [76, 220] width 16 height 14
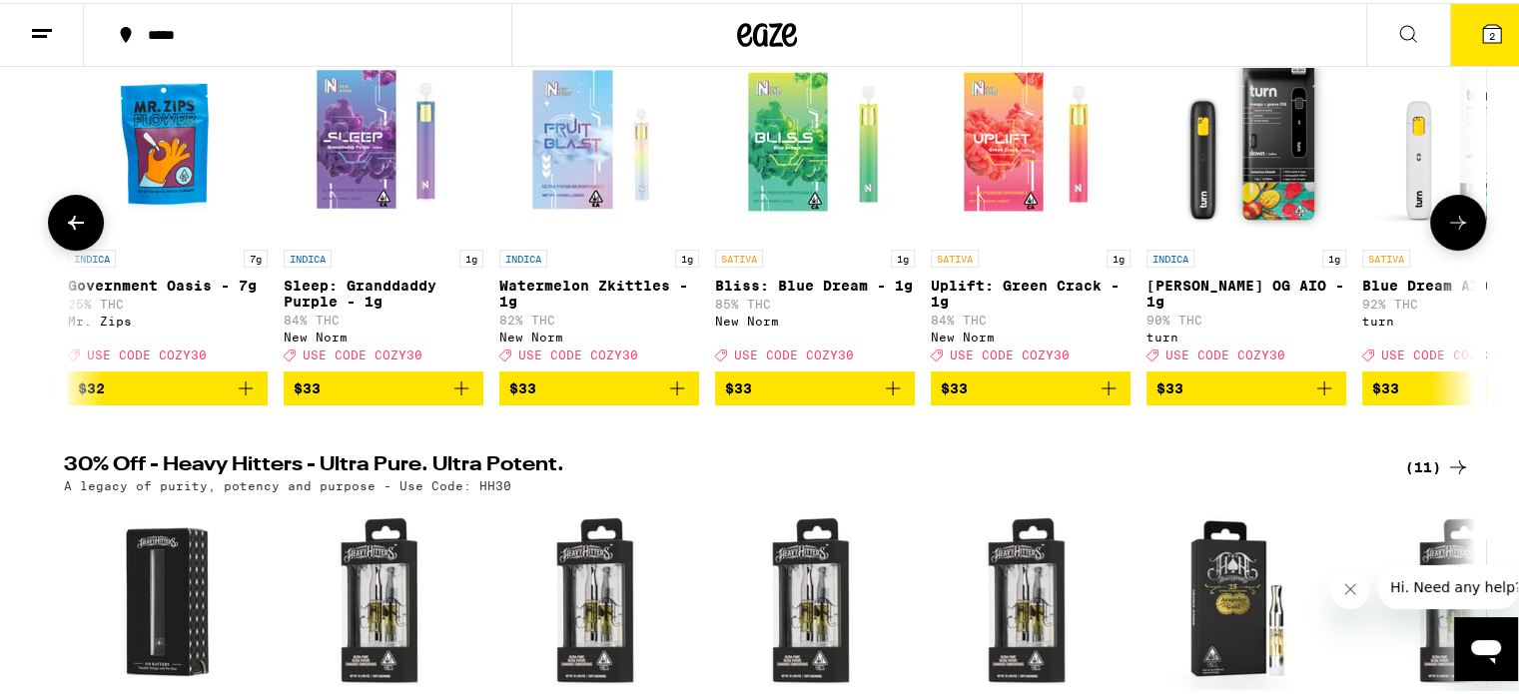
scroll to position [0, 21775]
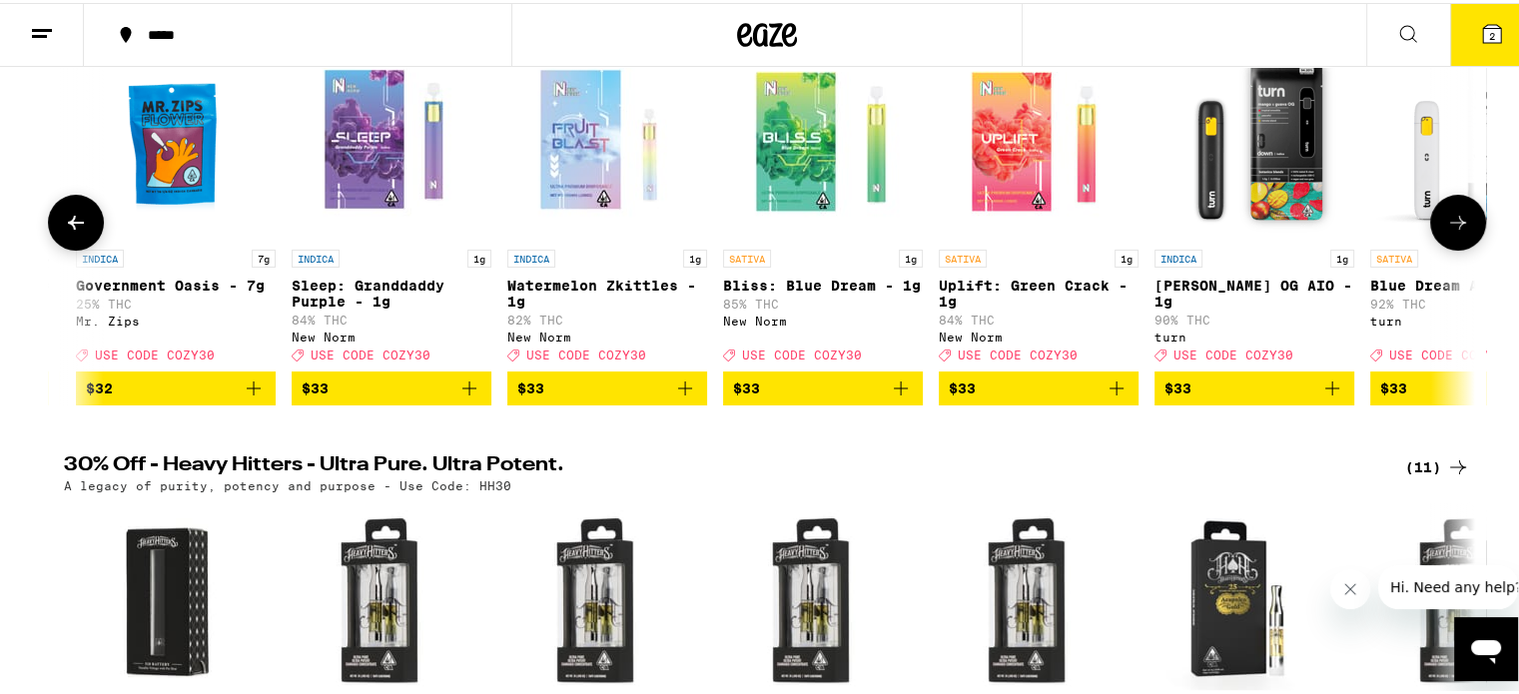
click at [68, 227] on icon at bounding box center [76, 220] width 16 height 14
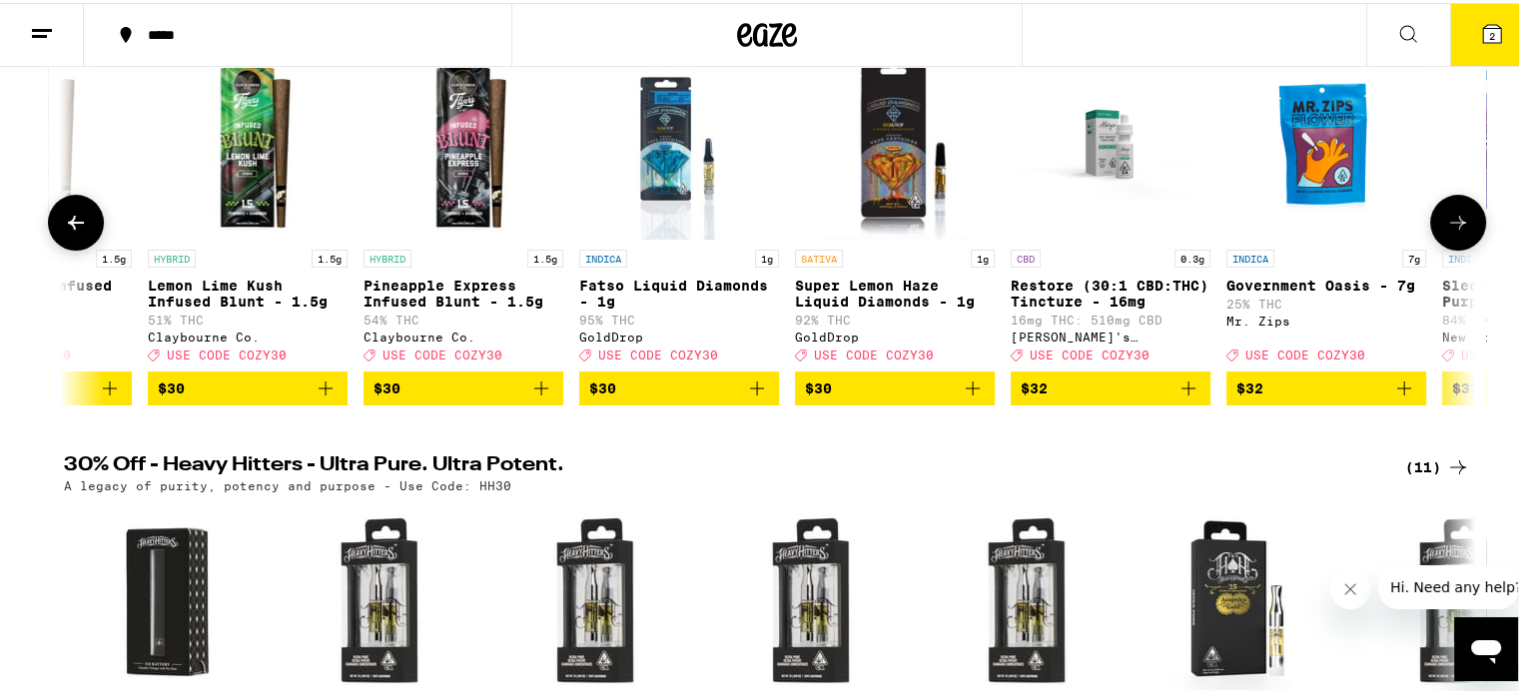
scroll to position [0, 20587]
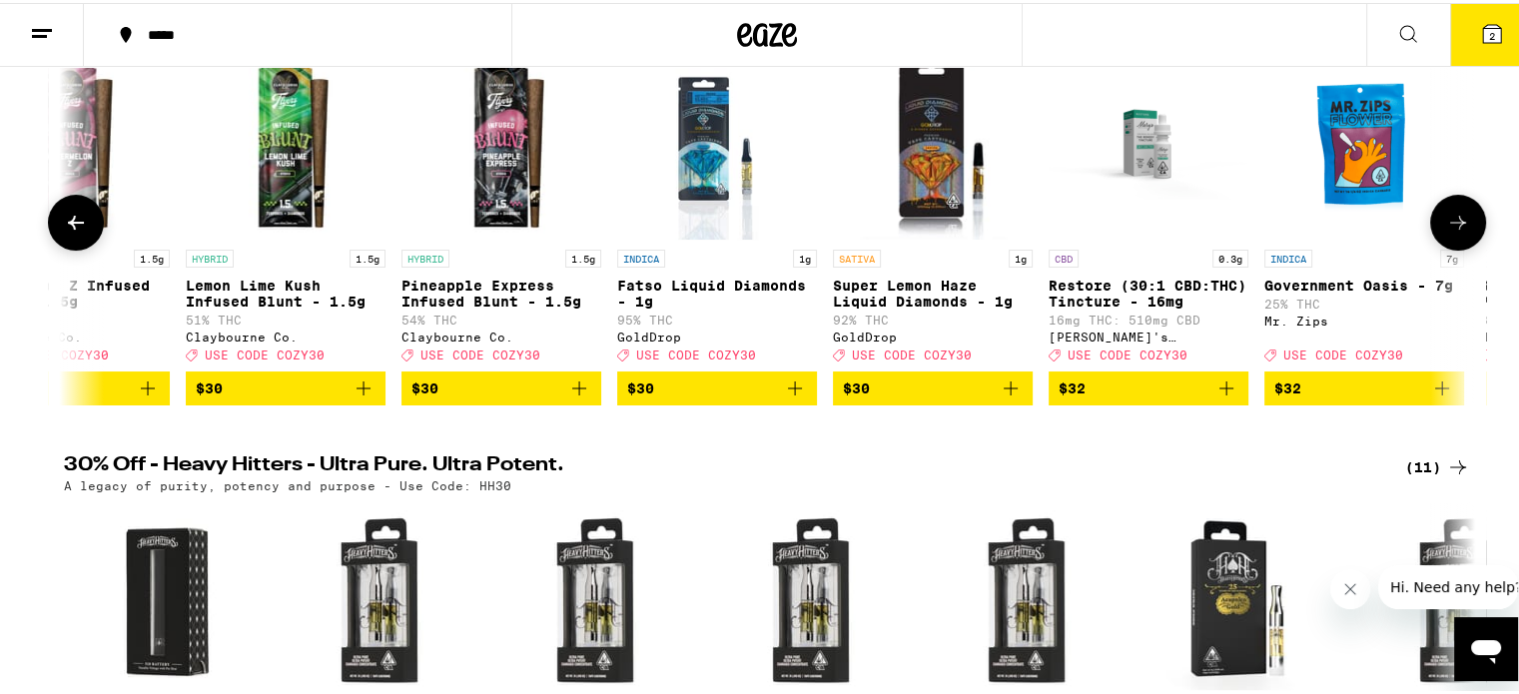
click at [68, 227] on icon at bounding box center [76, 220] width 16 height 14
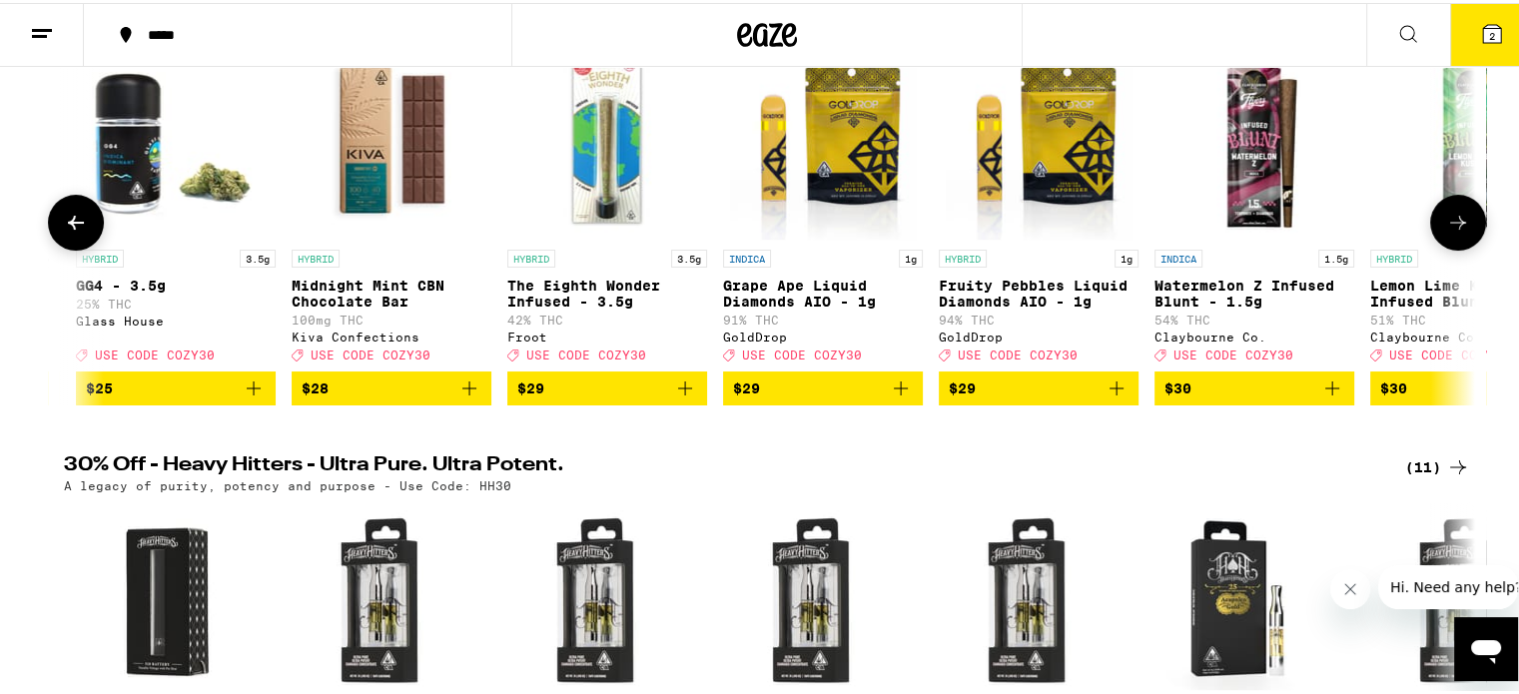
scroll to position [0, 19399]
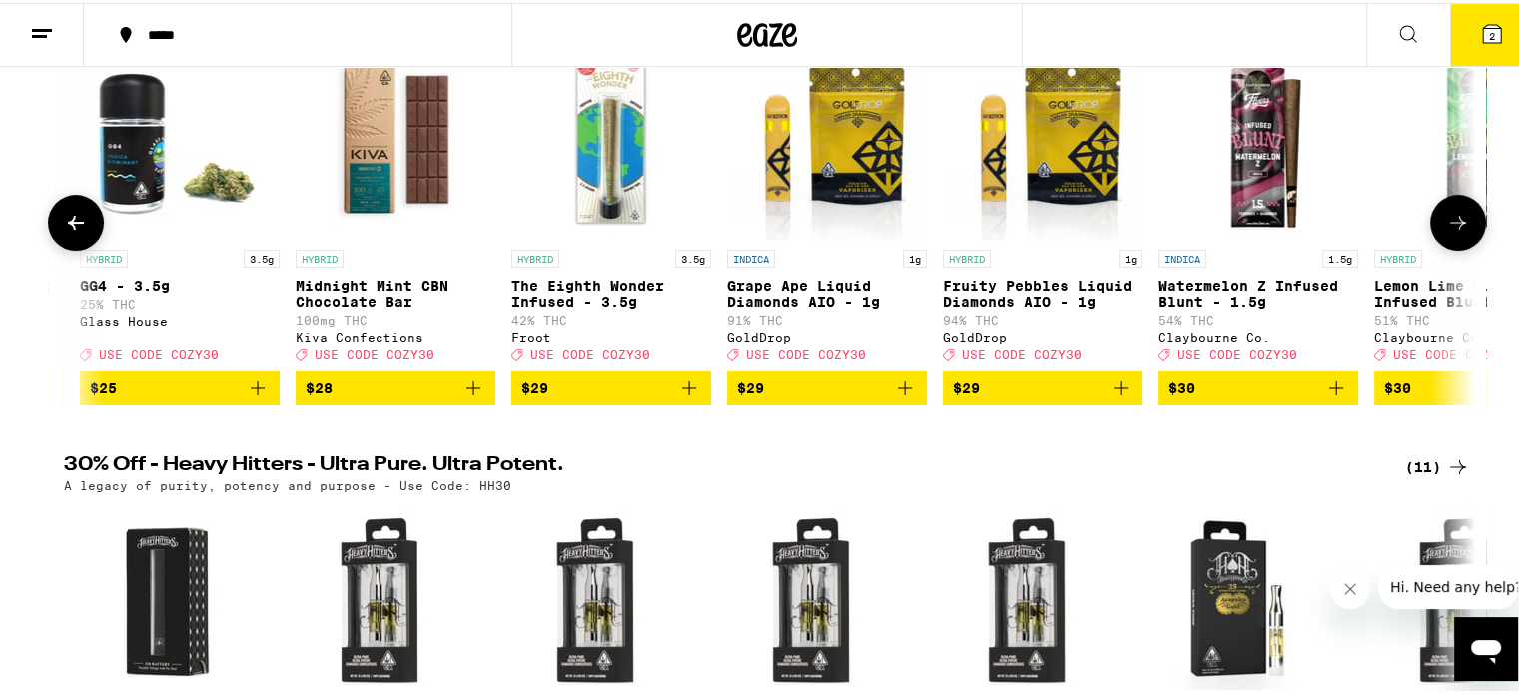
click at [68, 227] on icon at bounding box center [76, 220] width 16 height 14
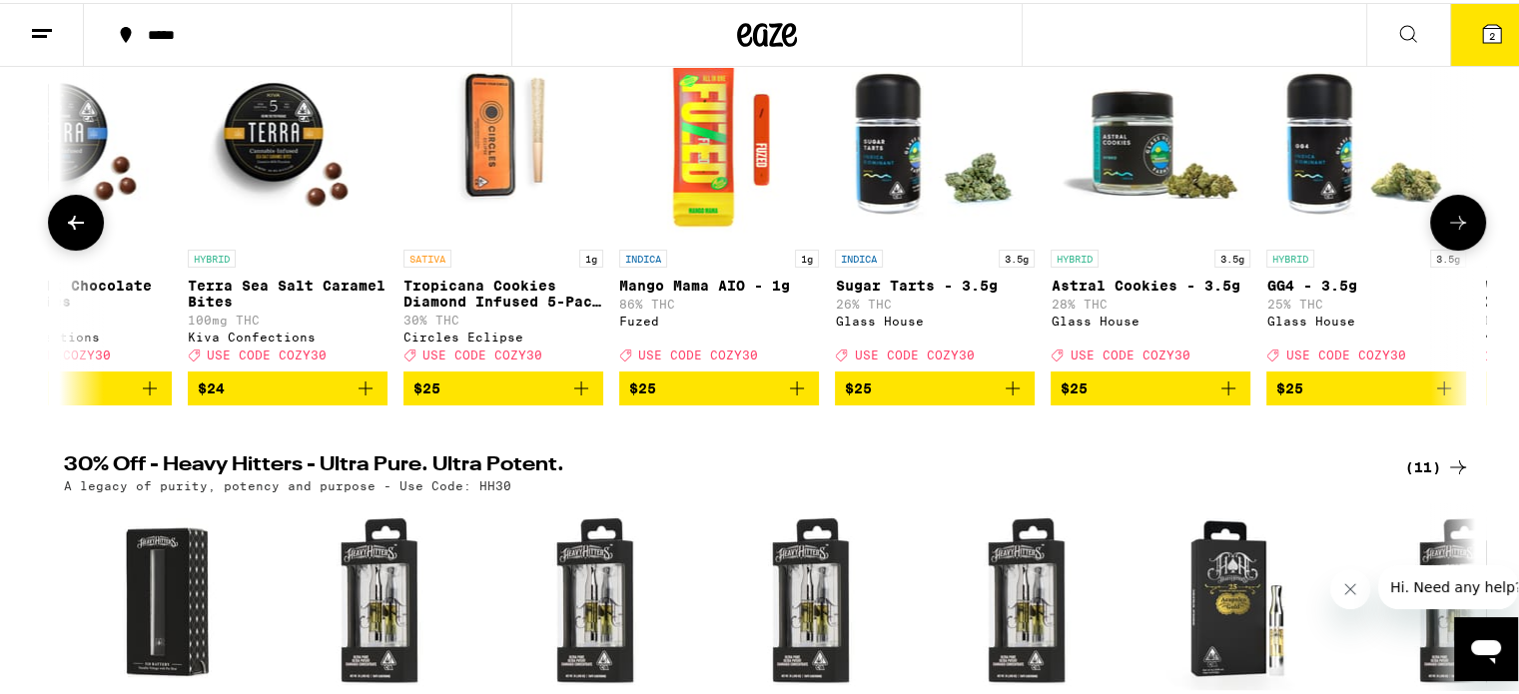
scroll to position [0, 18211]
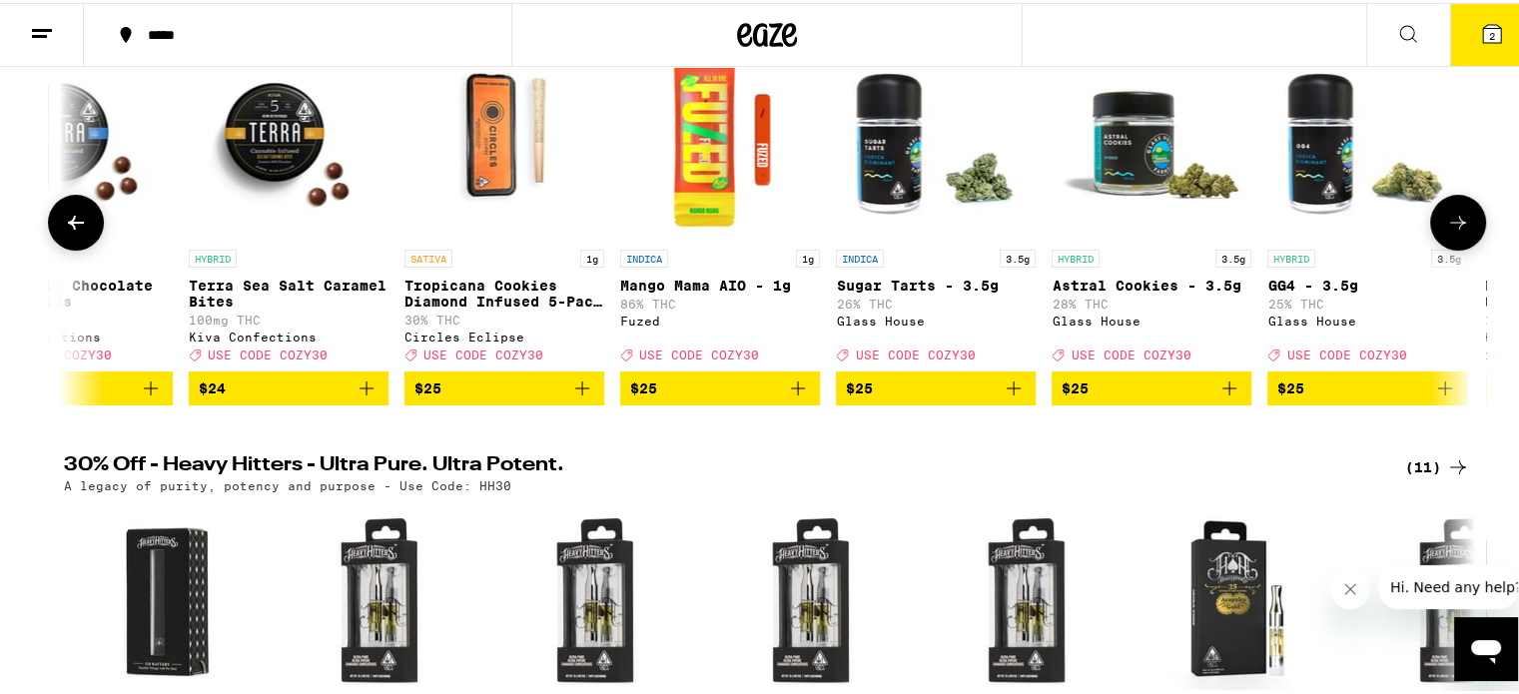
click at [68, 227] on icon at bounding box center [76, 220] width 16 height 14
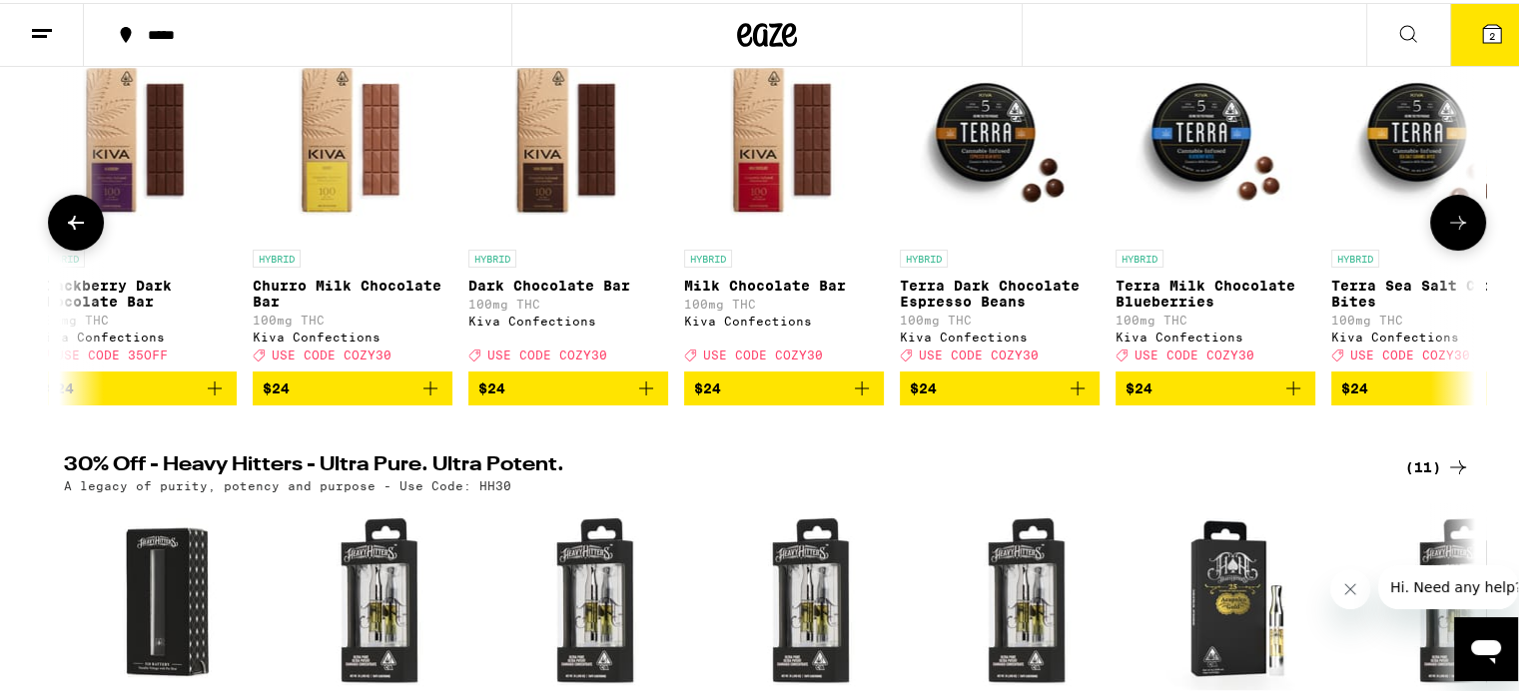
scroll to position [0, 17023]
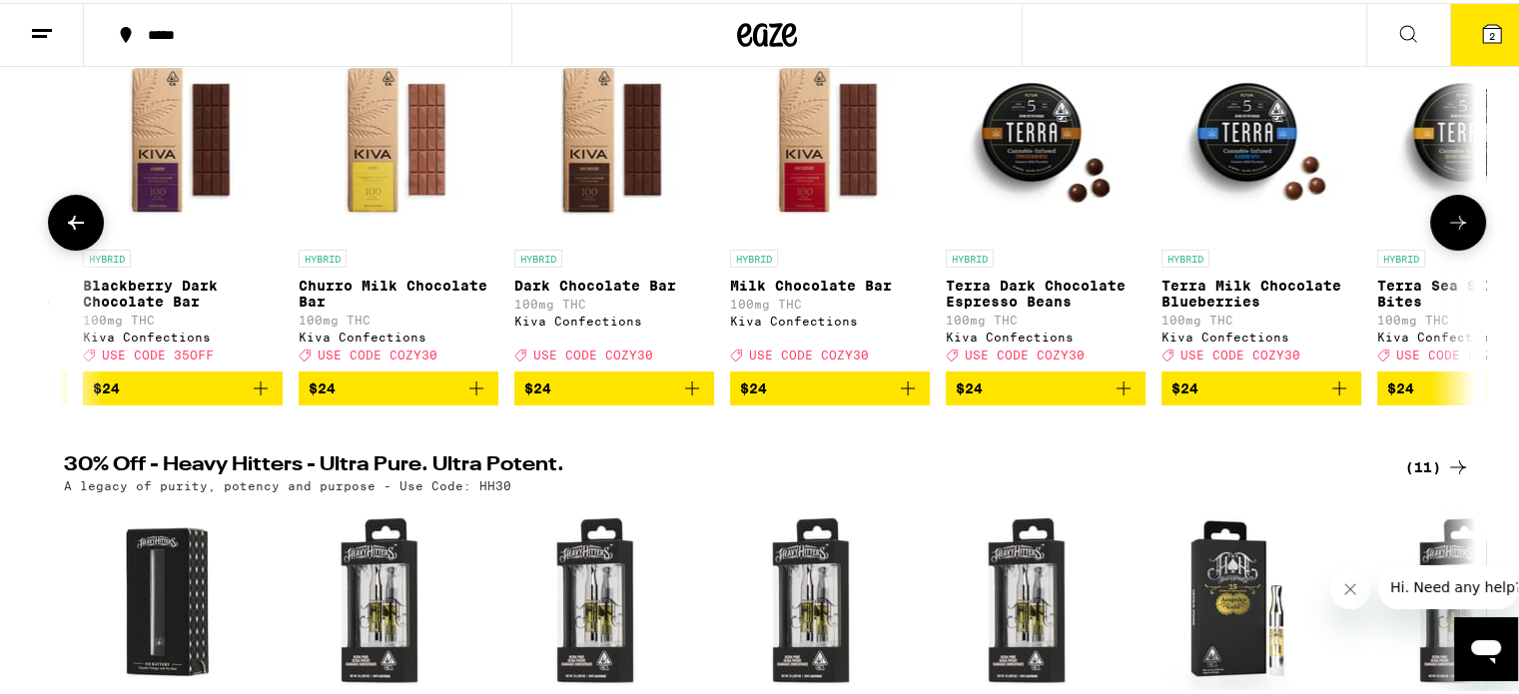
click at [68, 227] on icon at bounding box center [76, 220] width 16 height 14
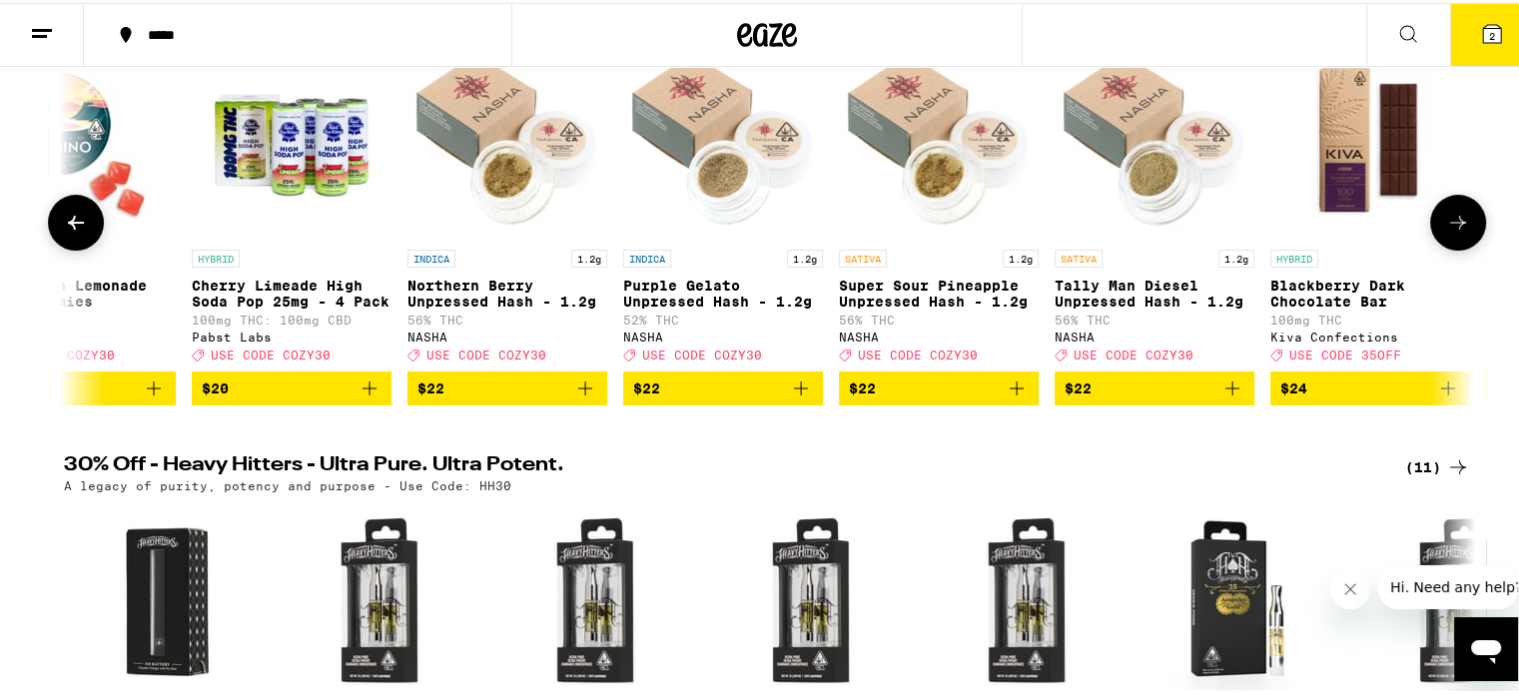
click at [68, 227] on icon at bounding box center [76, 220] width 16 height 14
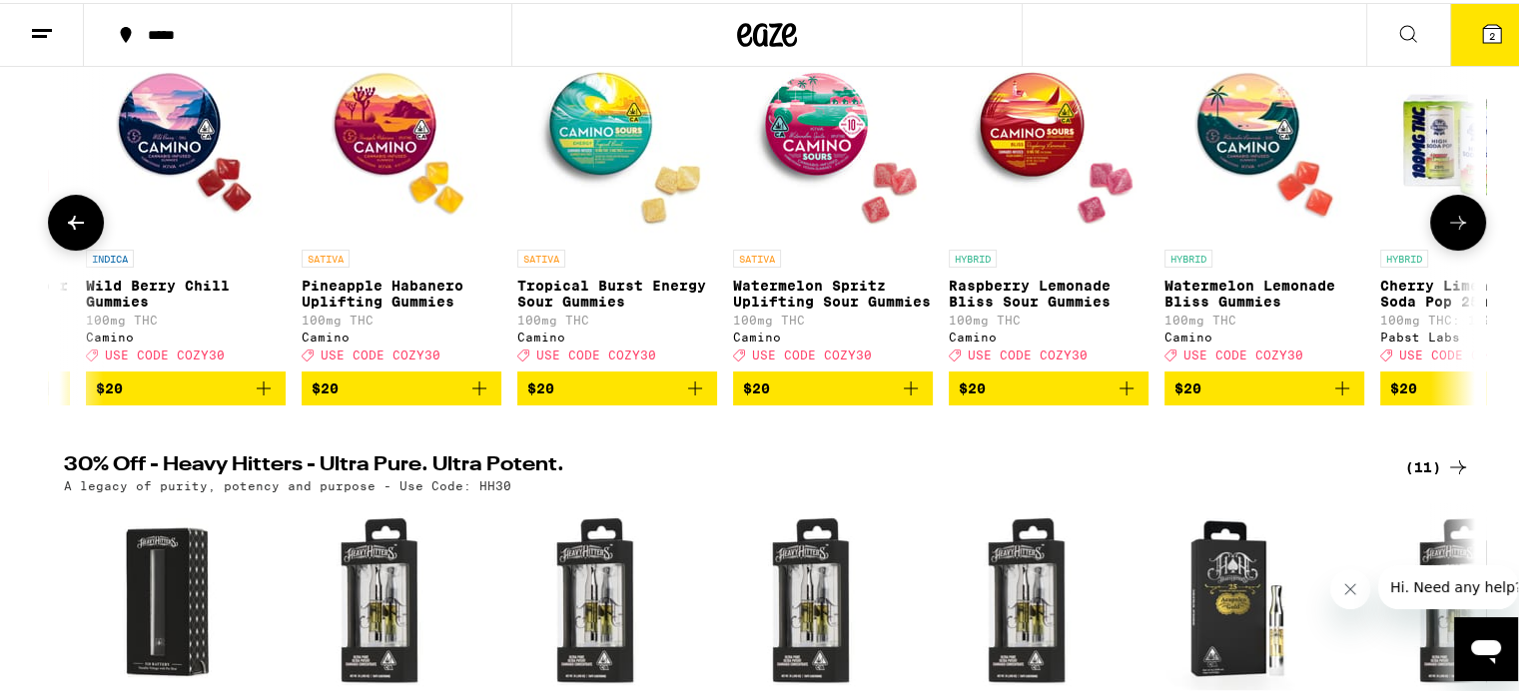
click at [68, 227] on icon at bounding box center [76, 220] width 16 height 14
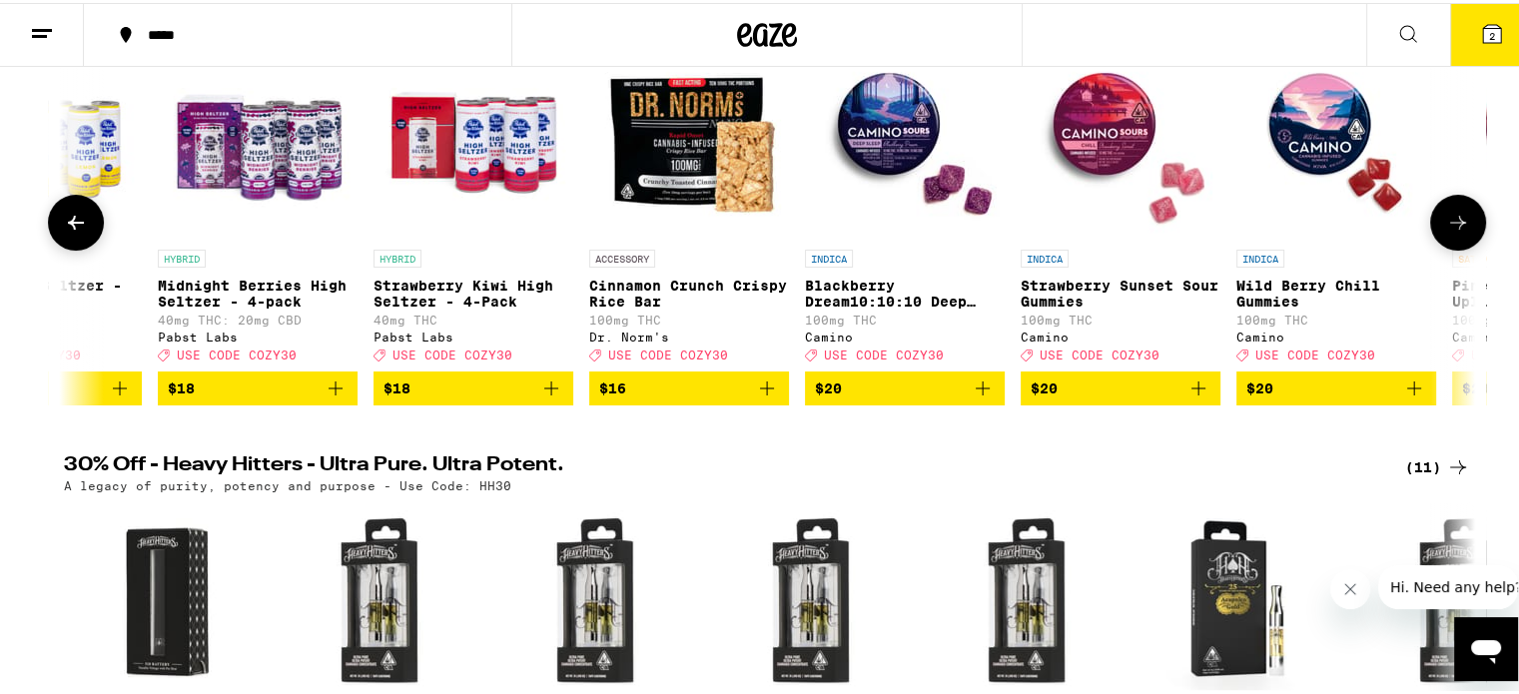
scroll to position [0, 13458]
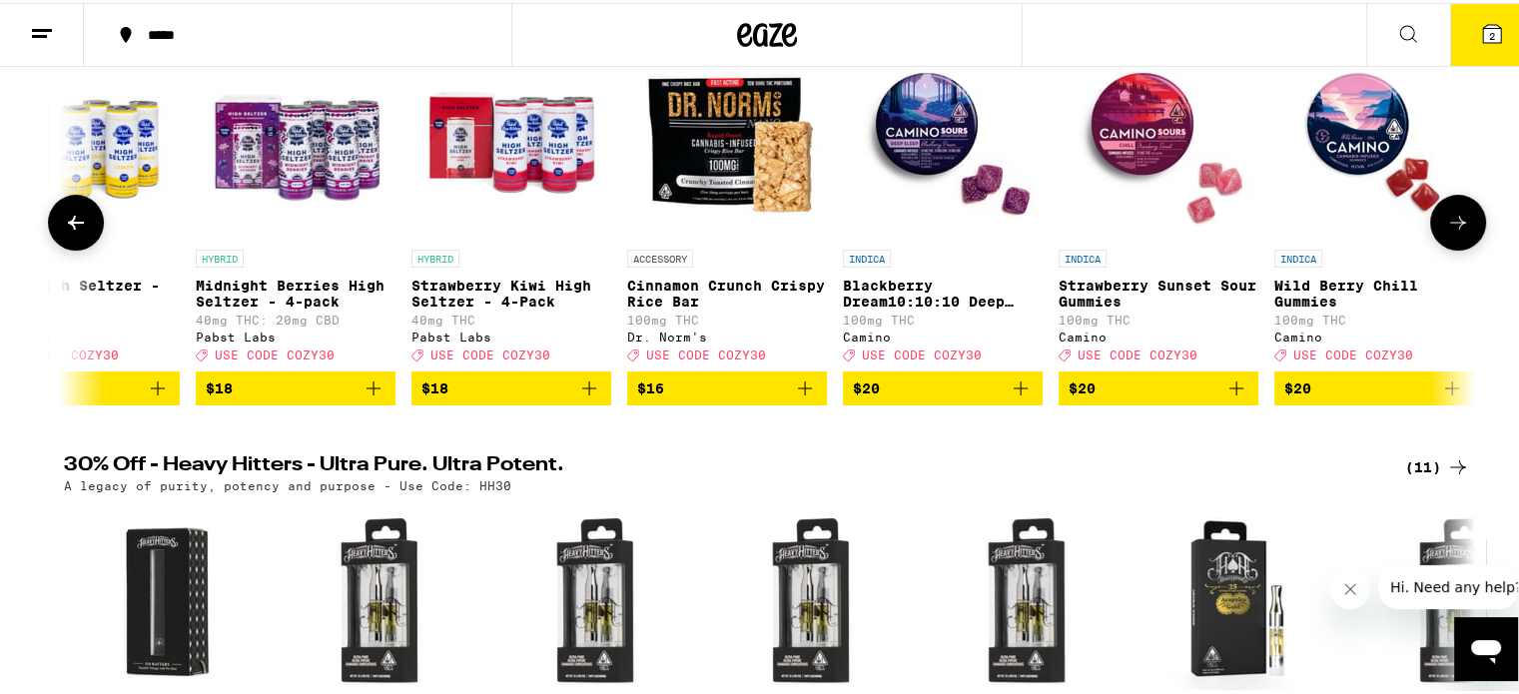
click at [68, 227] on icon at bounding box center [76, 220] width 16 height 14
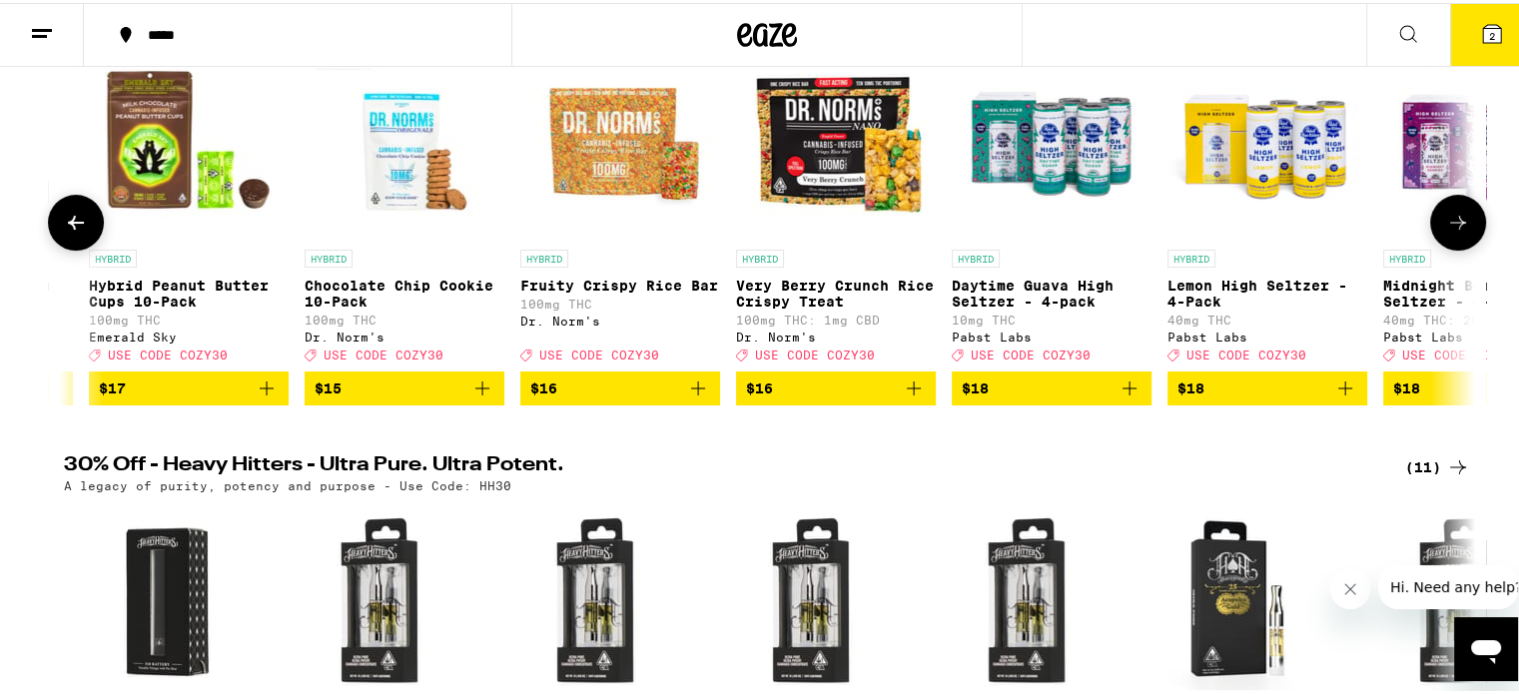
click at [68, 227] on icon at bounding box center [76, 220] width 16 height 14
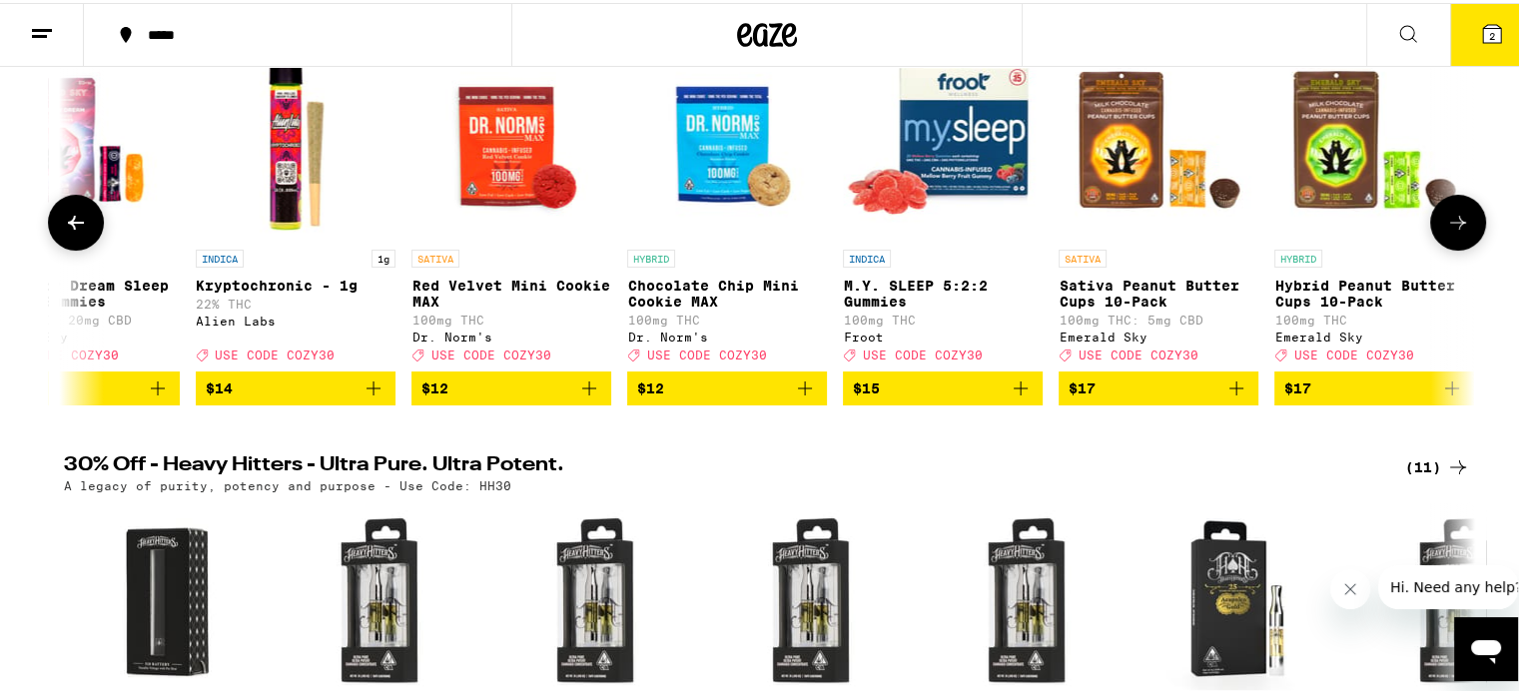
scroll to position [0, 11082]
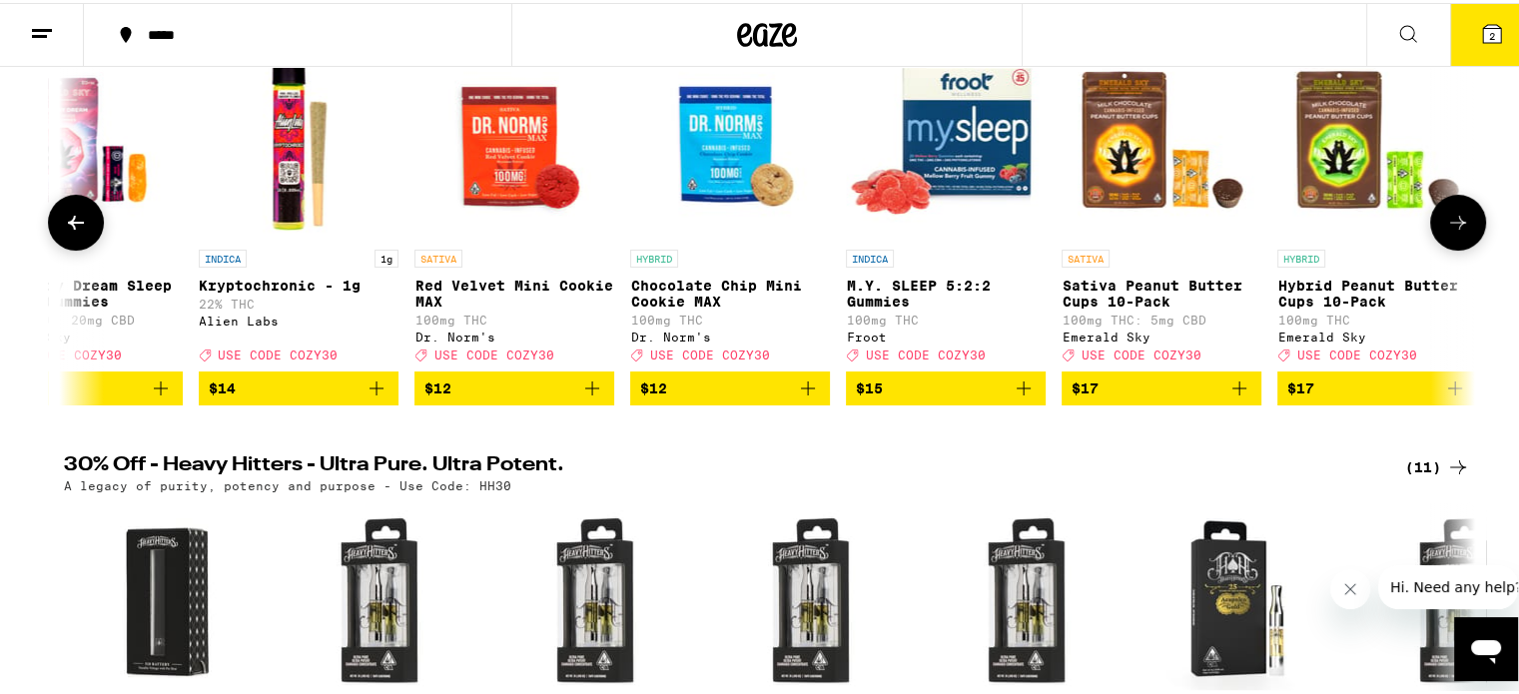
click at [73, 232] on icon at bounding box center [76, 220] width 24 height 24
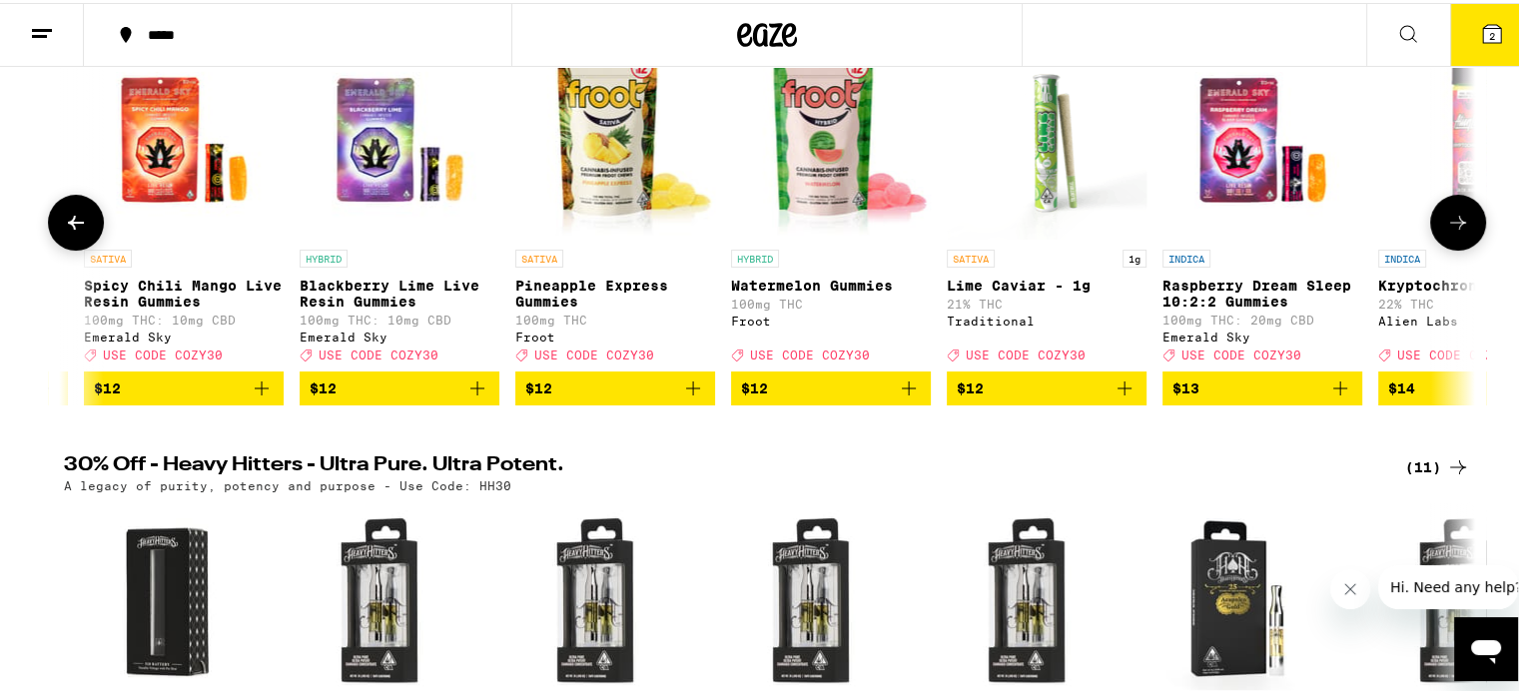
scroll to position [0, 9895]
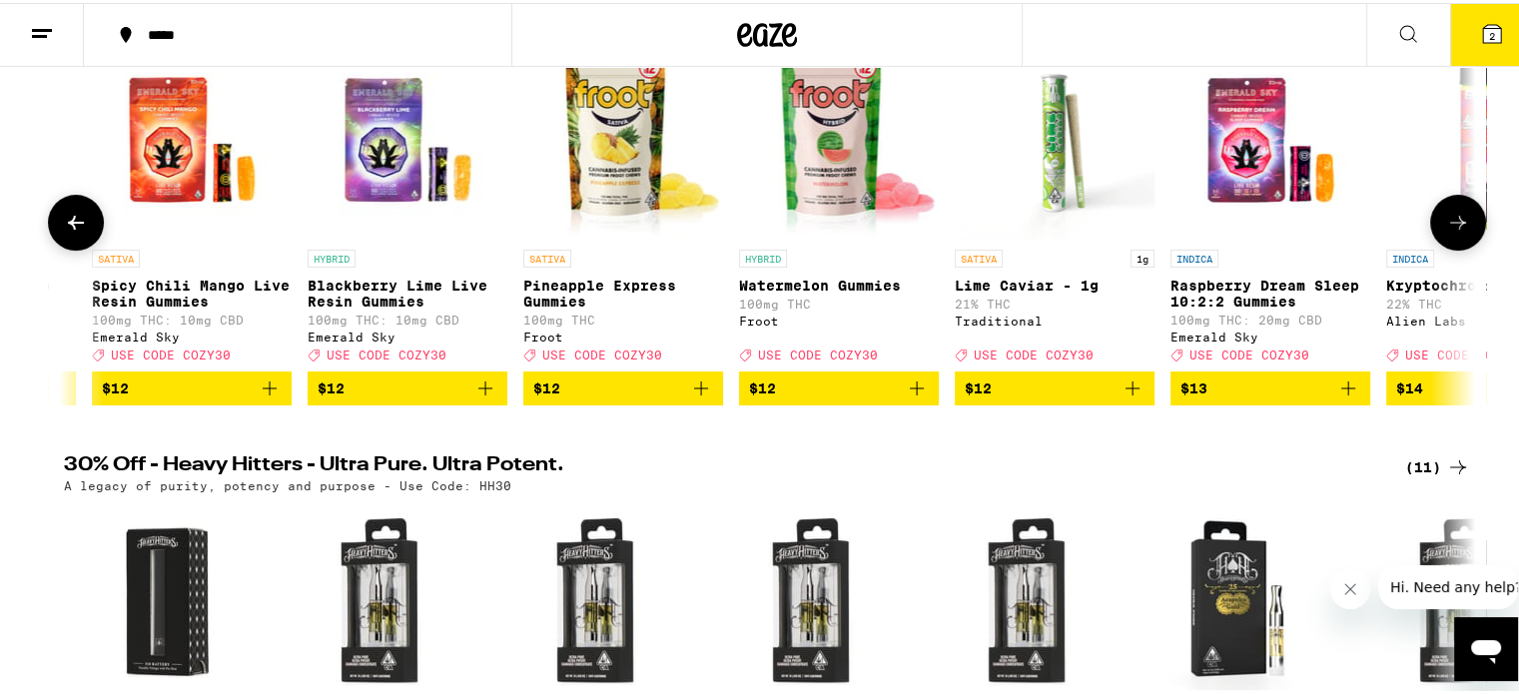
click at [77, 232] on icon at bounding box center [76, 220] width 24 height 24
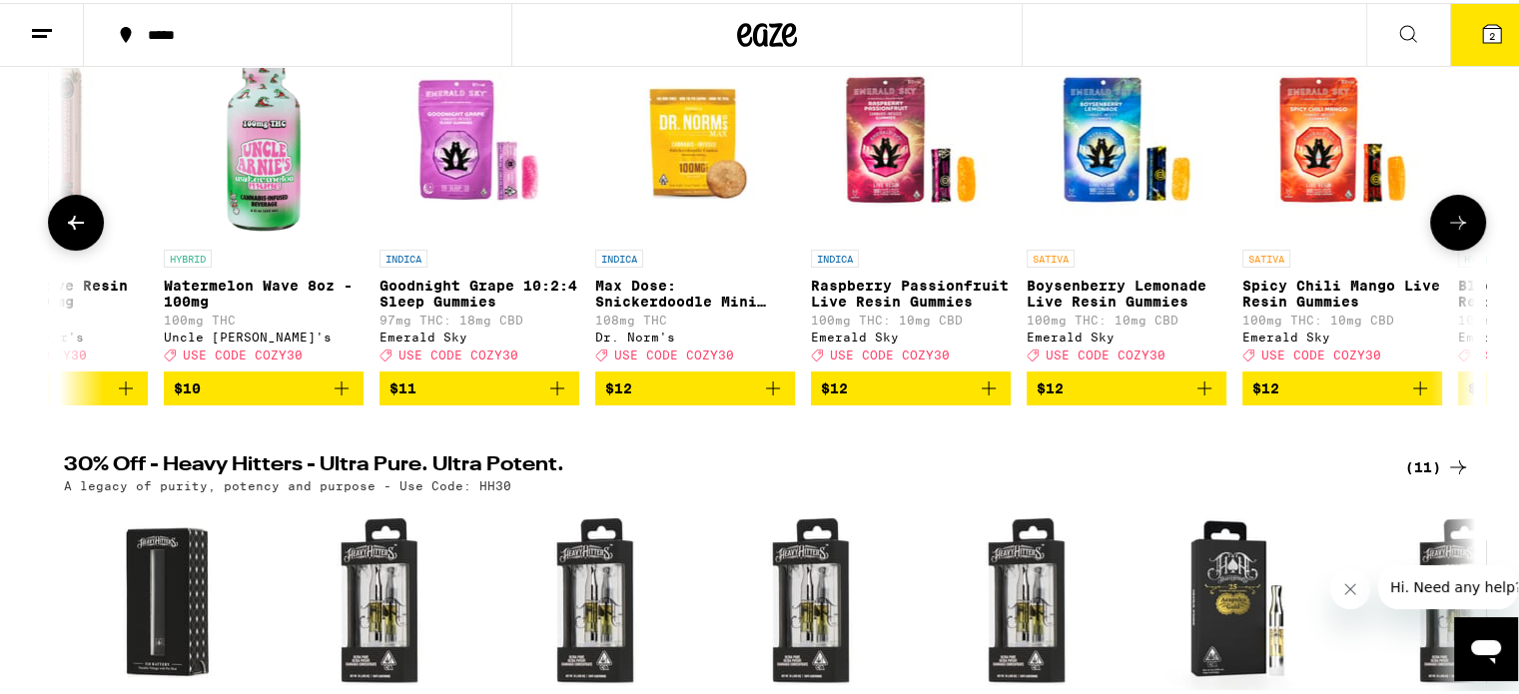
scroll to position [0, 8707]
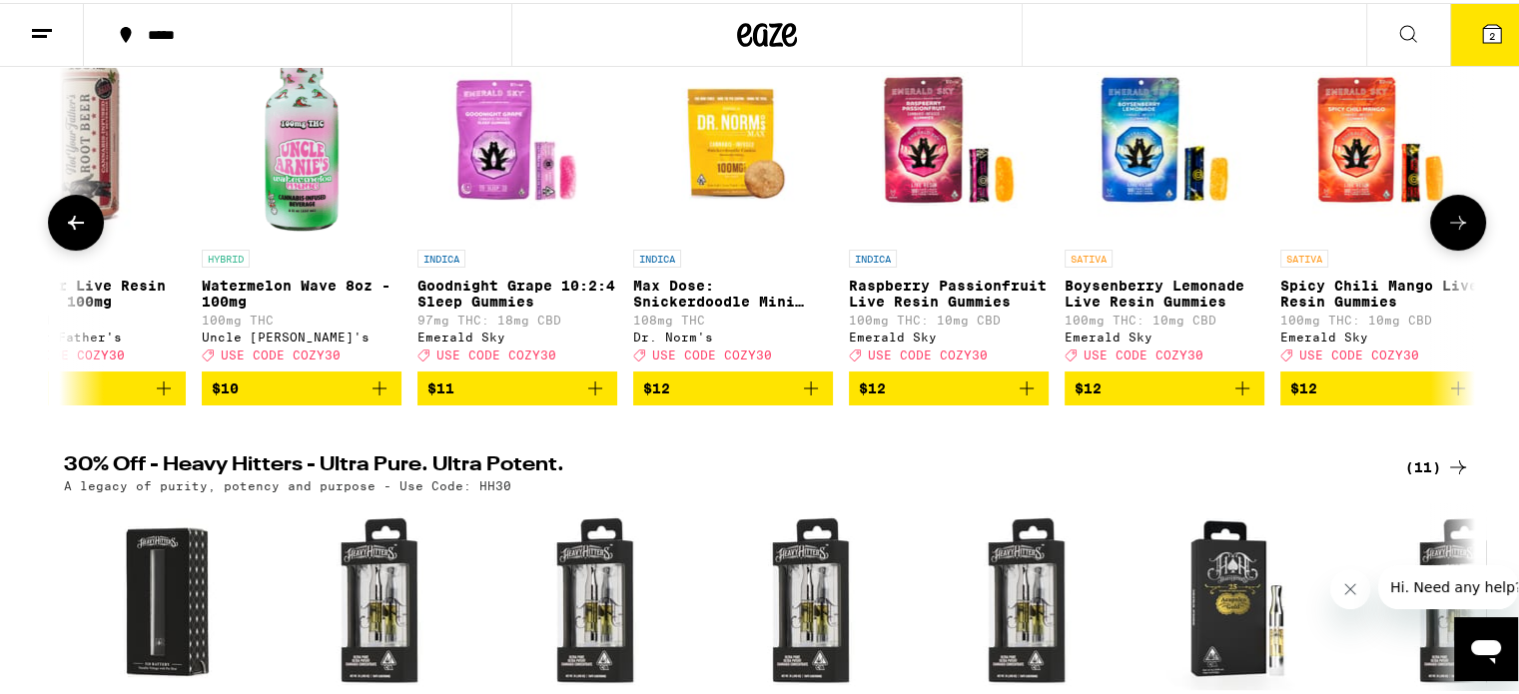
click at [77, 232] on icon at bounding box center [76, 220] width 24 height 24
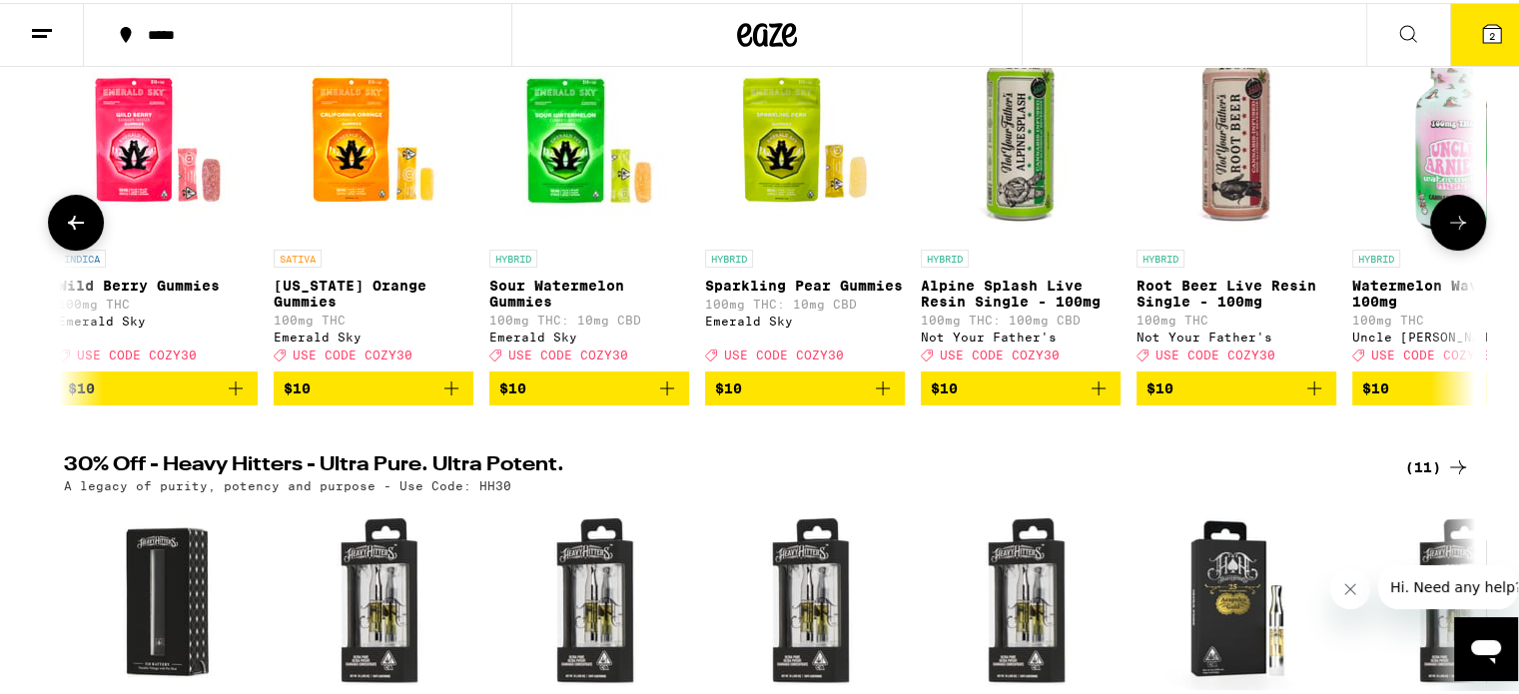
scroll to position [0, 7518]
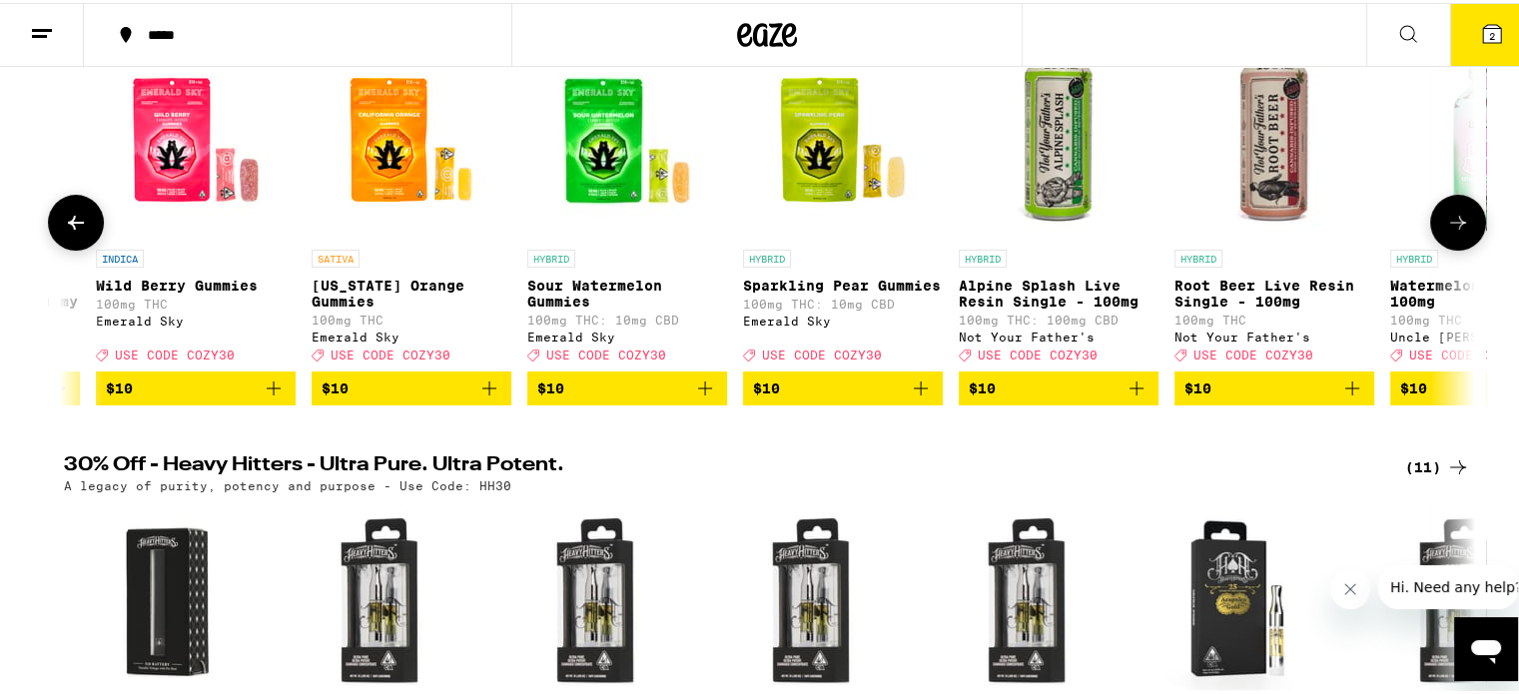
click at [77, 232] on icon at bounding box center [76, 220] width 24 height 24
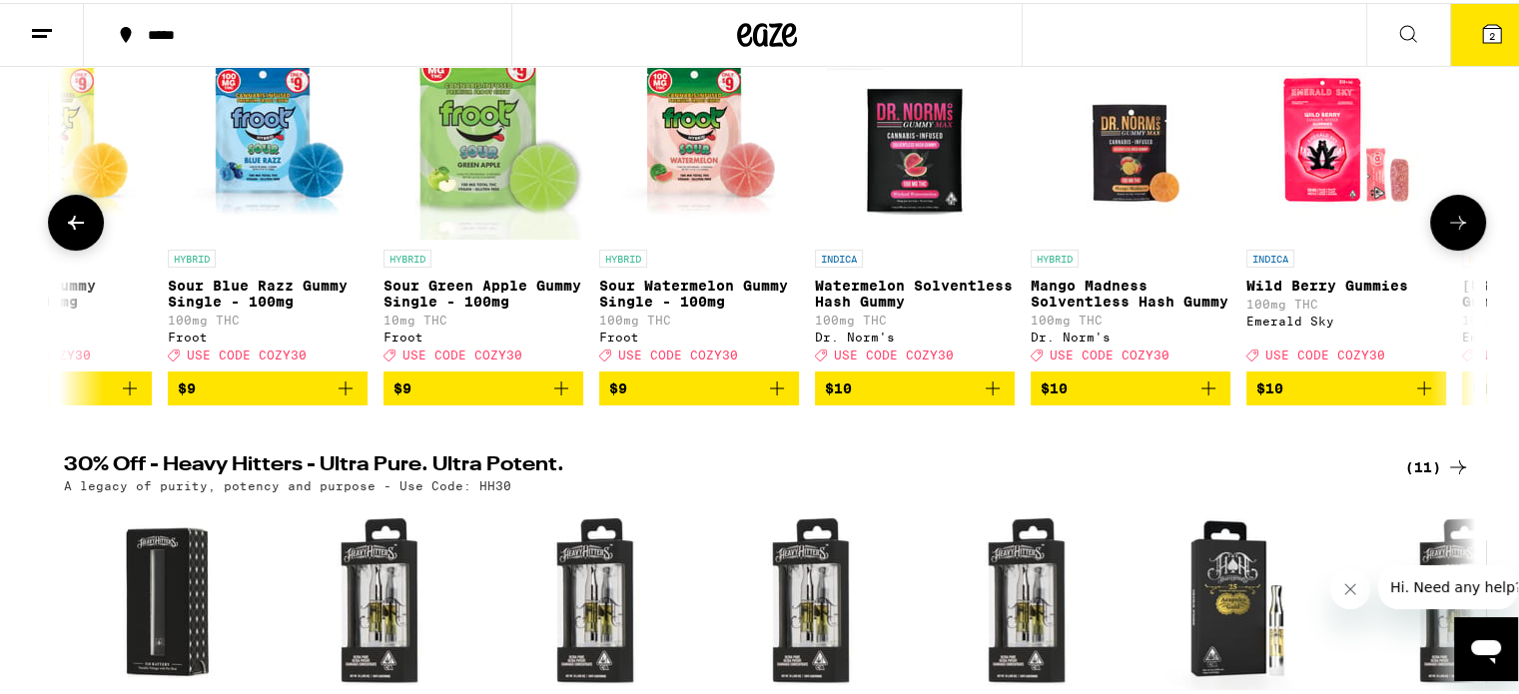
scroll to position [0, 6331]
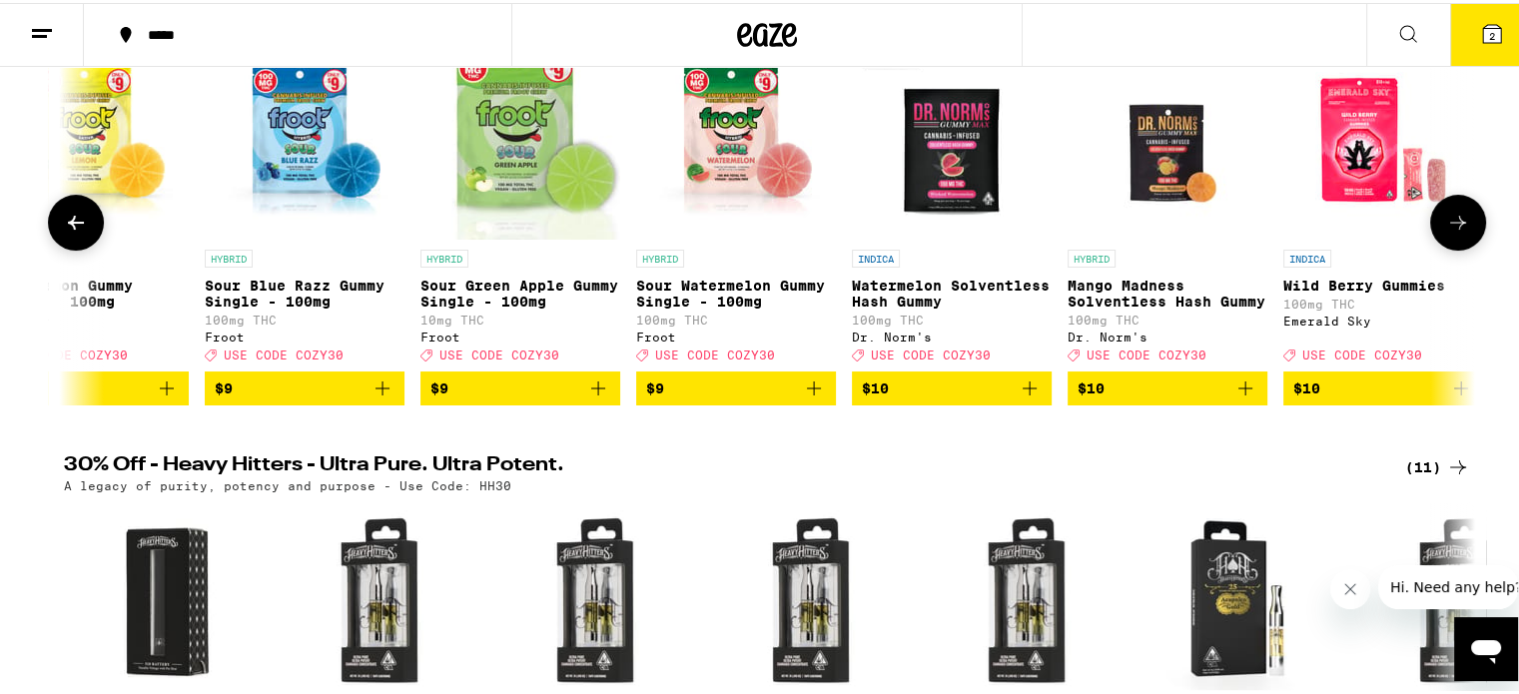
click at [77, 232] on icon at bounding box center [76, 220] width 24 height 24
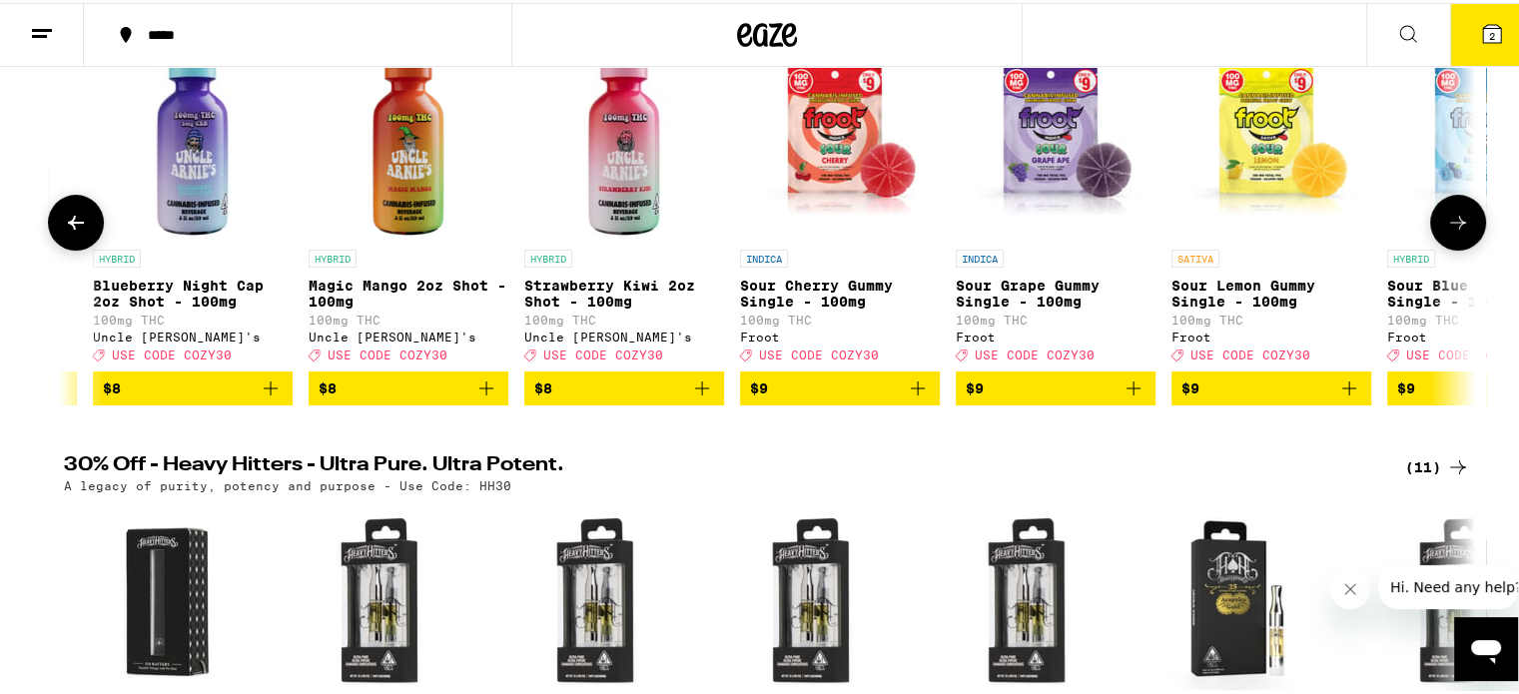
scroll to position [0, 5142]
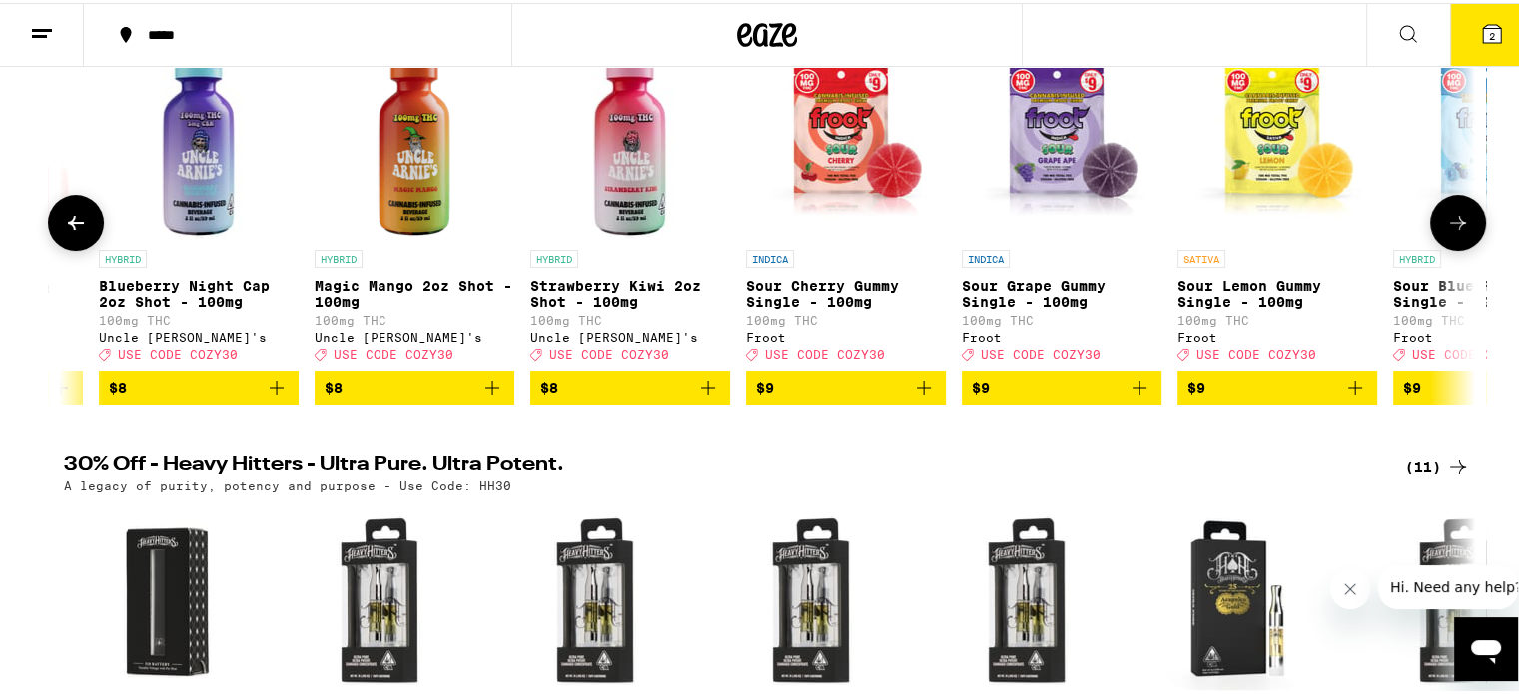
click at [77, 232] on icon at bounding box center [76, 220] width 24 height 24
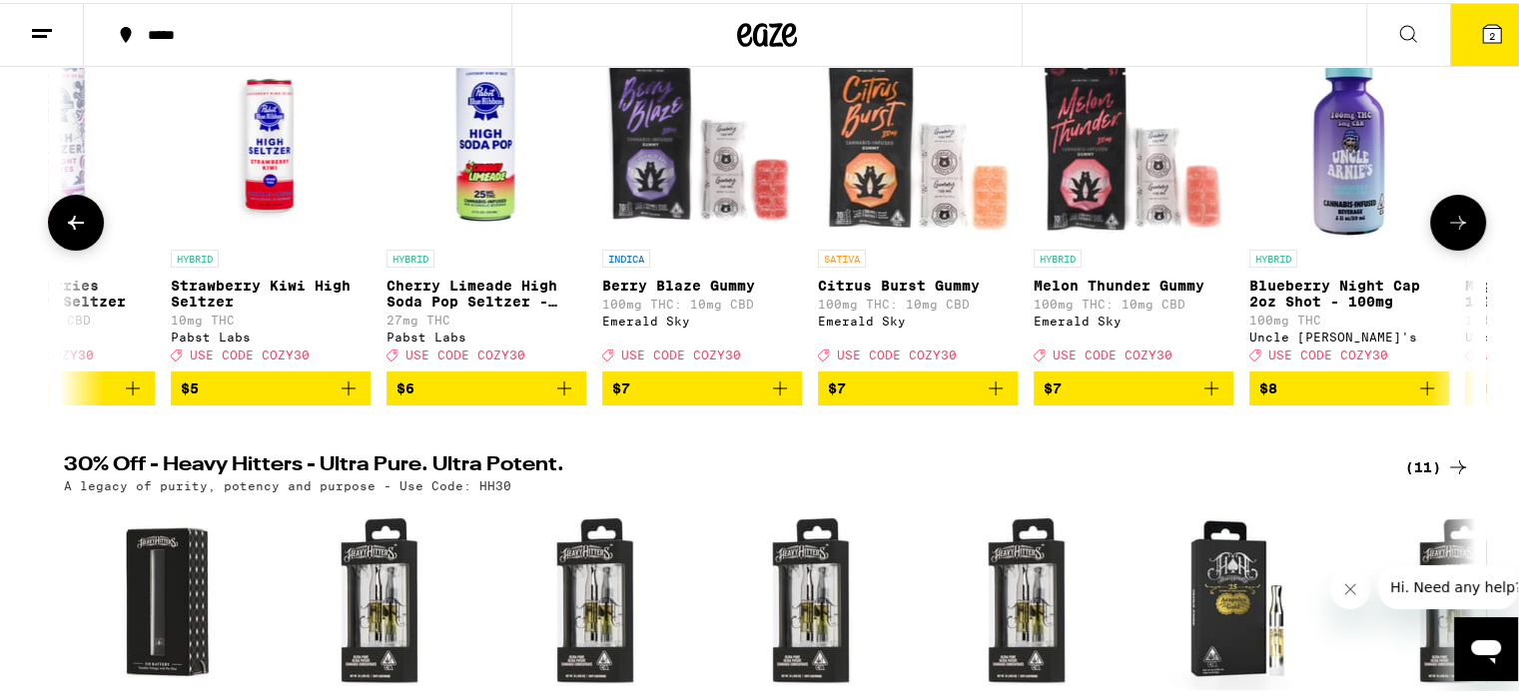
scroll to position [0, 3955]
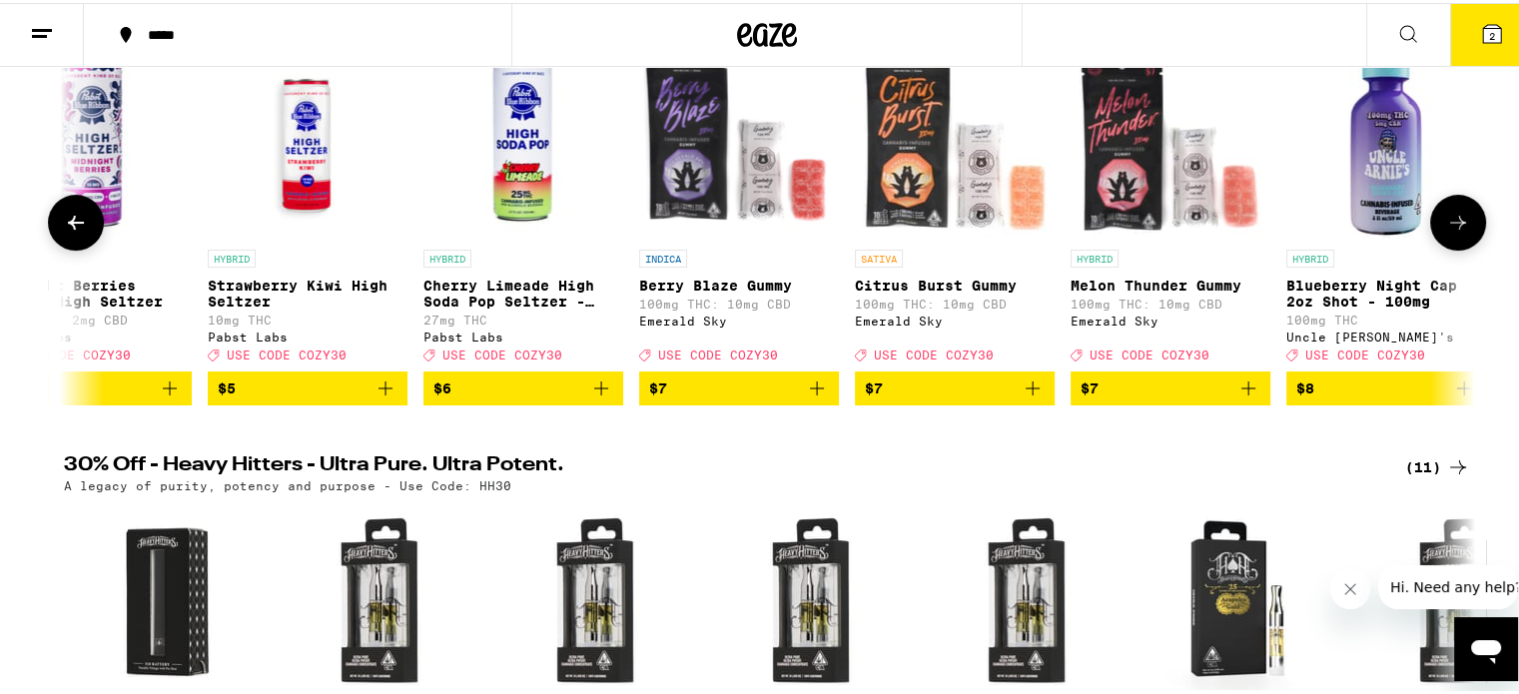
click at [77, 232] on icon at bounding box center [76, 220] width 24 height 24
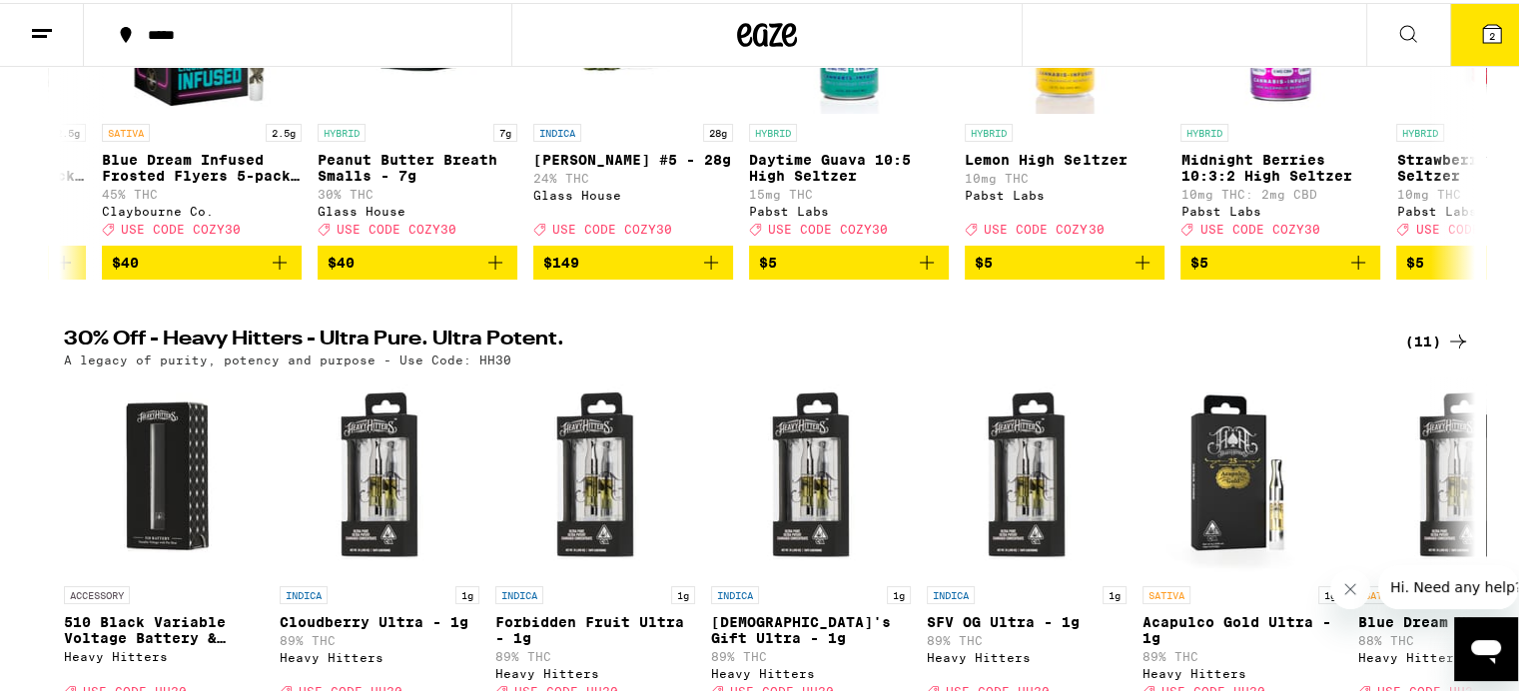
scroll to position [599, 0]
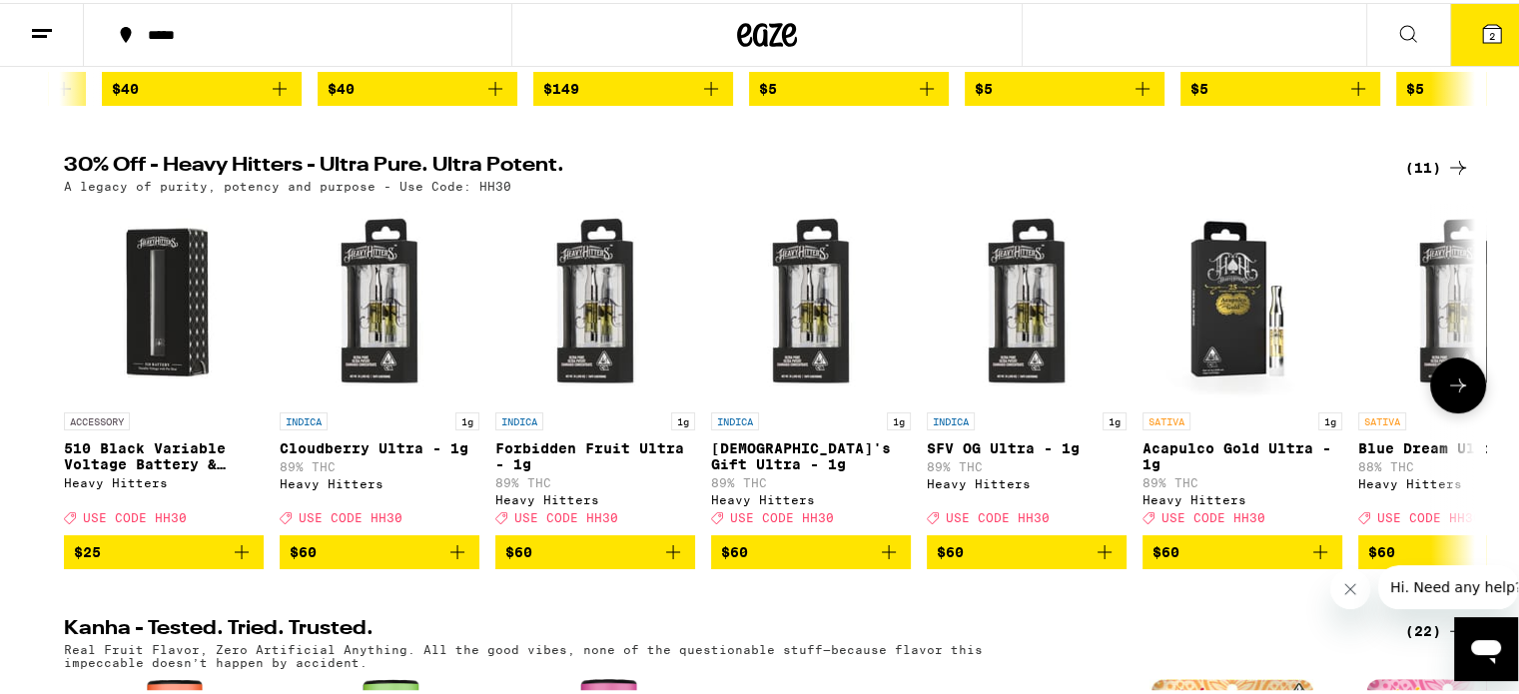
click at [1446, 394] on icon at bounding box center [1458, 383] width 24 height 24
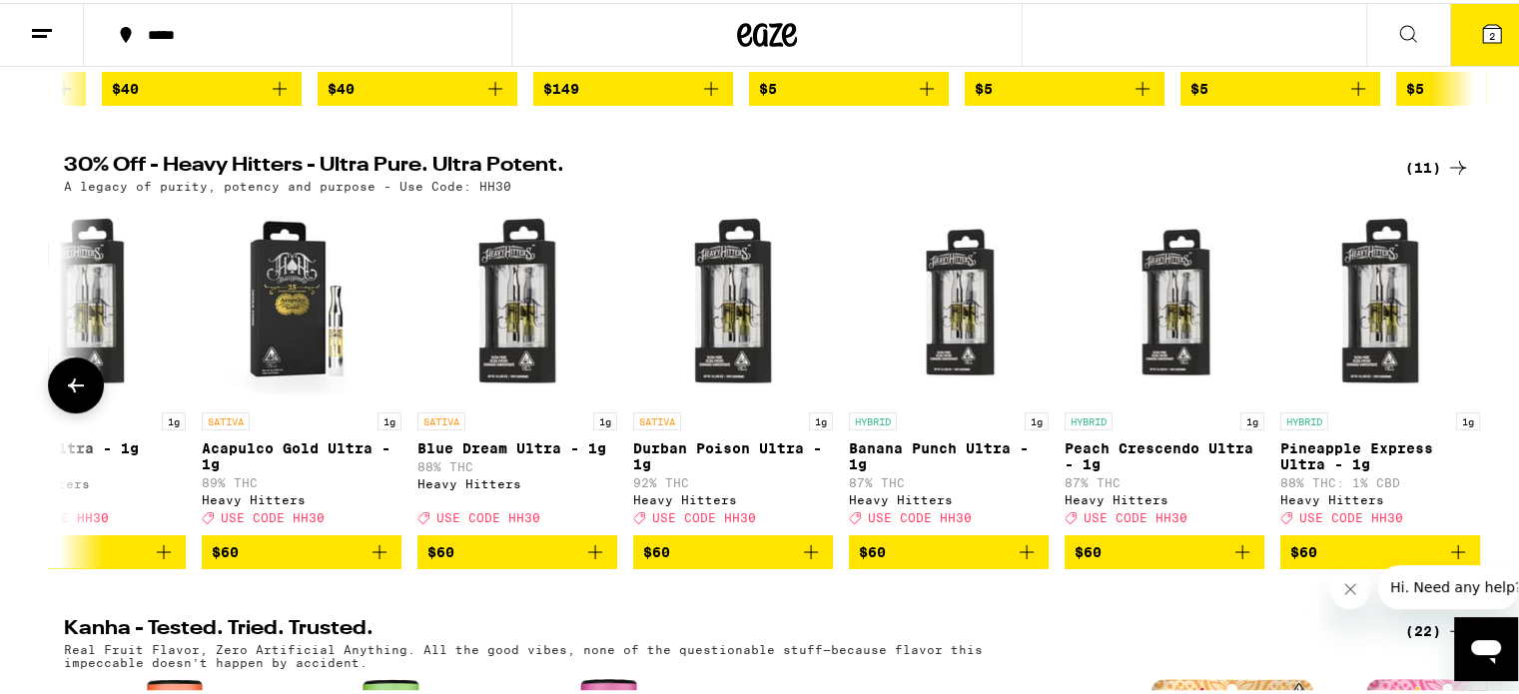
scroll to position [0, 967]
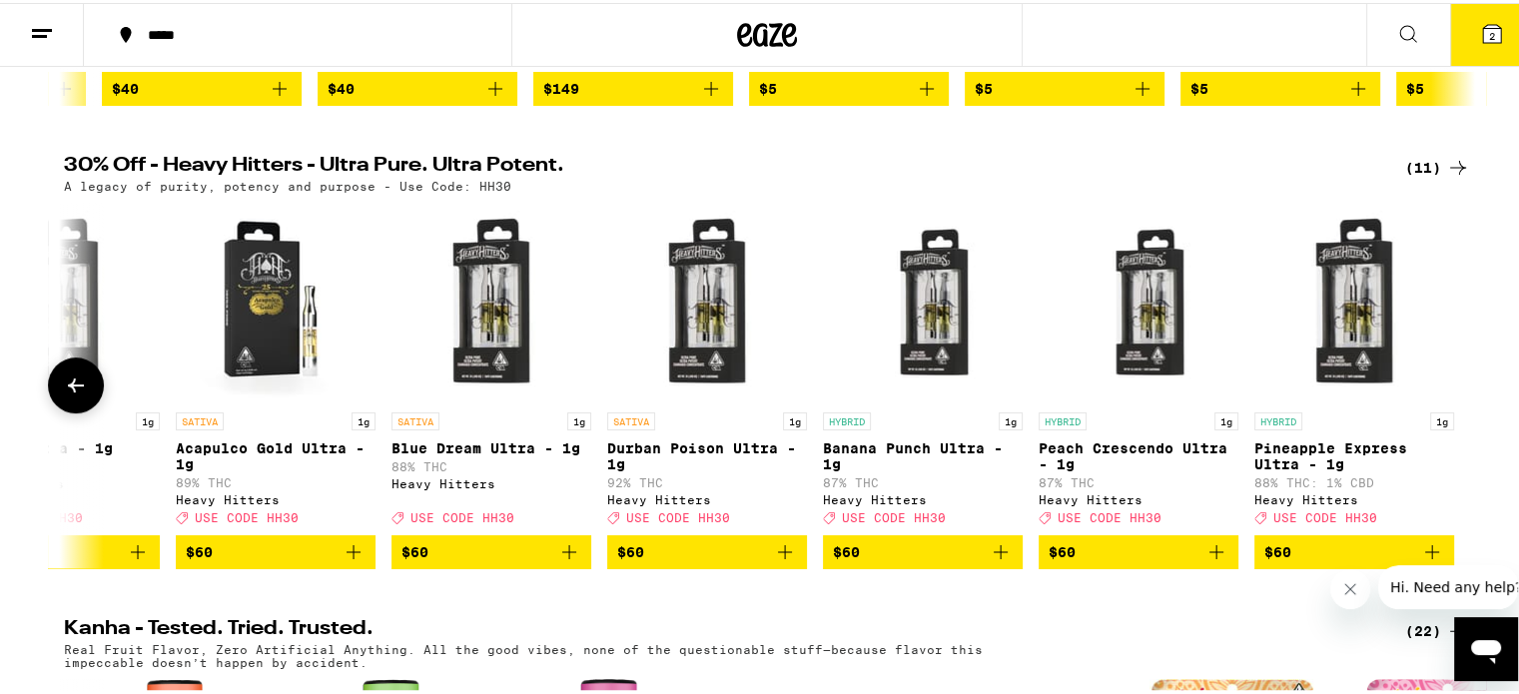
click at [1442, 406] on div at bounding box center [1458, 383] width 56 height 56
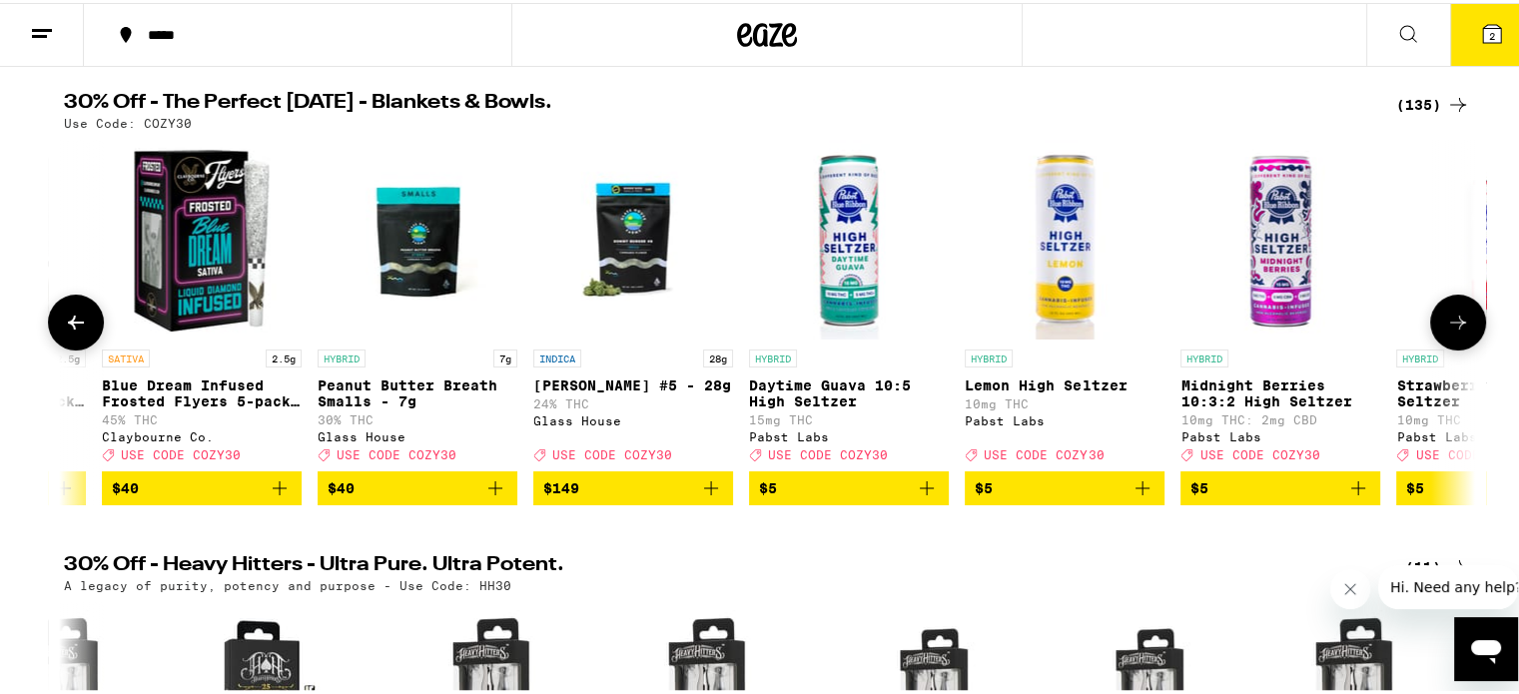
scroll to position [300, 0]
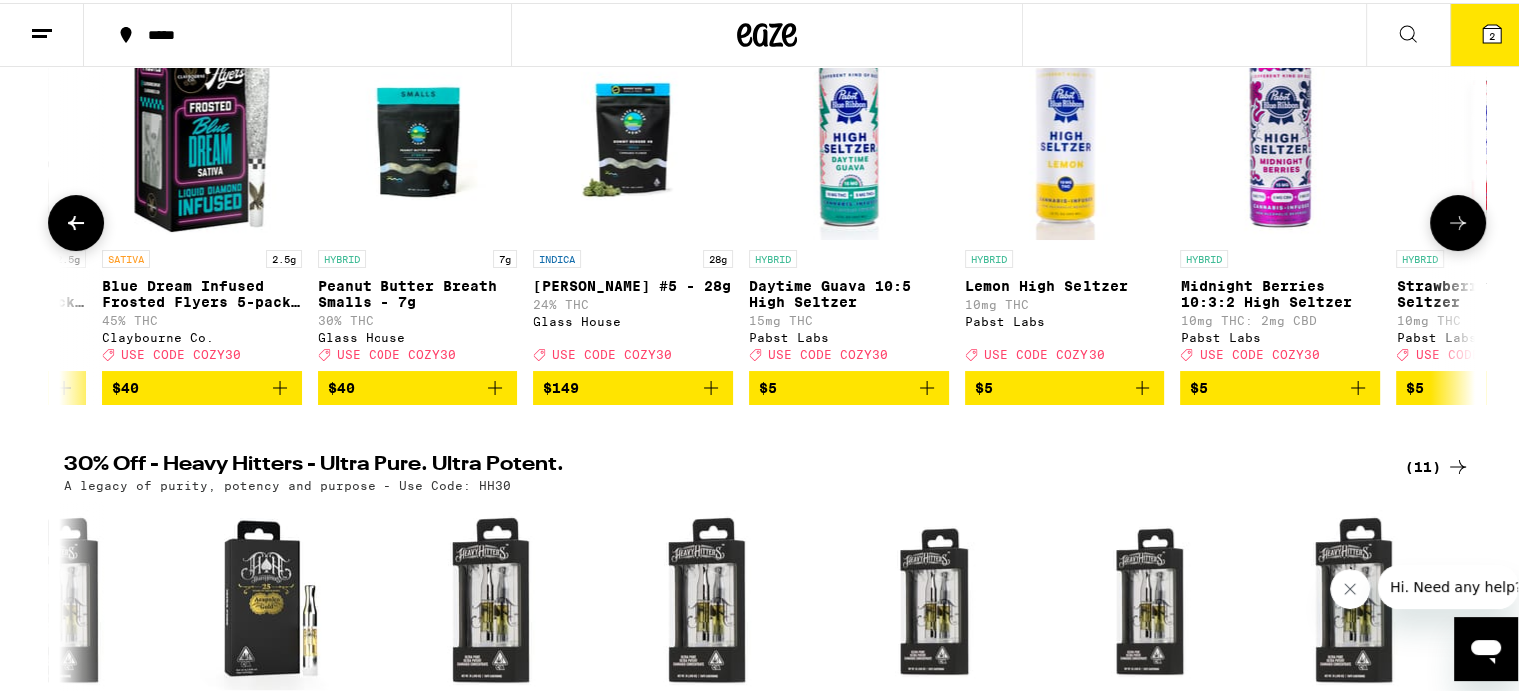
click at [80, 227] on icon at bounding box center [76, 220] width 24 height 24
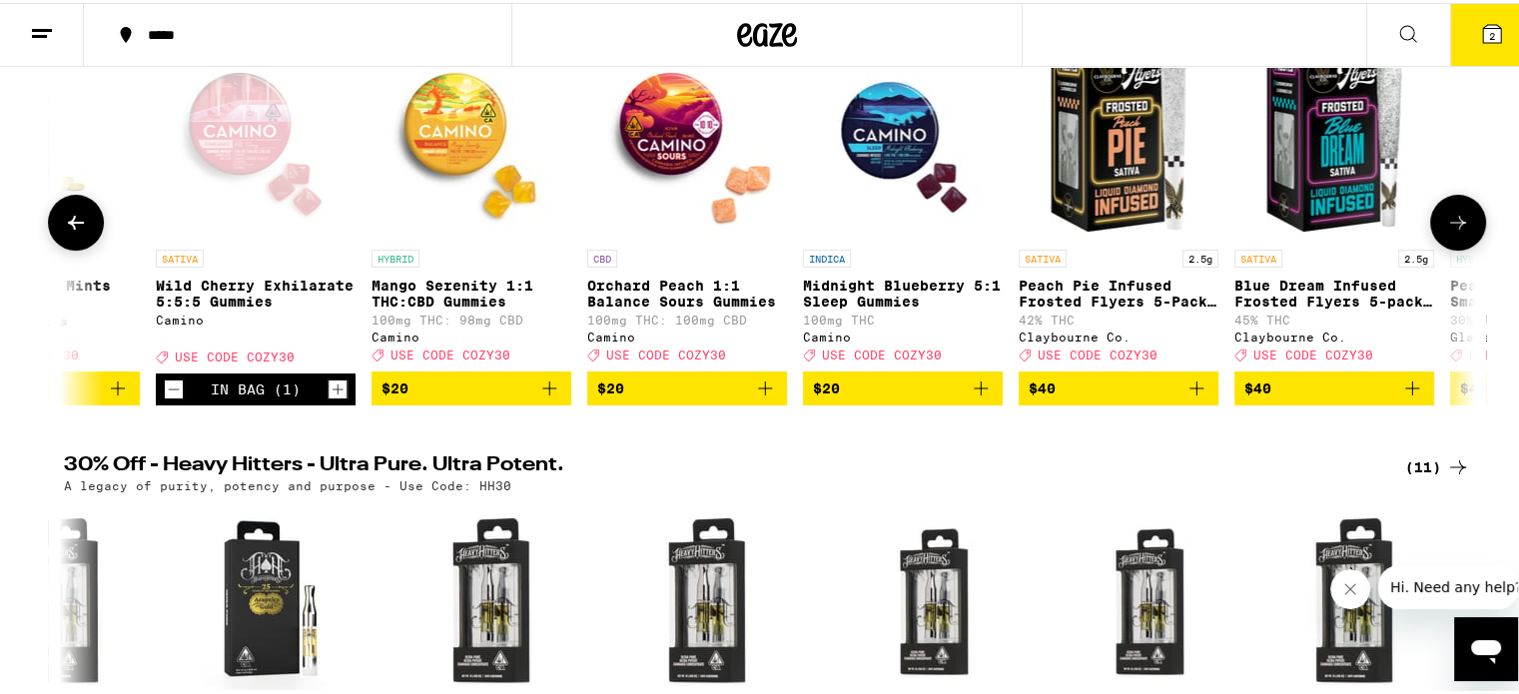
scroll to position [0, 1578]
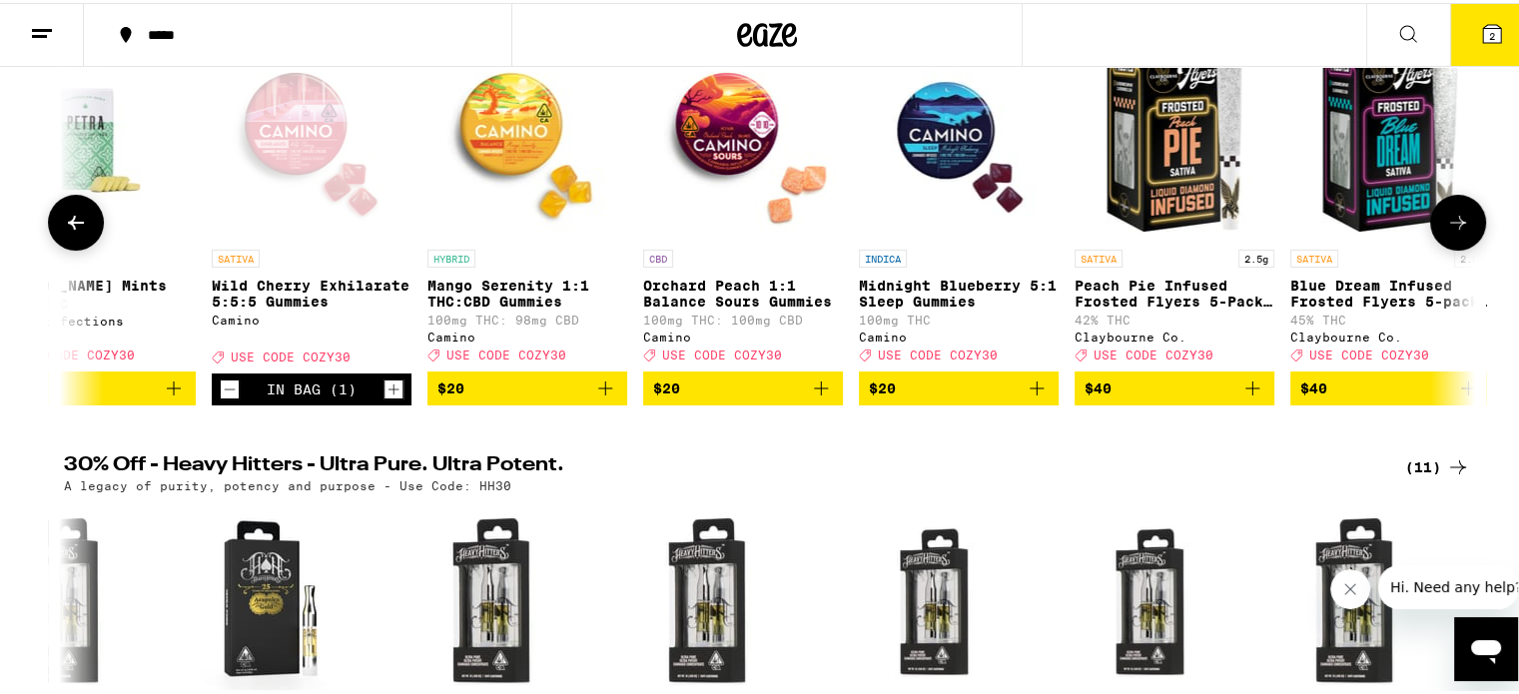
click at [80, 227] on icon at bounding box center [76, 220] width 24 height 24
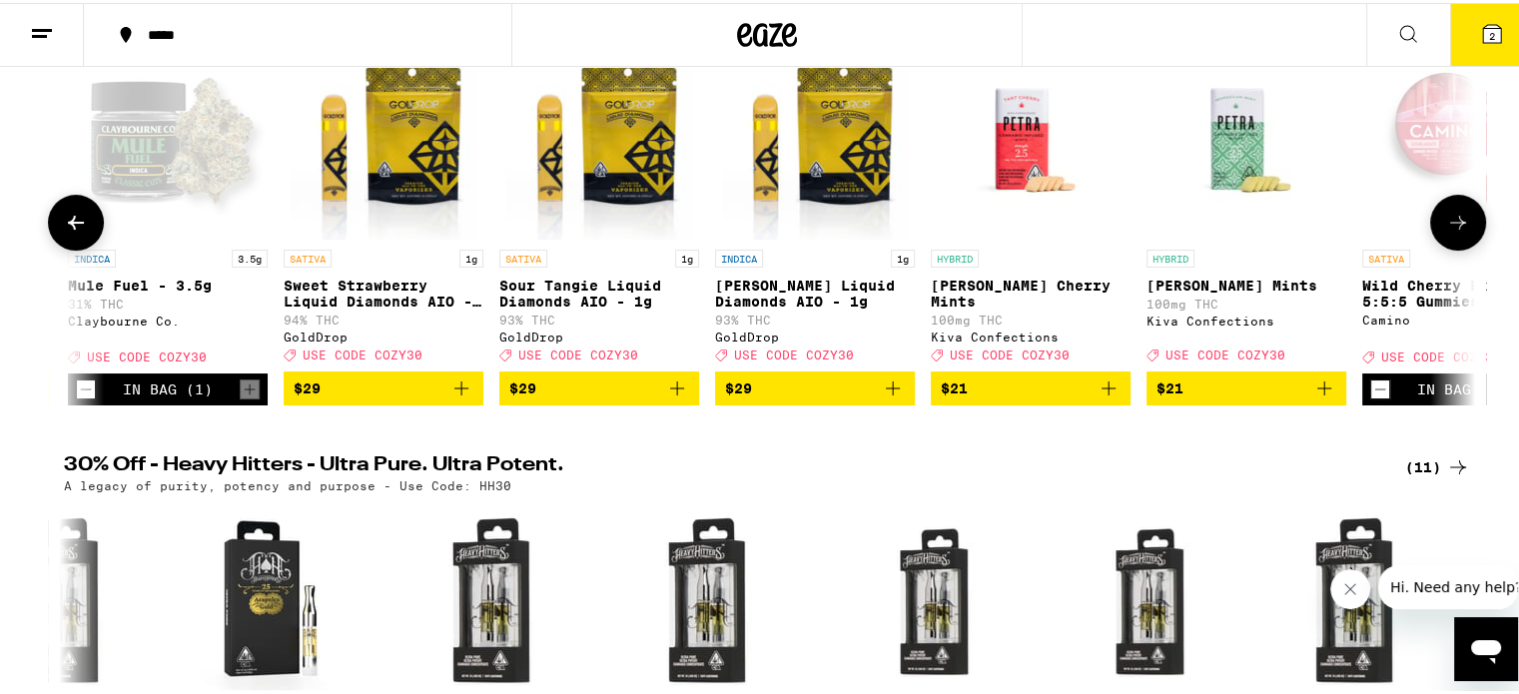
scroll to position [0, 390]
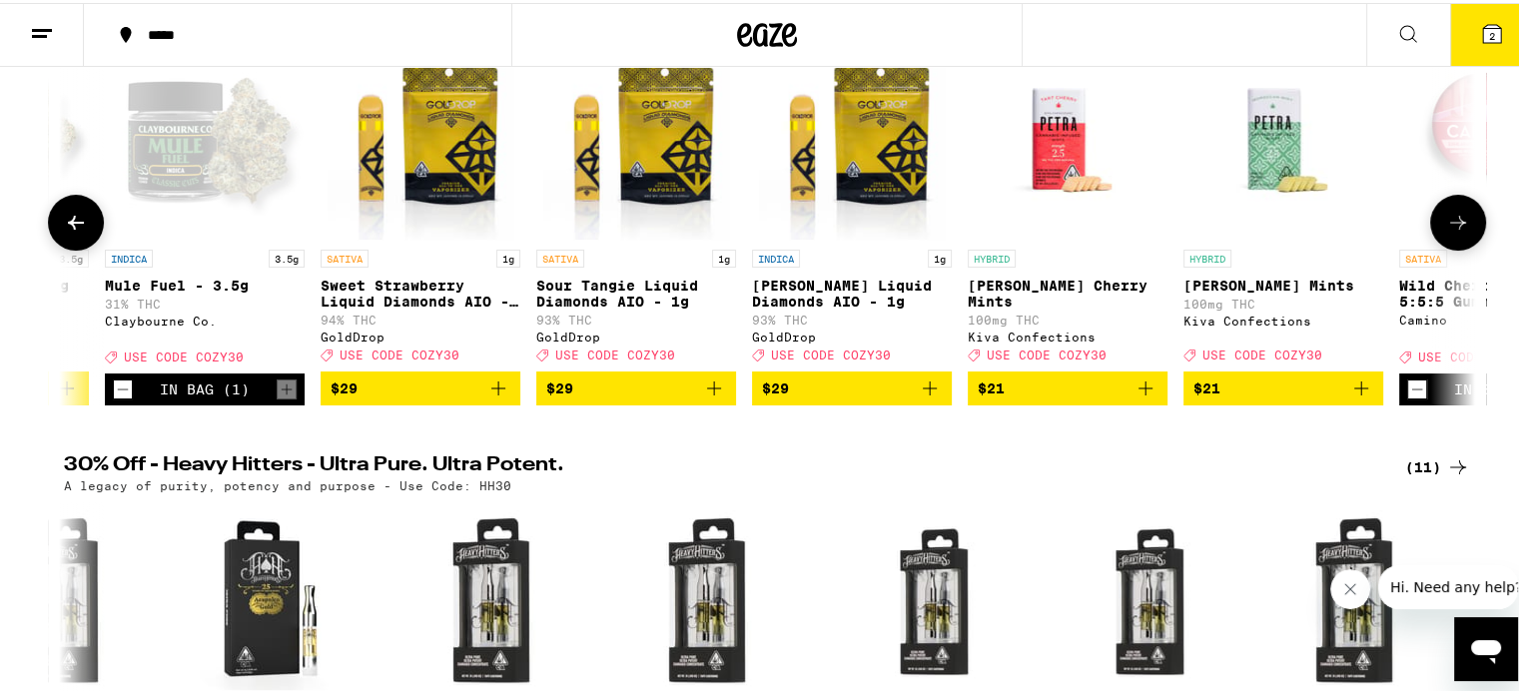
click at [80, 227] on icon at bounding box center [76, 220] width 24 height 24
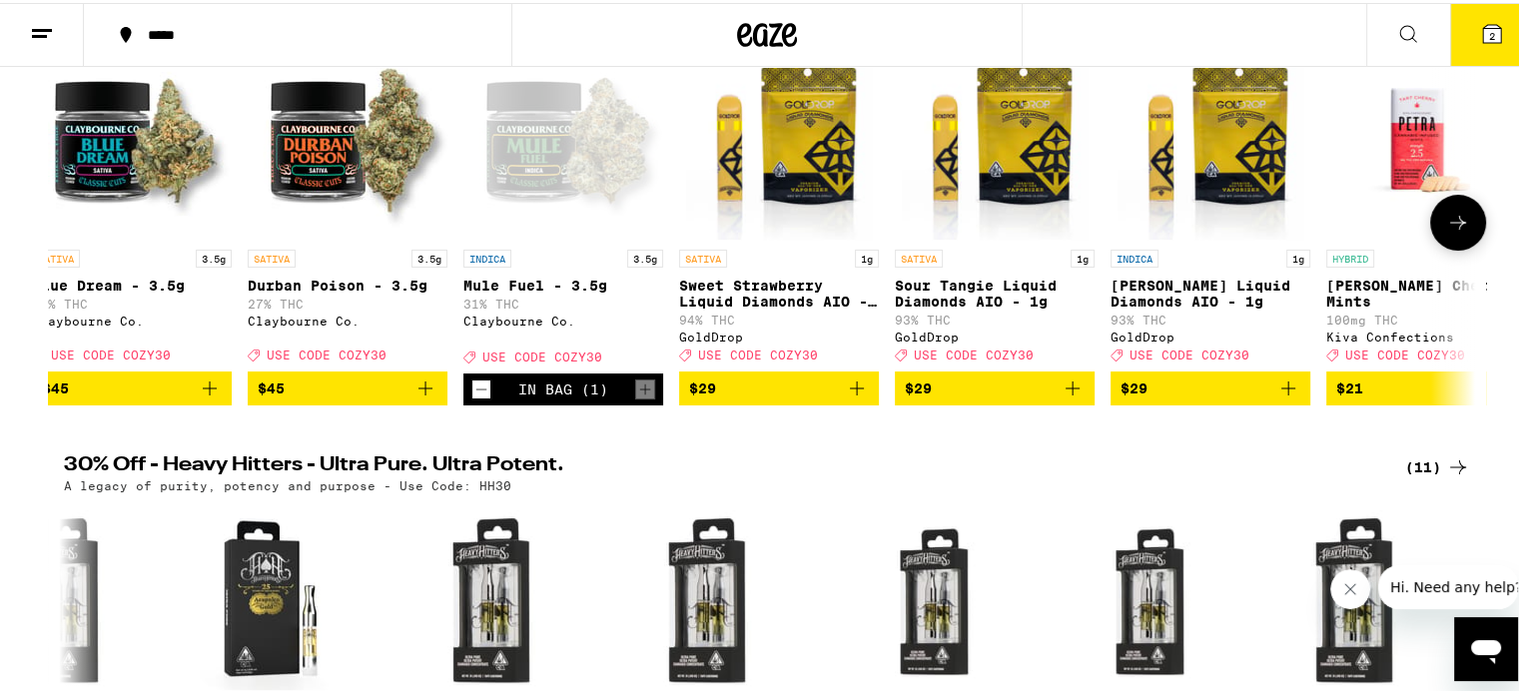
scroll to position [0, 0]
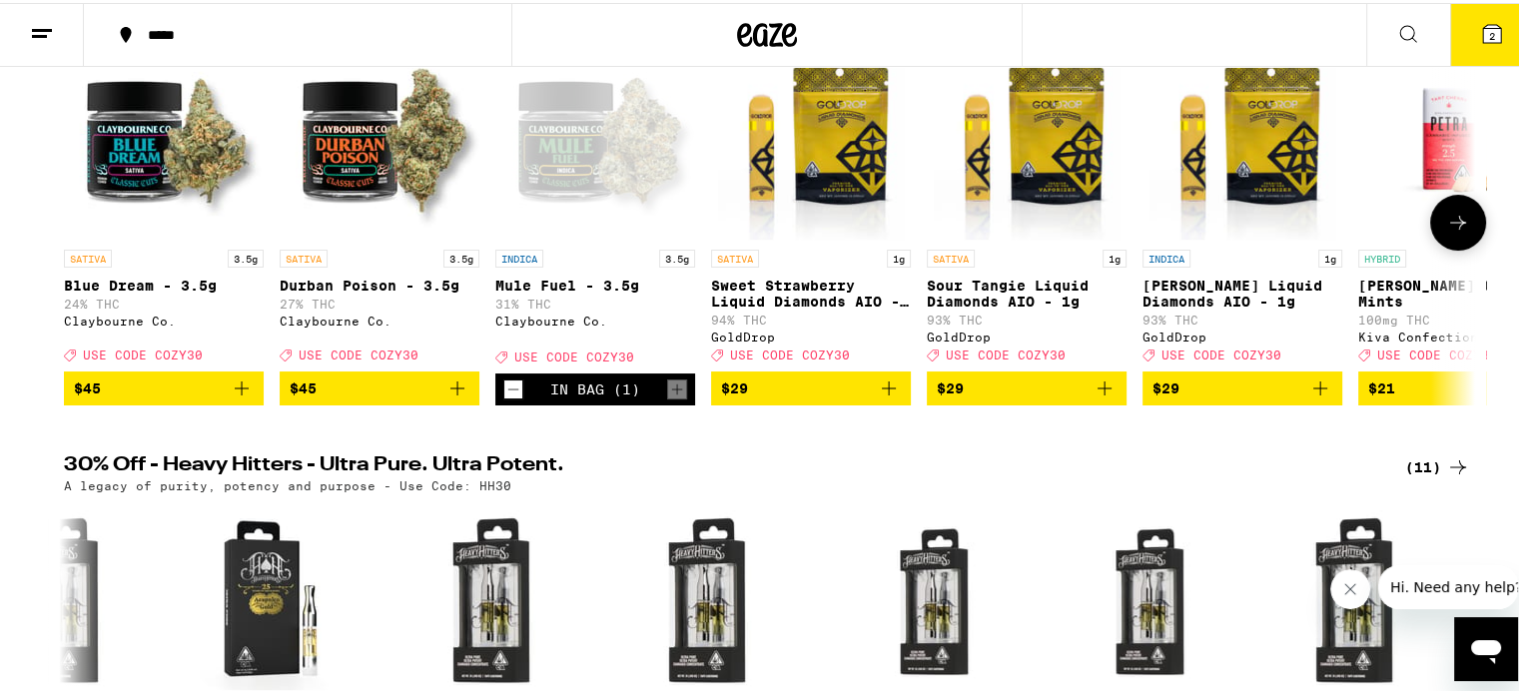
click at [1454, 231] on icon at bounding box center [1458, 220] width 24 height 24
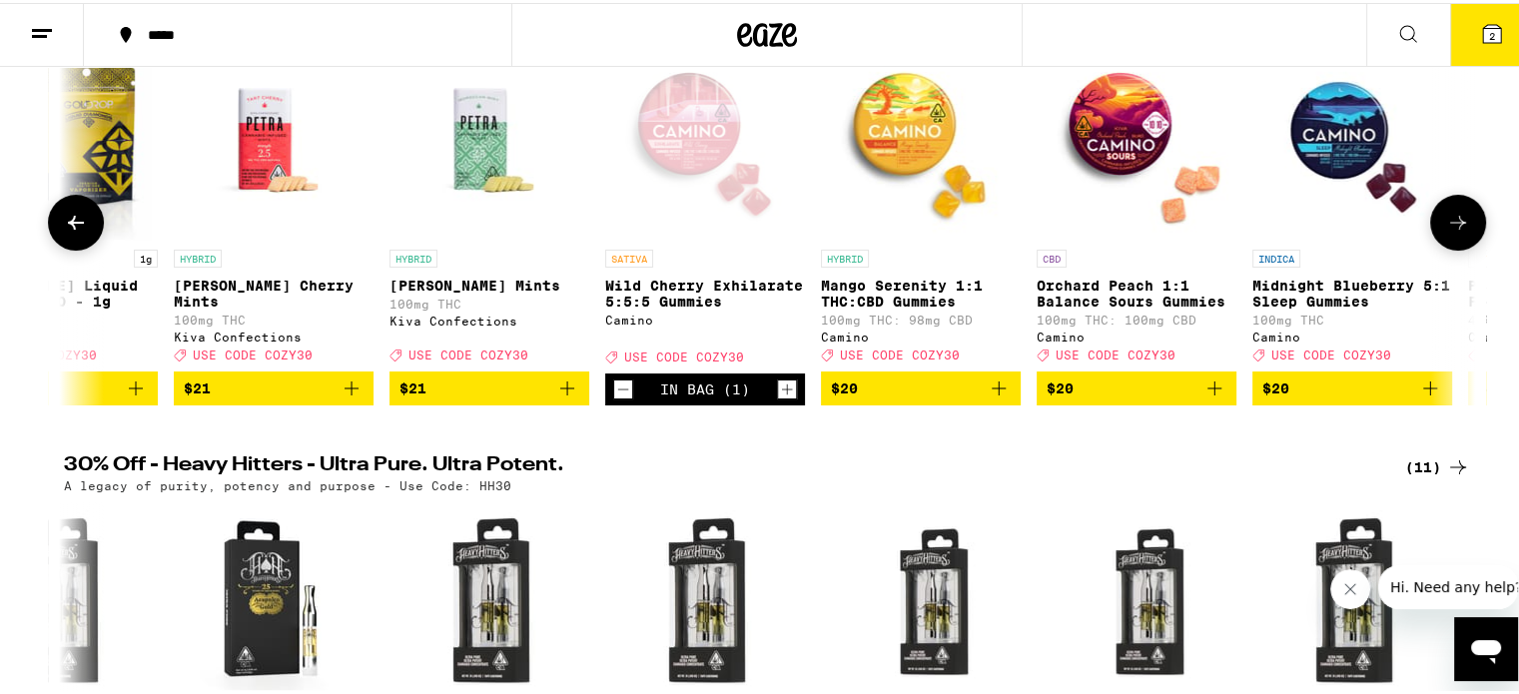
scroll to position [0, 1188]
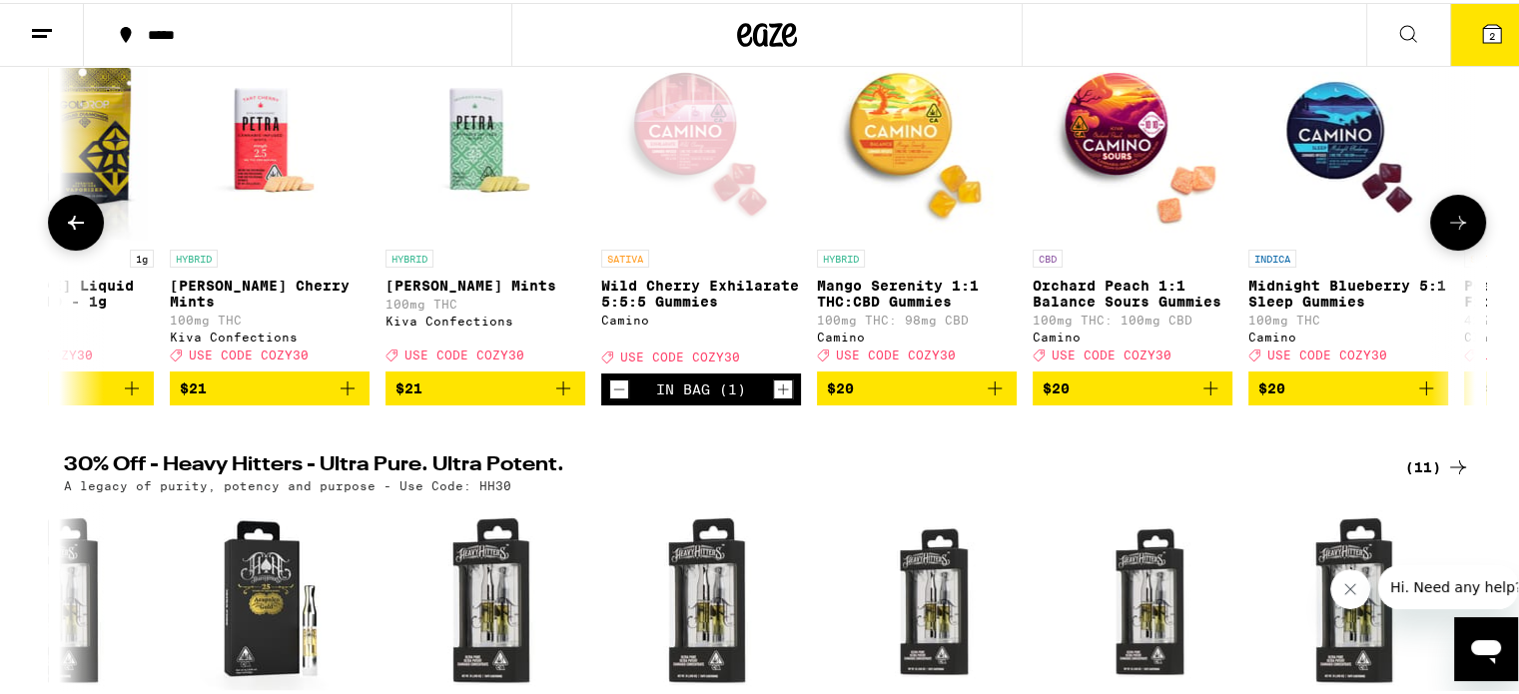
click at [1454, 227] on icon at bounding box center [1458, 220] width 16 height 14
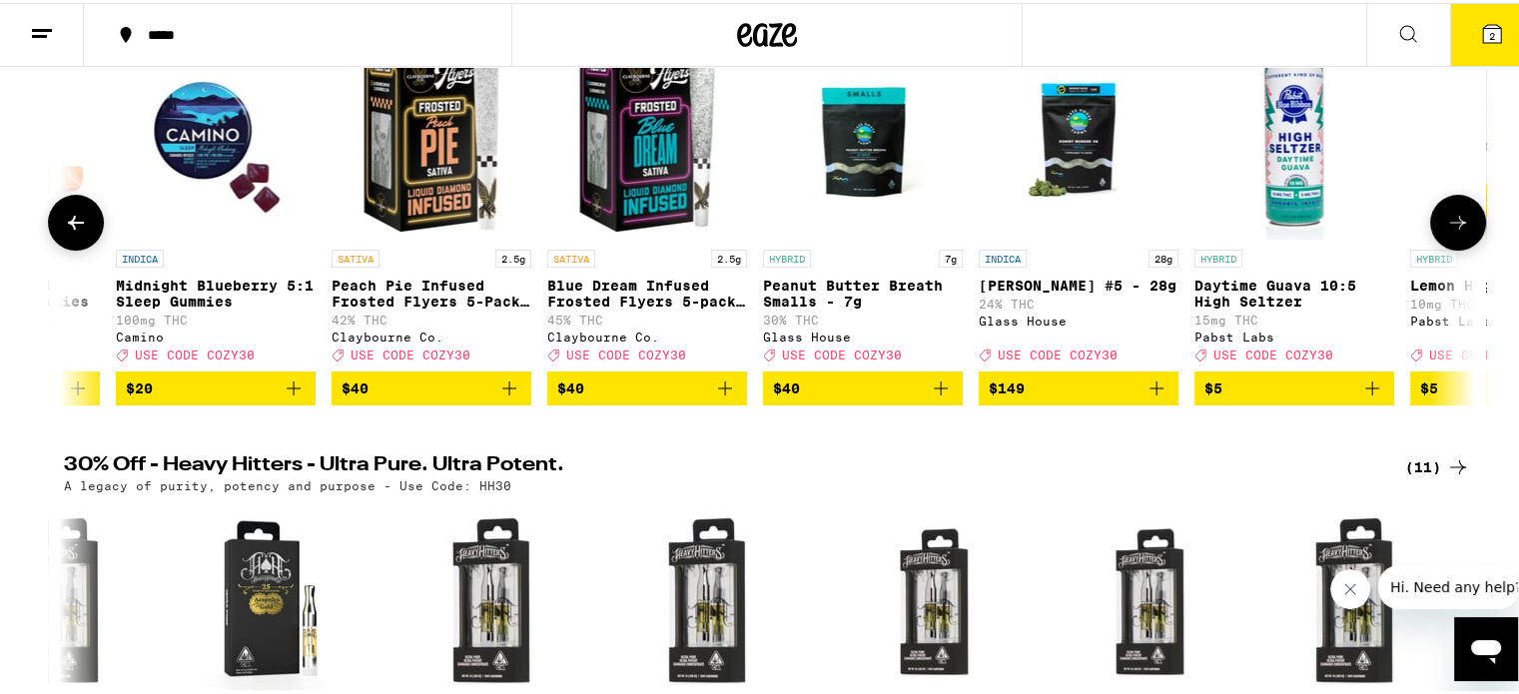
scroll to position [0, 2377]
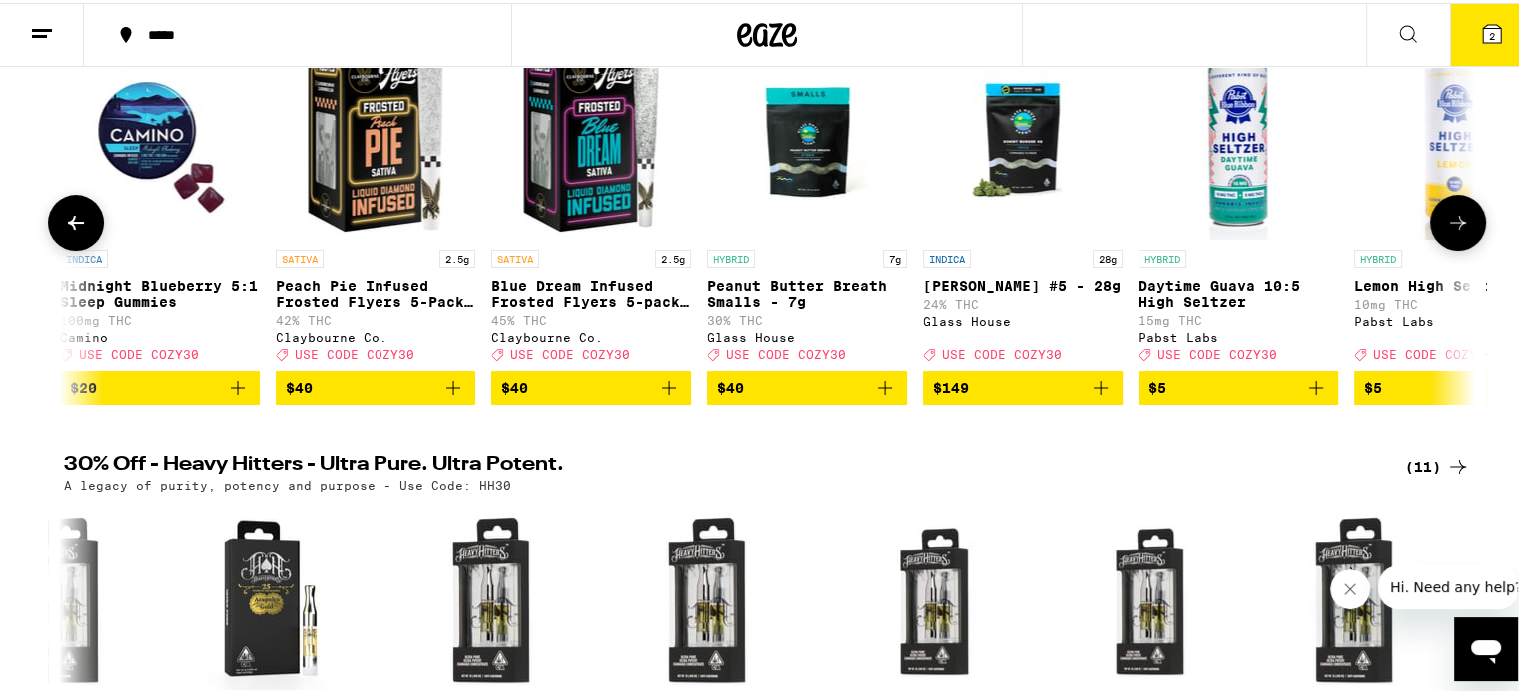
click at [1451, 224] on icon at bounding box center [1458, 220] width 16 height 14
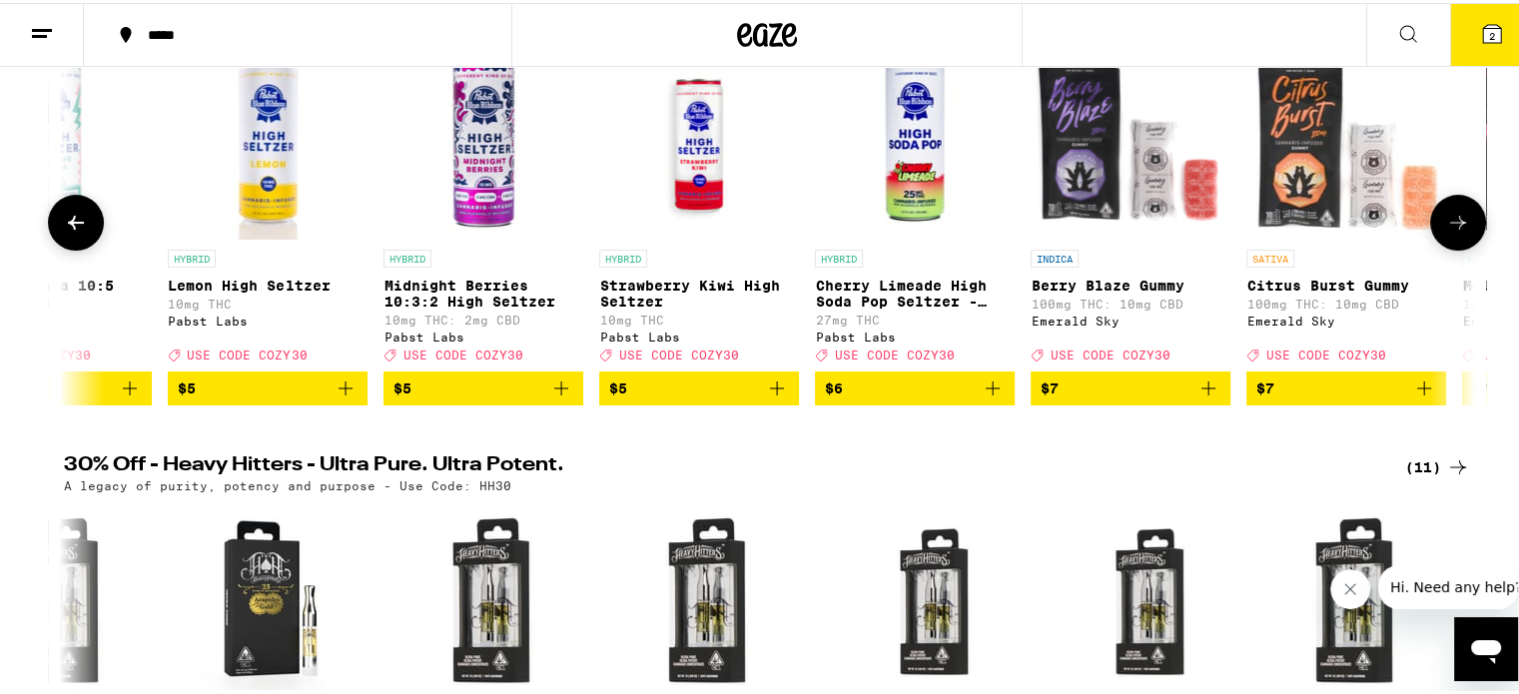
scroll to position [0, 3566]
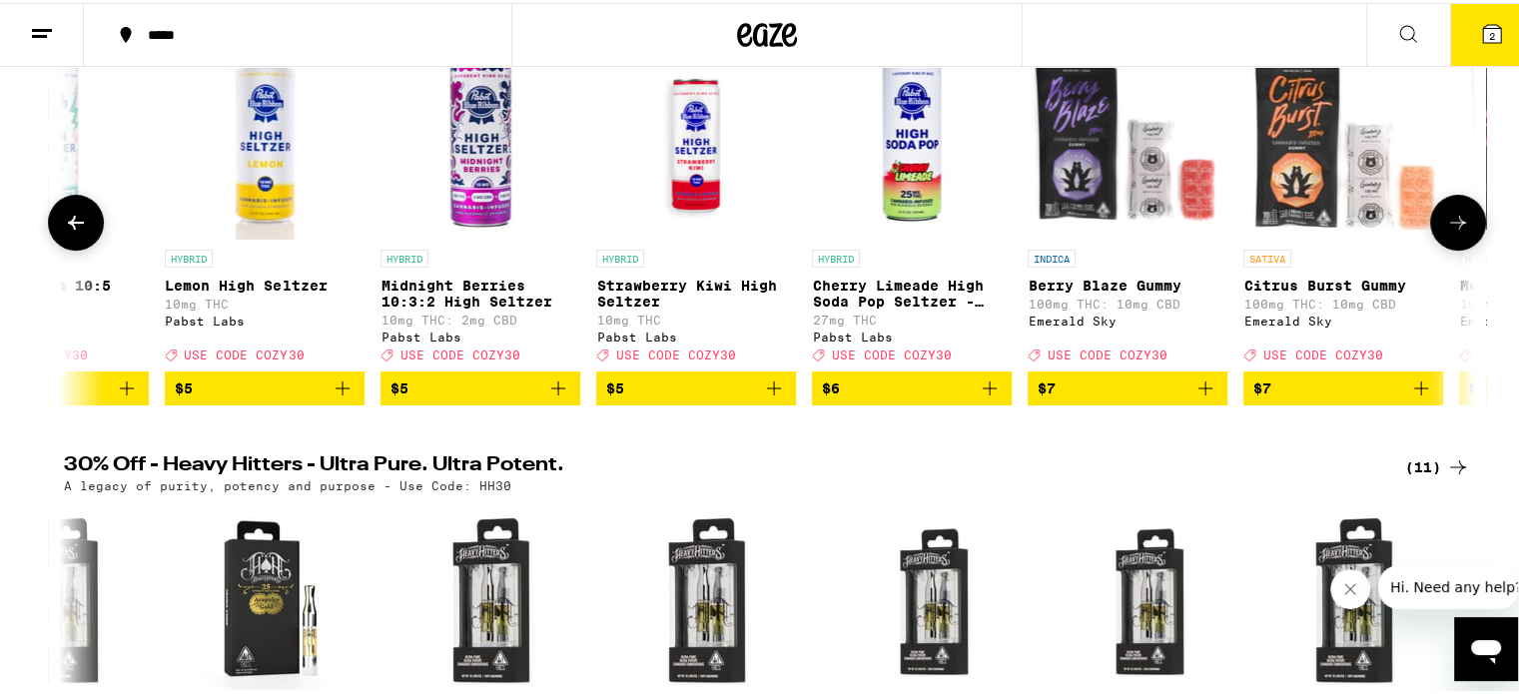
click at [1441, 210] on button at bounding box center [1458, 220] width 56 height 56
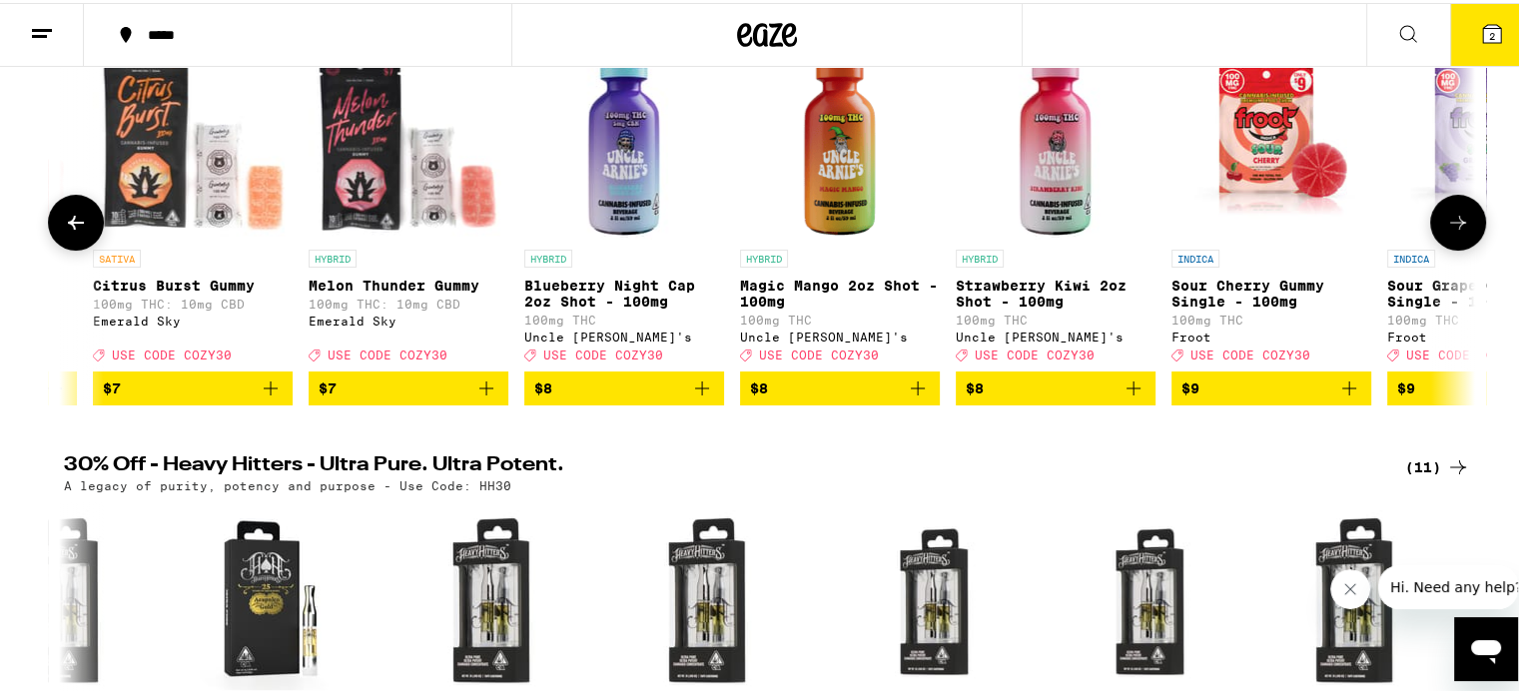
scroll to position [0, 4755]
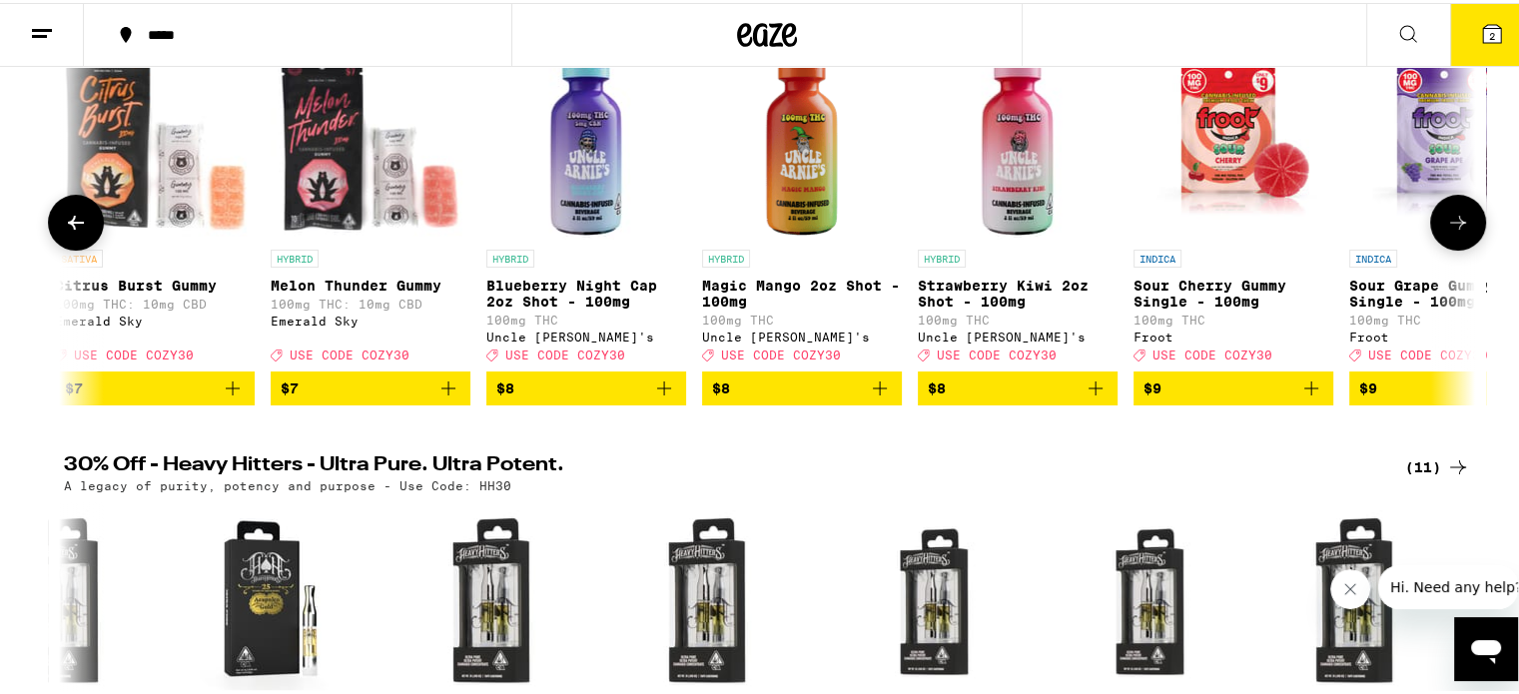
click at [1441, 210] on button at bounding box center [1458, 220] width 56 height 56
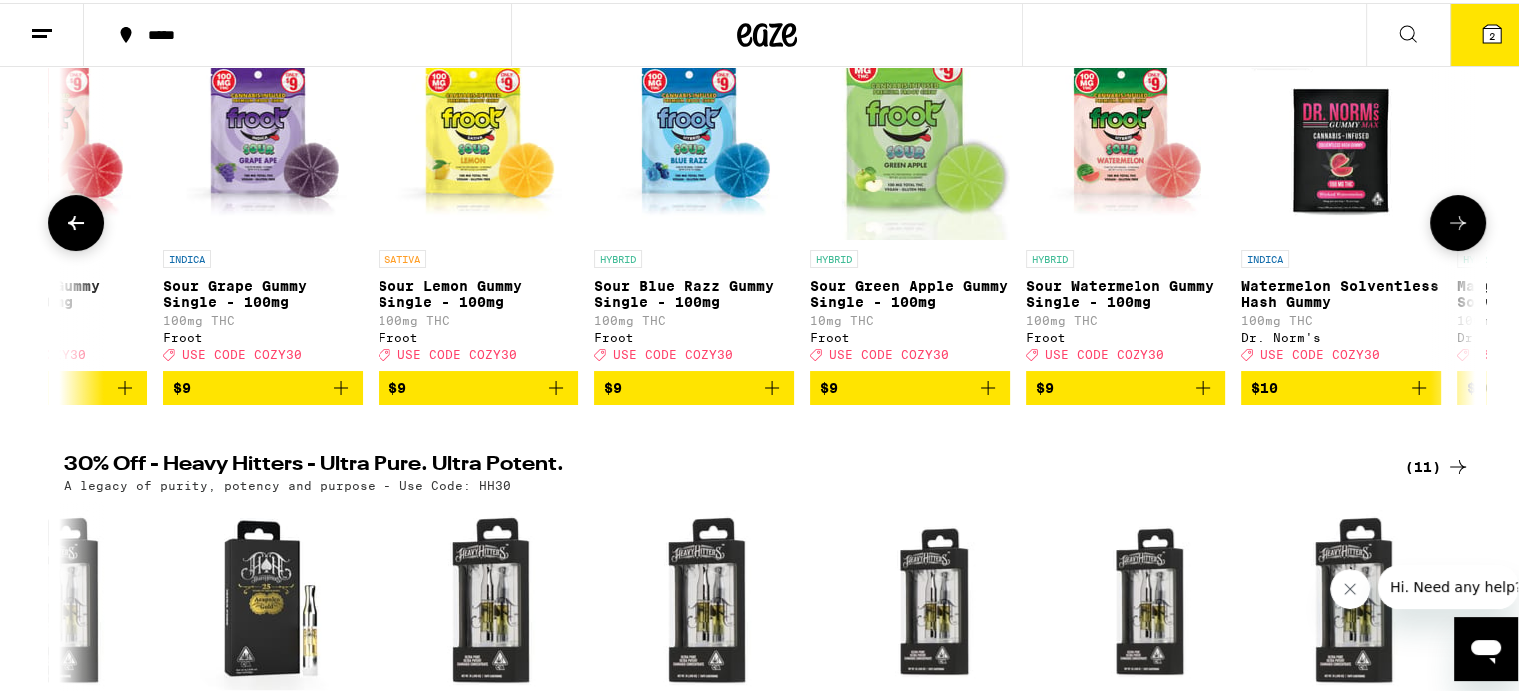
scroll to position [0, 5944]
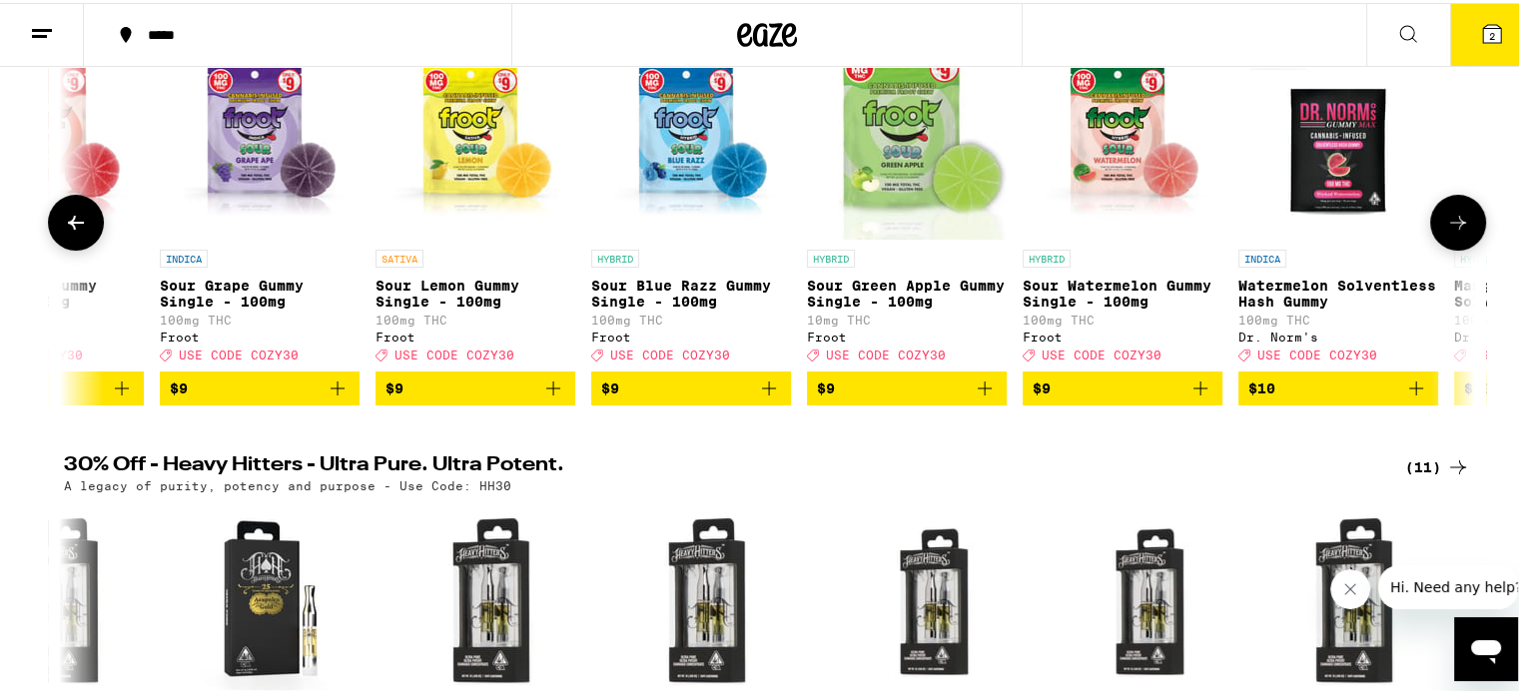
click at [1441, 210] on button at bounding box center [1458, 220] width 56 height 56
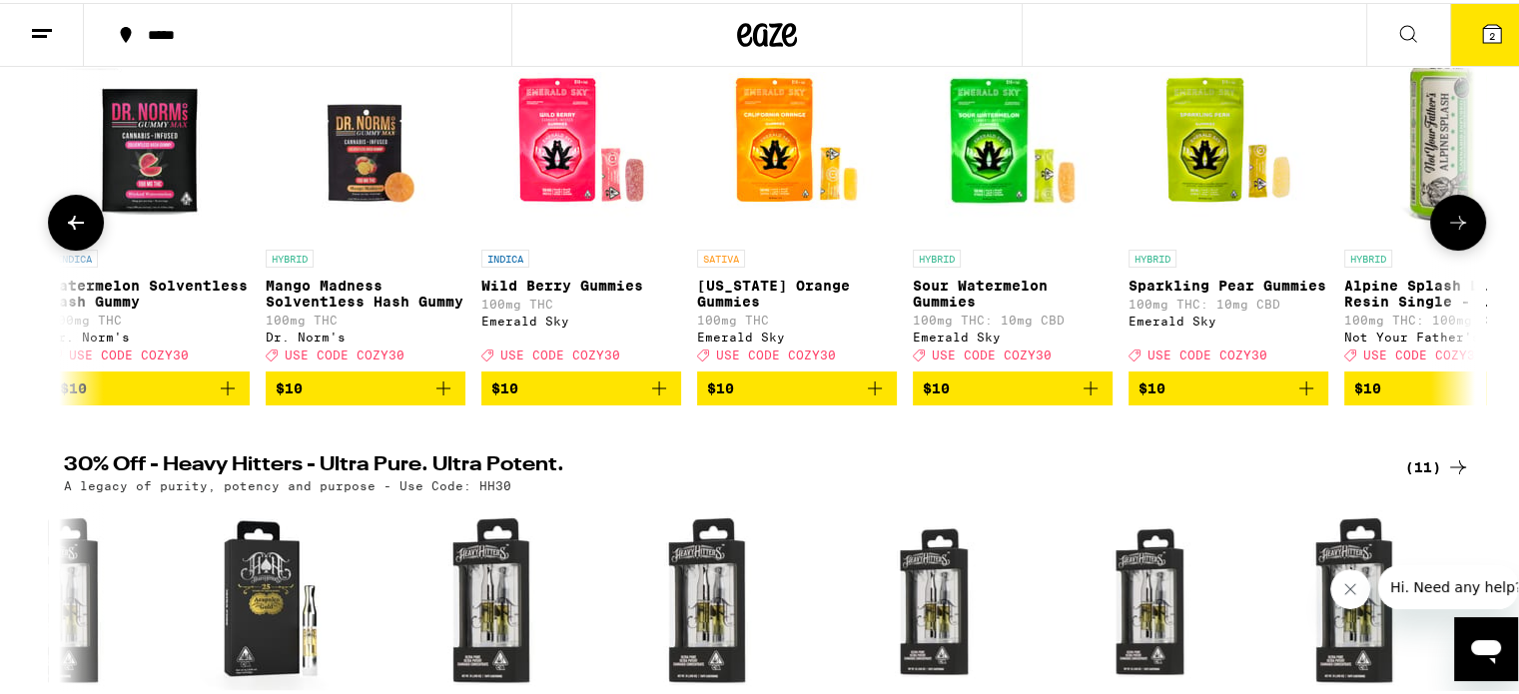
click at [1441, 210] on button at bounding box center [1458, 220] width 56 height 56
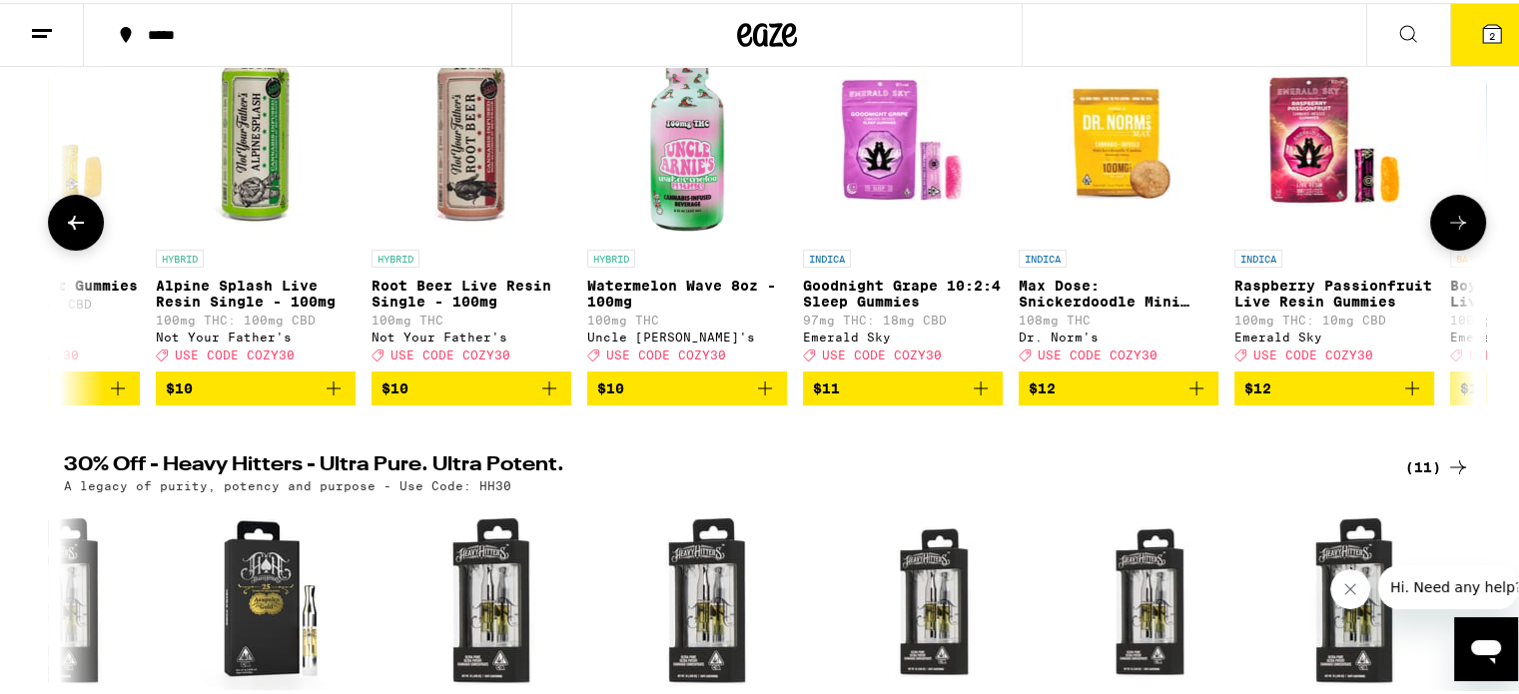
click at [1441, 210] on button at bounding box center [1458, 220] width 56 height 56
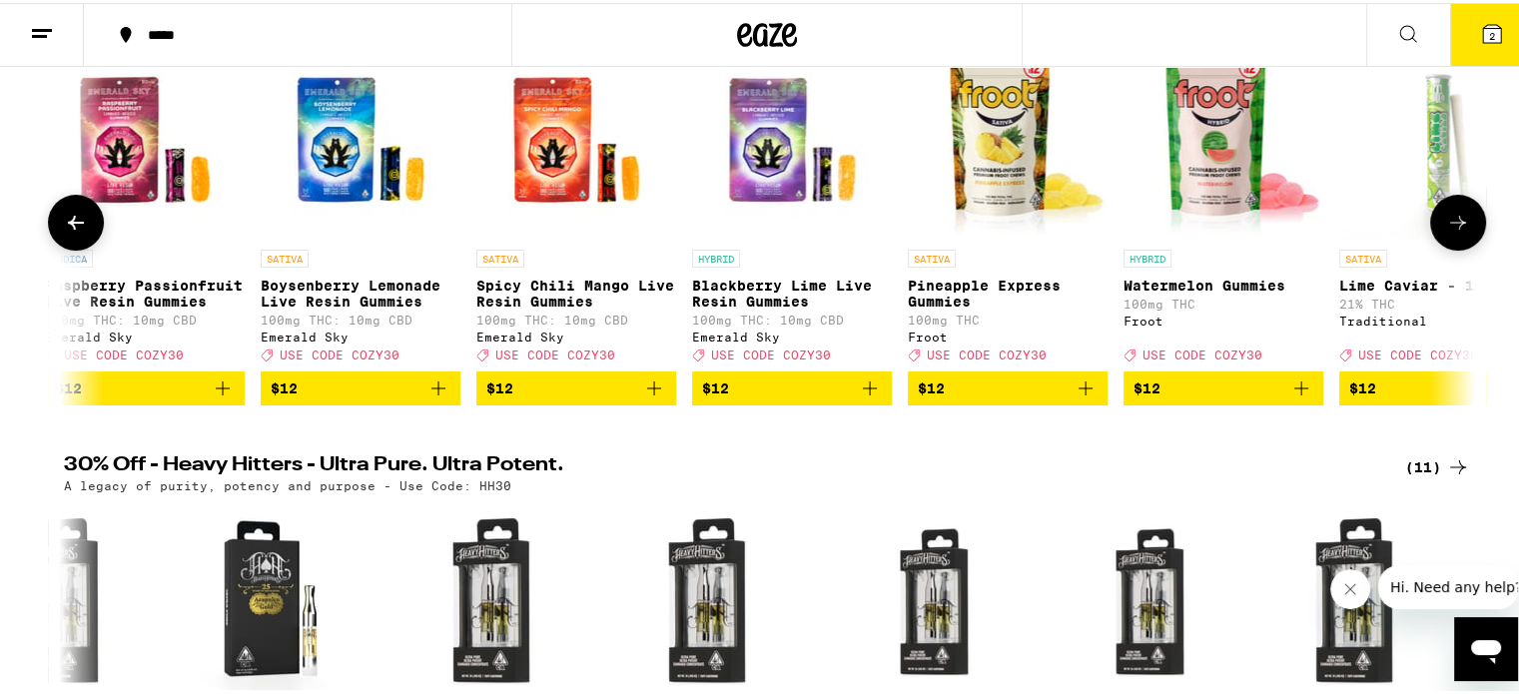
click at [1441, 210] on button at bounding box center [1458, 220] width 56 height 56
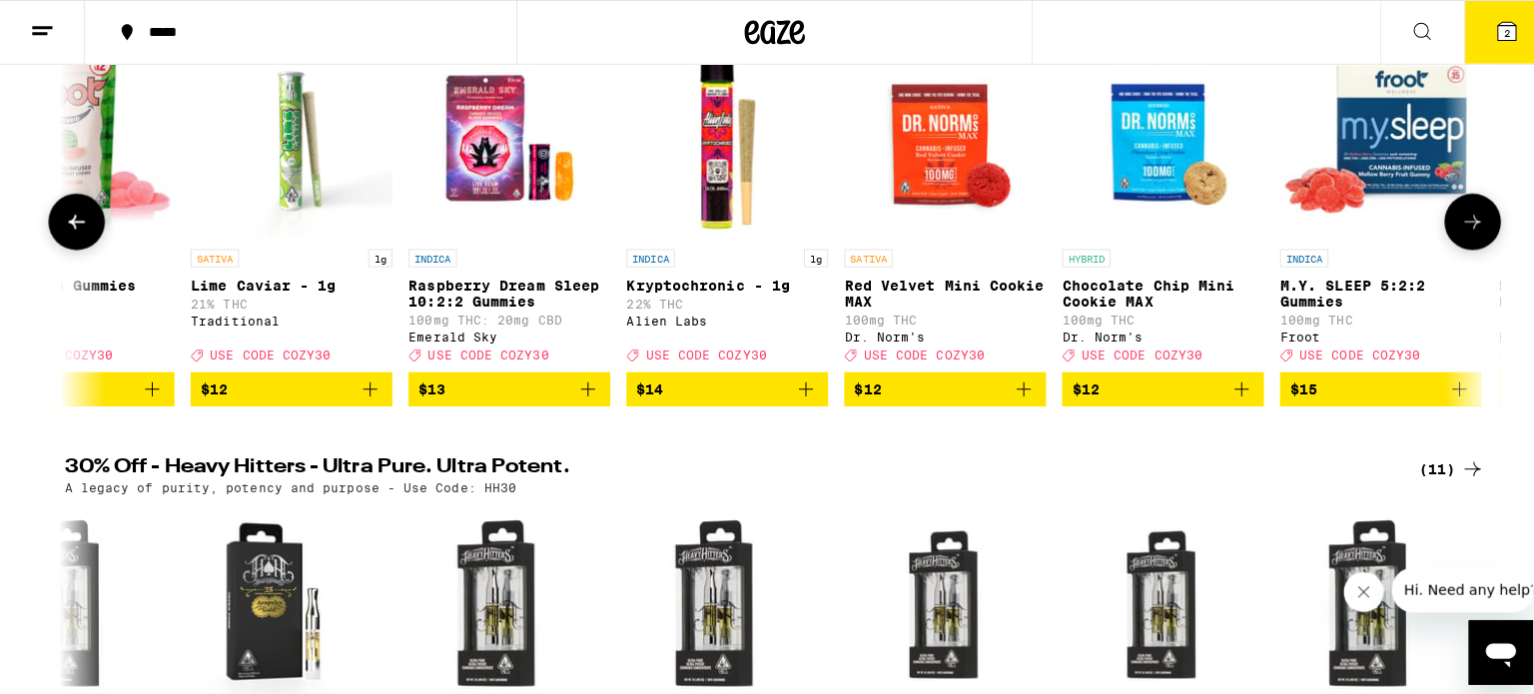
scroll to position [0, 10699]
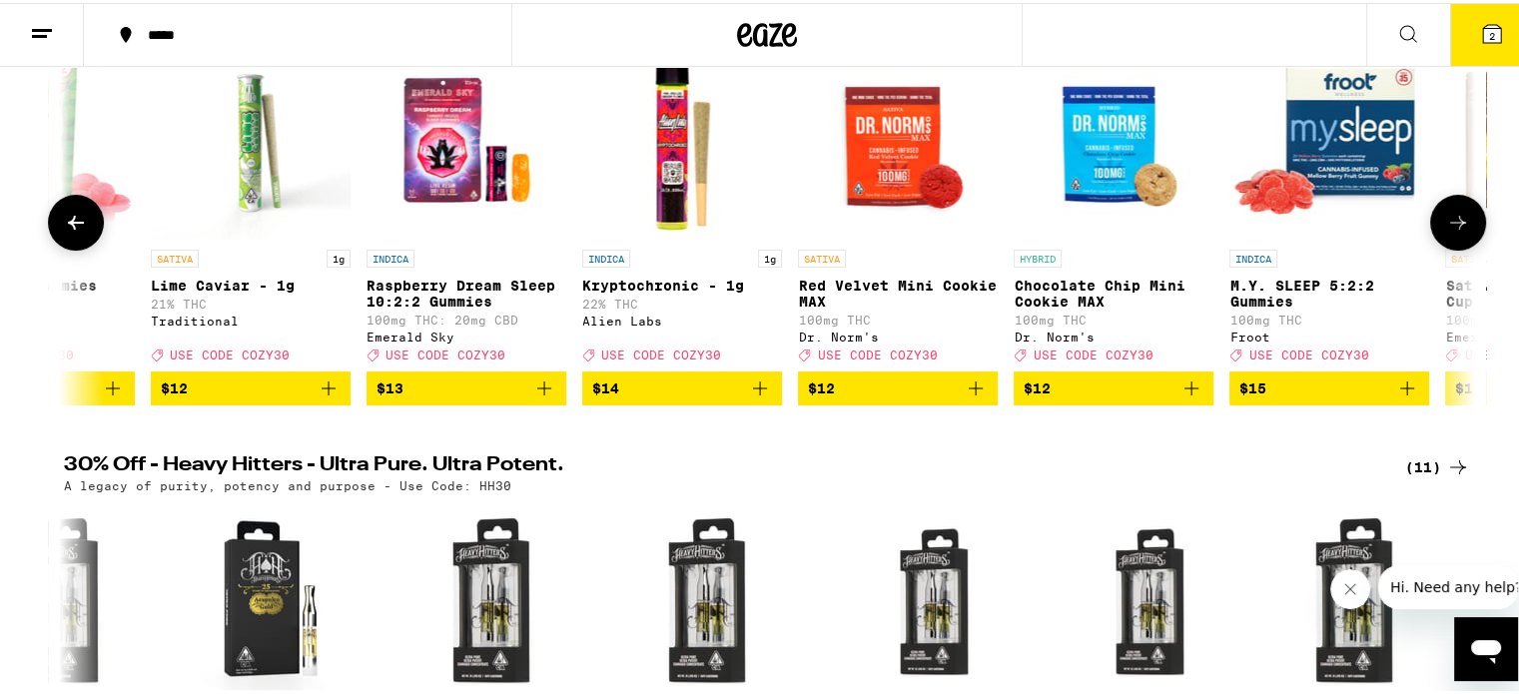
click at [647, 391] on span "$14" at bounding box center [682, 386] width 180 height 24
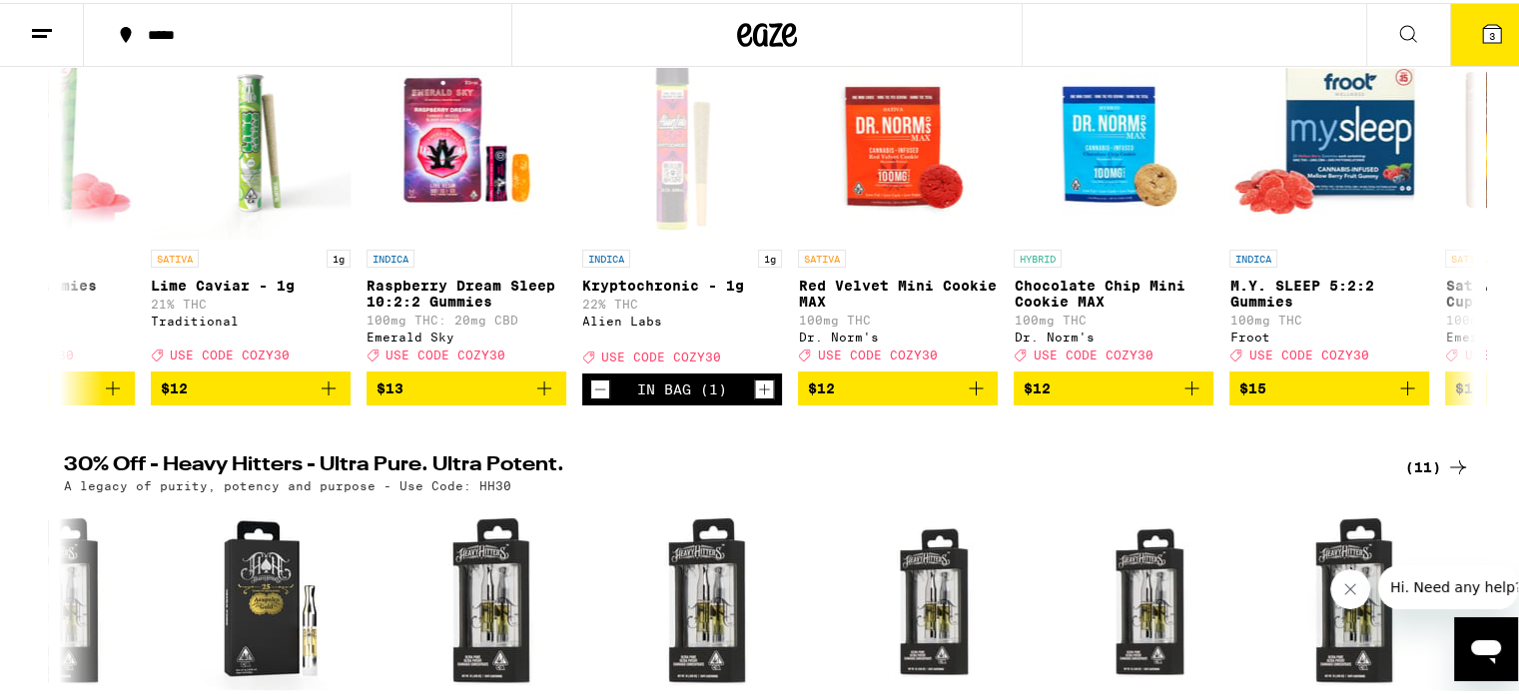
click at [1489, 37] on span "3" at bounding box center [1492, 33] width 6 height 12
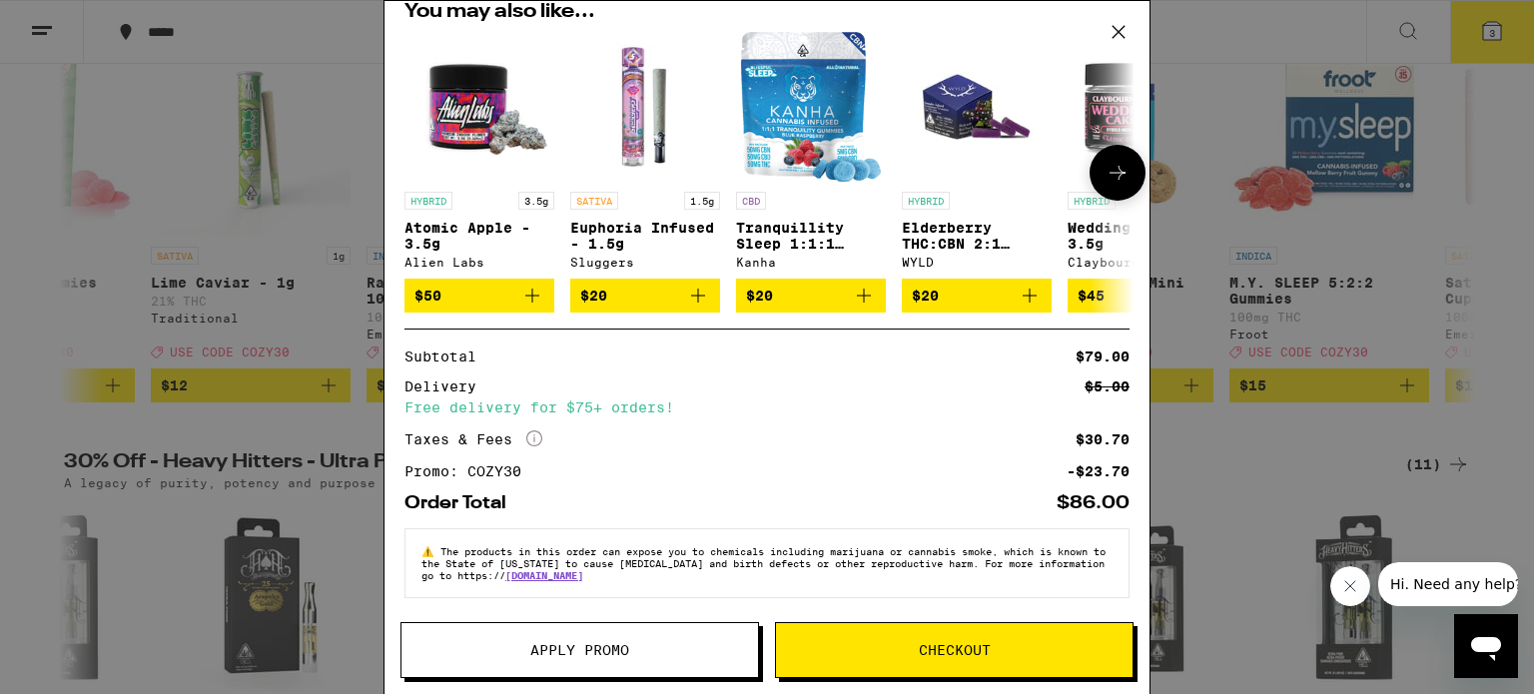
scroll to position [306, 0]
